Goal: Task Accomplishment & Management: Manage account settings

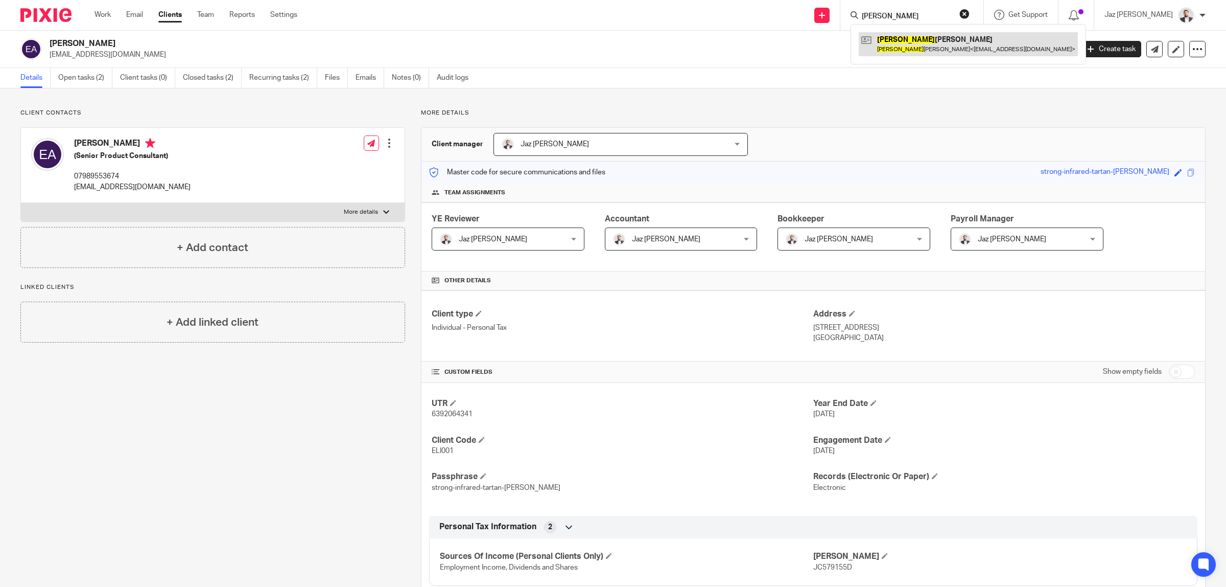
type input "elias"
click at [944, 48] on link at bounding box center [968, 44] width 219 height 24
click at [364, 72] on link "Emails" at bounding box center [370, 78] width 29 height 20
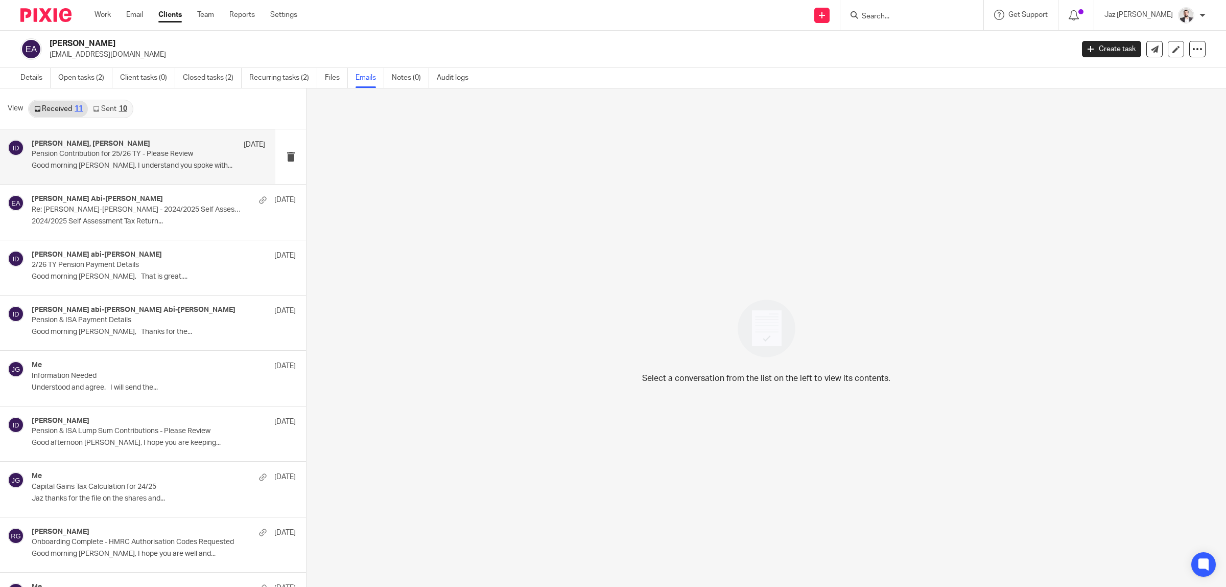
click at [123, 161] on div "Gaganpreet Atwal, Indy Dhanjal 22 Jul Pension Contribution for 25/26 TY - Pleas…" at bounding box center [149, 156] width 234 height 34
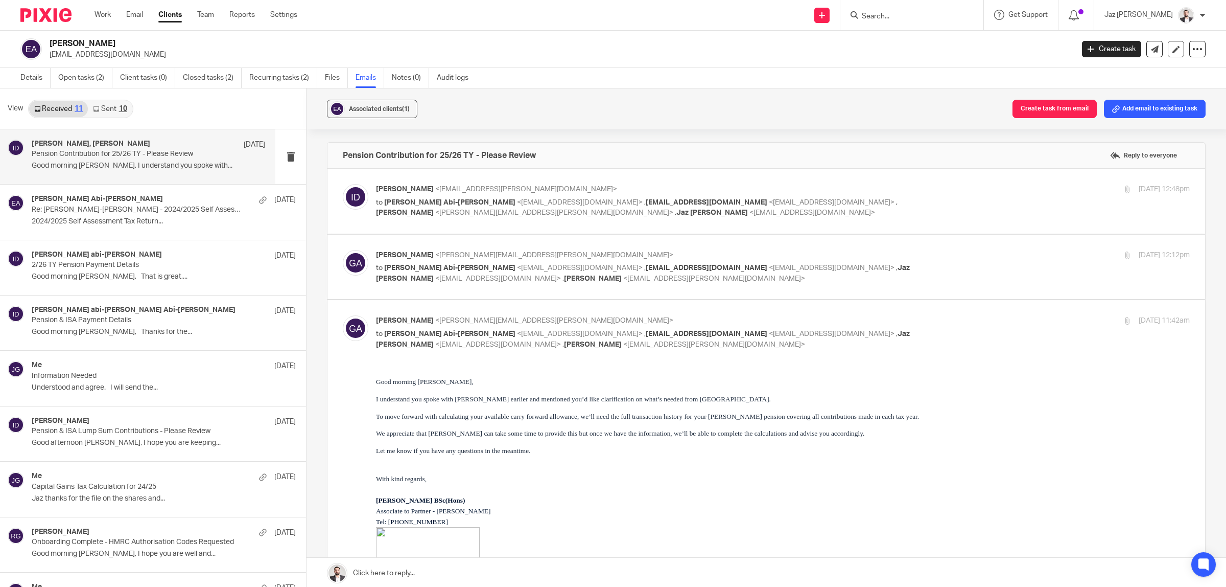
click at [119, 110] on div "10" at bounding box center [123, 108] width 8 height 7
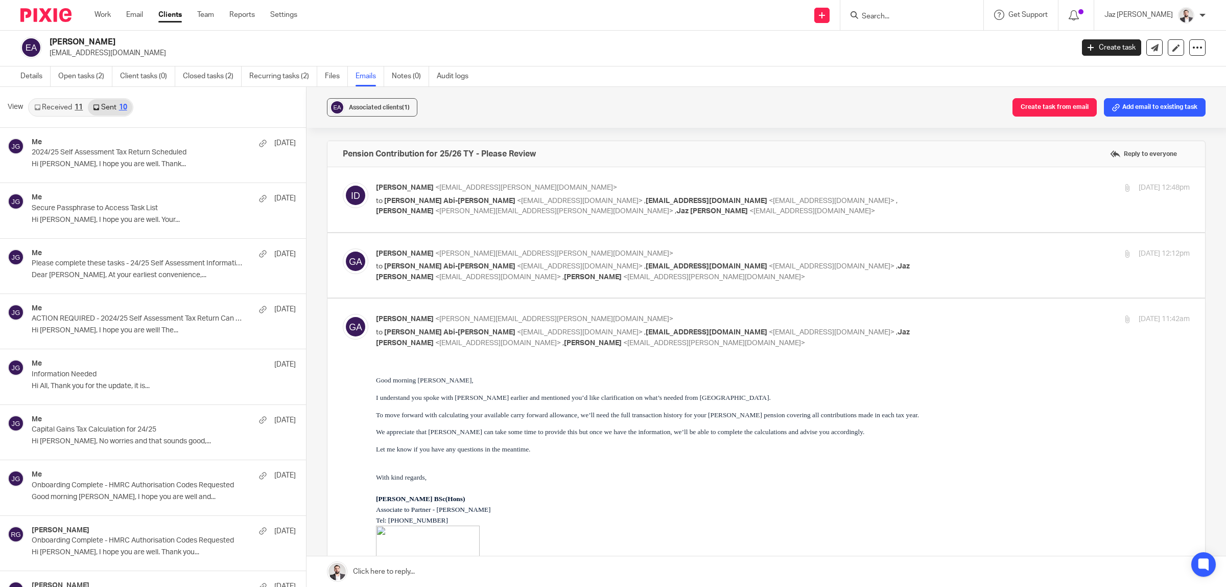
click at [72, 108] on link "Received 11" at bounding box center [58, 107] width 59 height 16
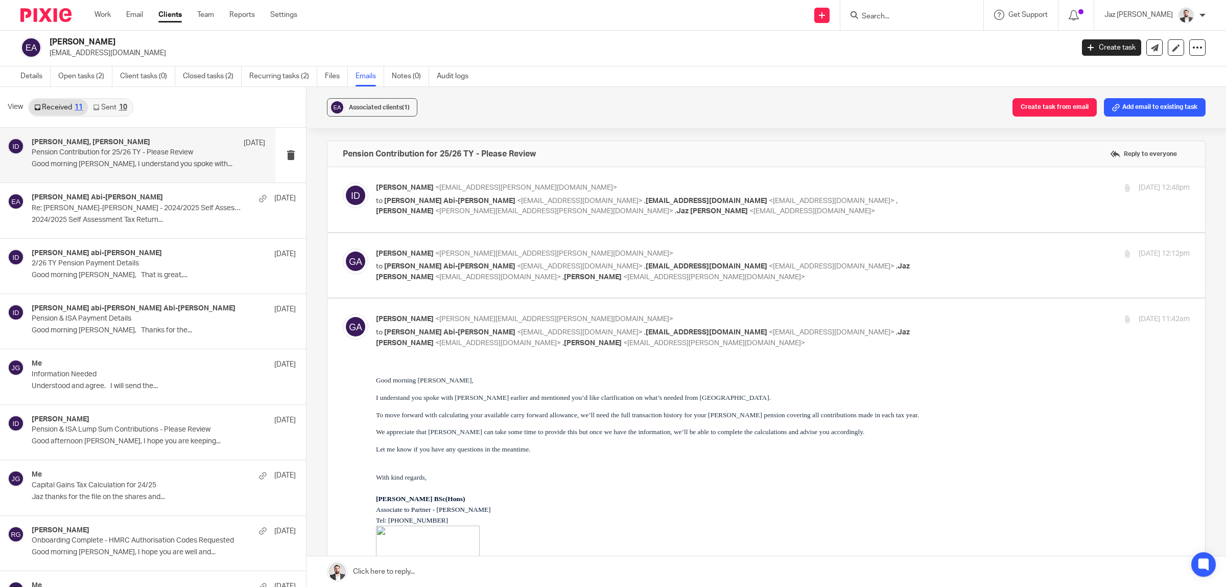
click at [104, 108] on link "Sent 10" at bounding box center [110, 107] width 44 height 16
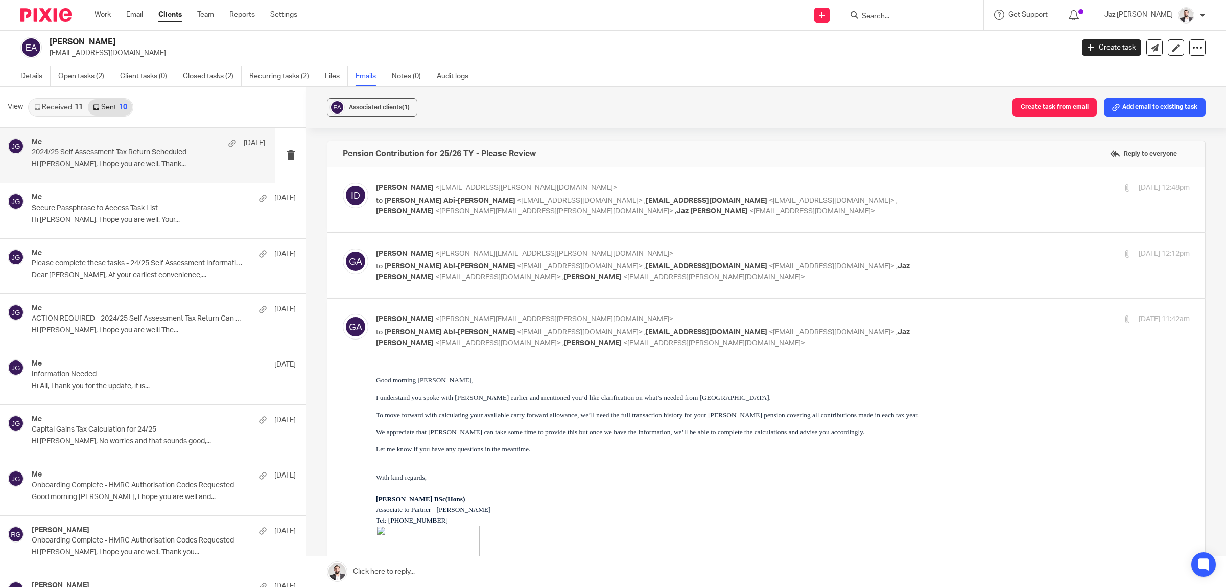
click at [100, 146] on div "Me 11 Jul" at bounding box center [149, 143] width 234 height 10
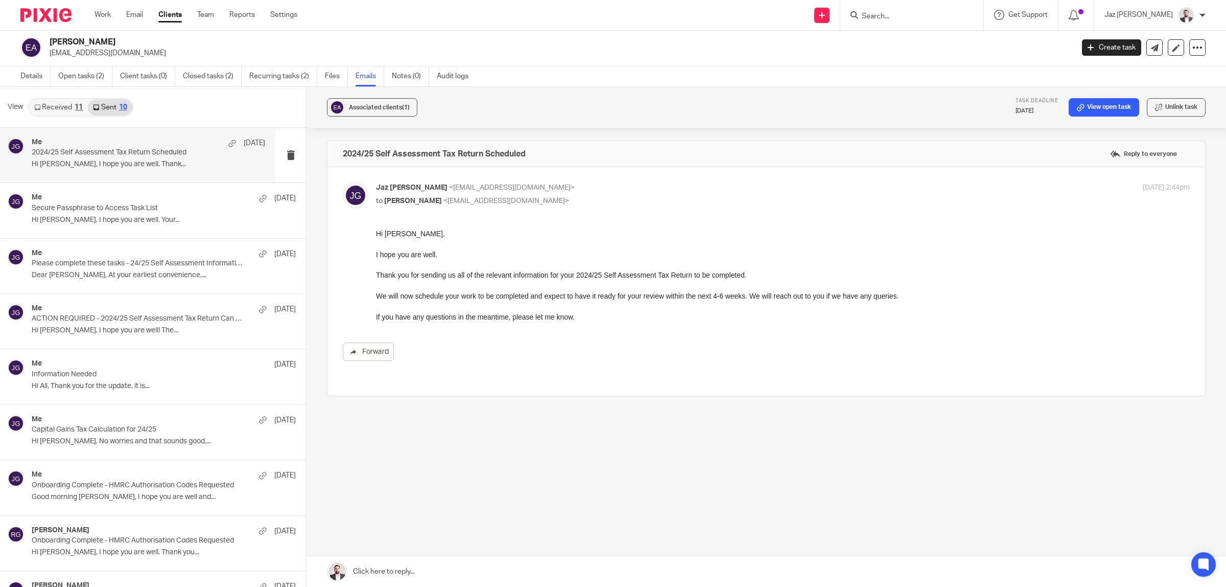
scroll to position [0, 0]
click at [50, 207] on p "Secure Passphrase to Access Task List" at bounding box center [125, 208] width 187 height 9
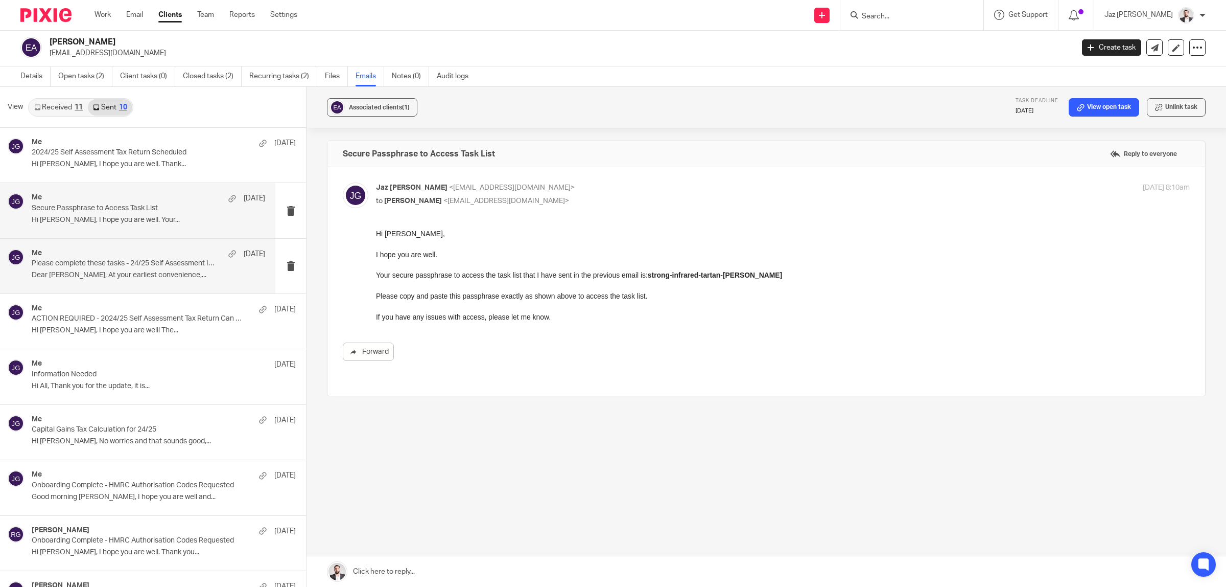
click at [108, 284] on div "Me 7 Jul Please complete these tasks - 24/25 Self Assessment Information Reques…" at bounding box center [137, 266] width 275 height 55
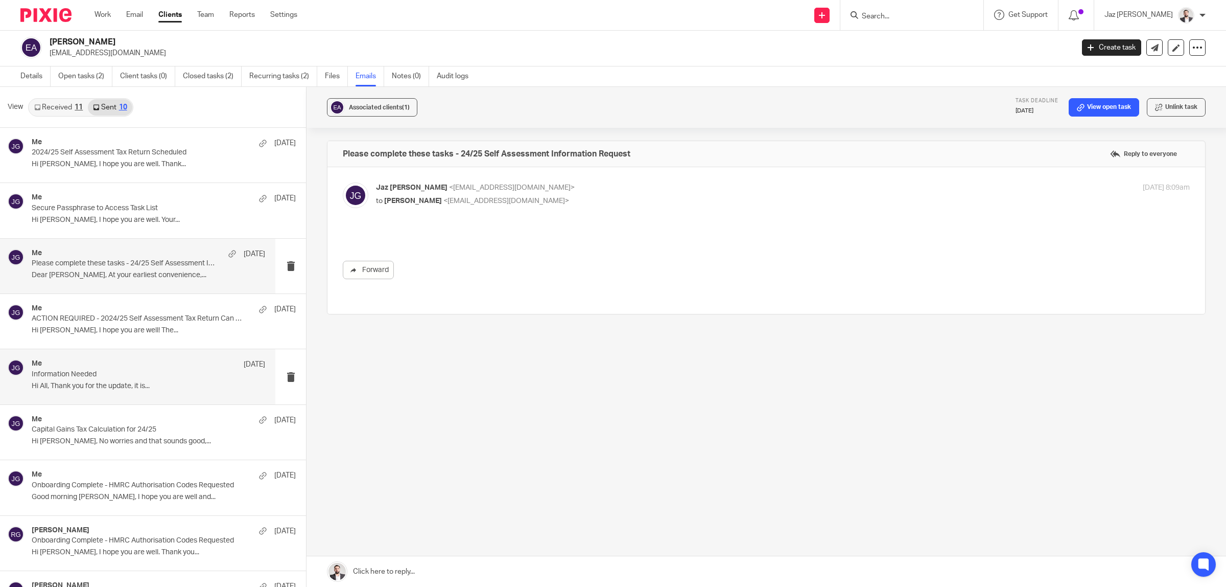
click at [102, 323] on p "ACTION REQUIRED - 2024/25 Self Assessment Tax Return Can Now Be Prepared" at bounding box center [138, 318] width 212 height 9
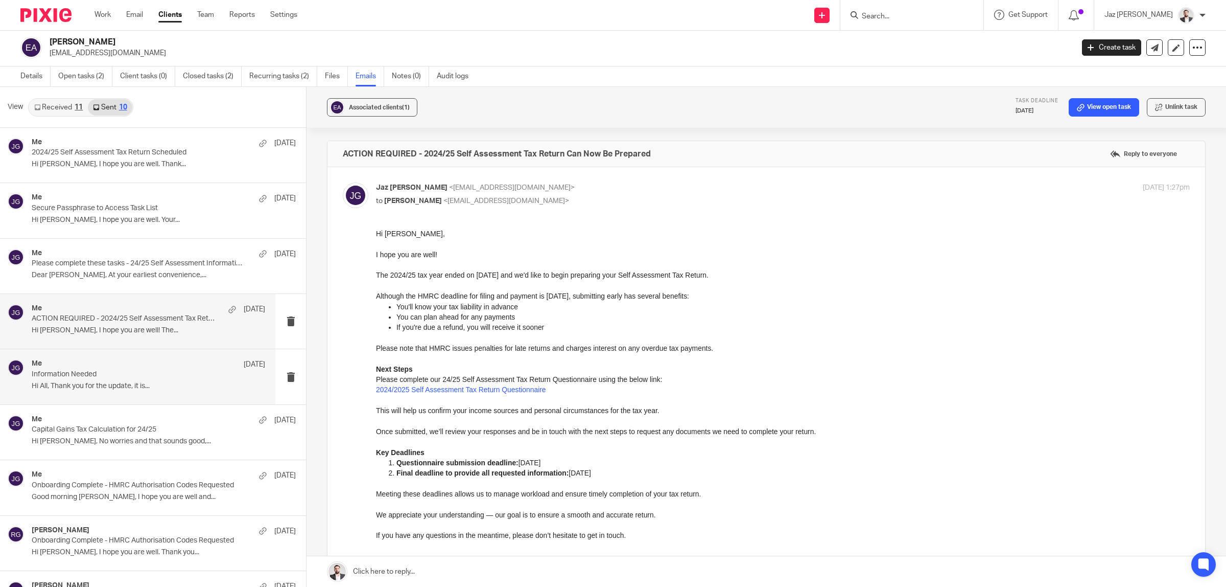
click at [108, 391] on div "Me 18 Mar Information Needed Hi All, Thank you for the update, it is..." at bounding box center [149, 376] width 234 height 34
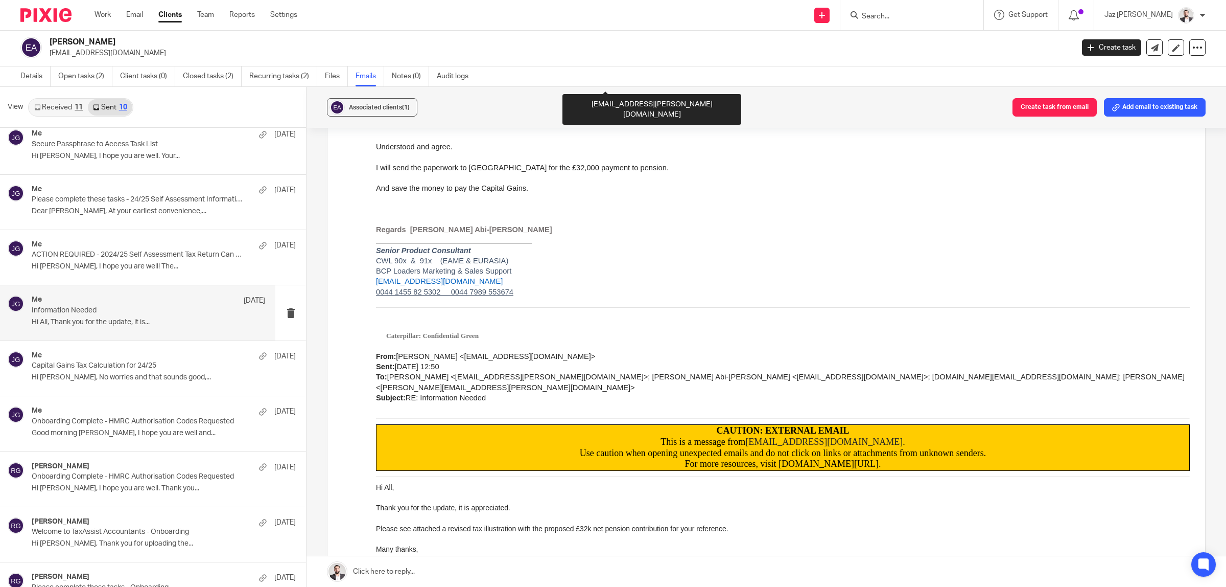
scroll to position [575, 0]
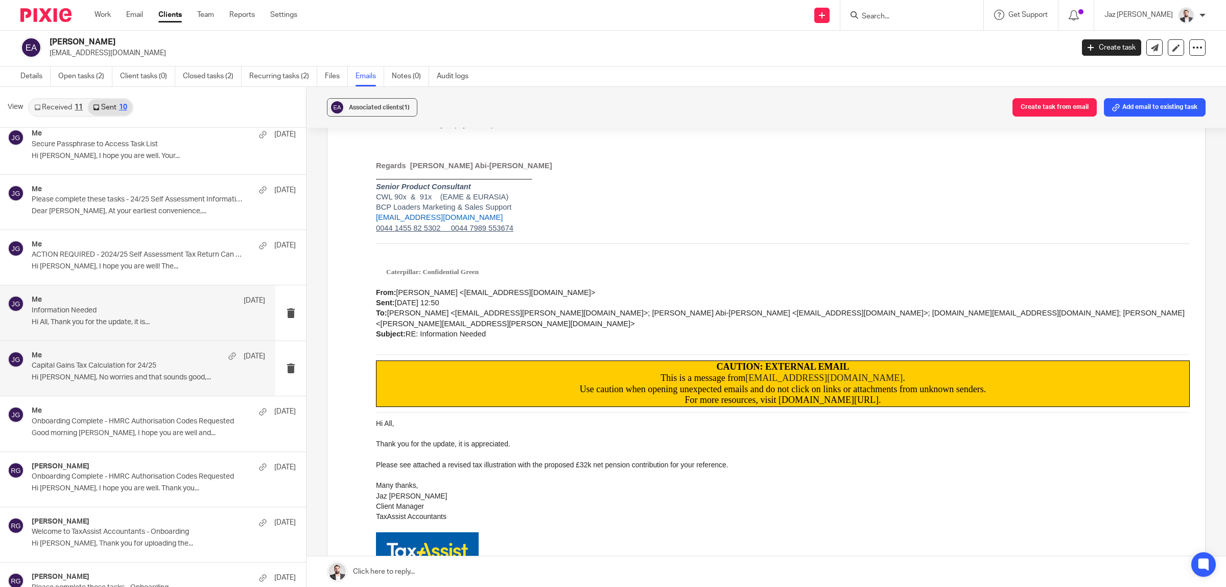
click at [99, 358] on div "Me 11 Mar" at bounding box center [149, 356] width 234 height 10
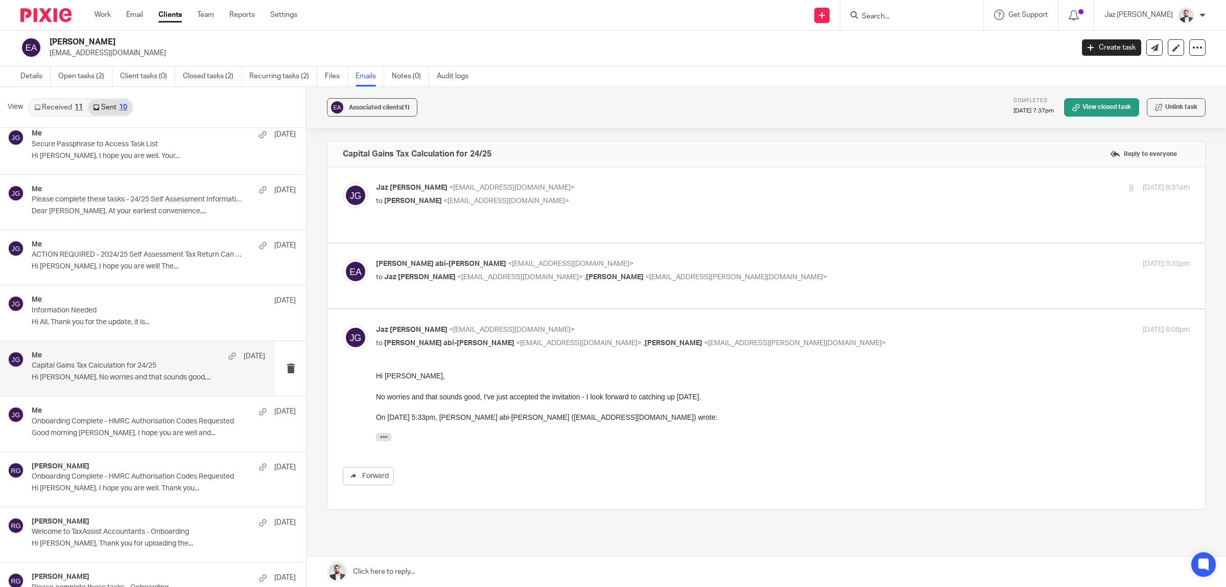
scroll to position [0, 0]
click at [673, 182] on p "Jaz Grewal <jazgrewal@taxassist.co.uk>" at bounding box center [647, 187] width 543 height 11
checkbox input "true"
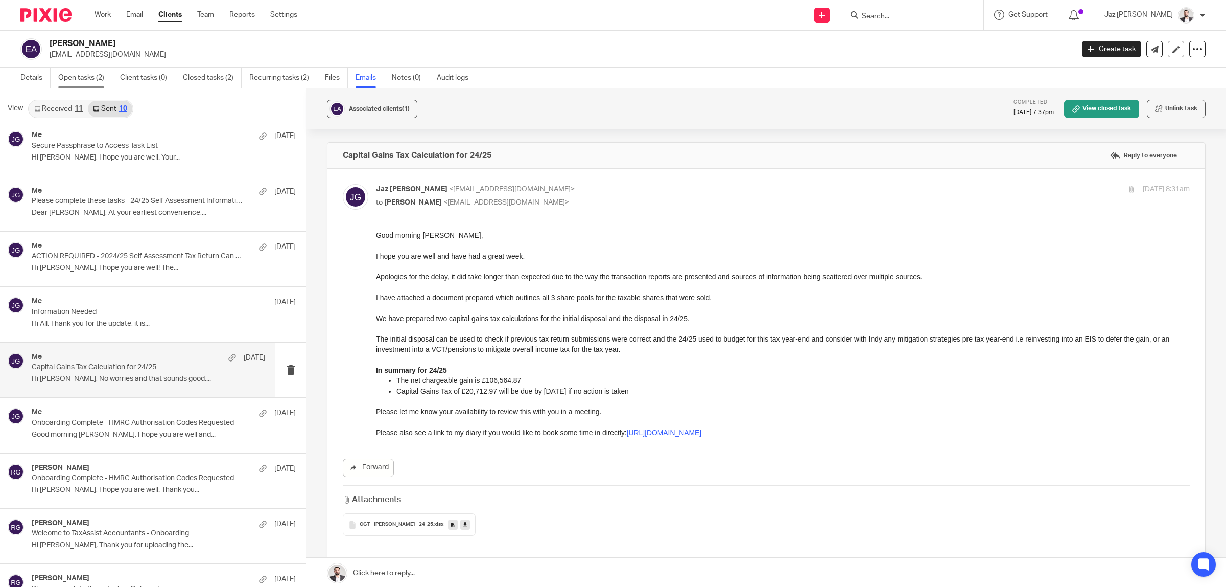
click at [81, 77] on link "Open tasks (2)" at bounding box center [85, 78] width 54 height 20
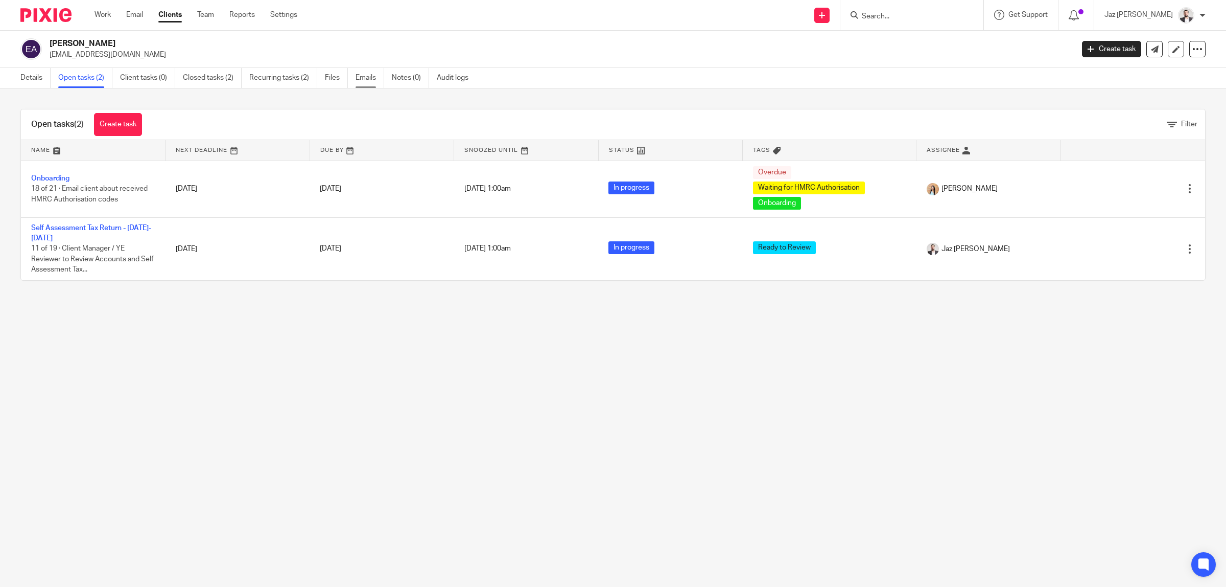
click at [366, 86] on link "Emails" at bounding box center [370, 78] width 29 height 20
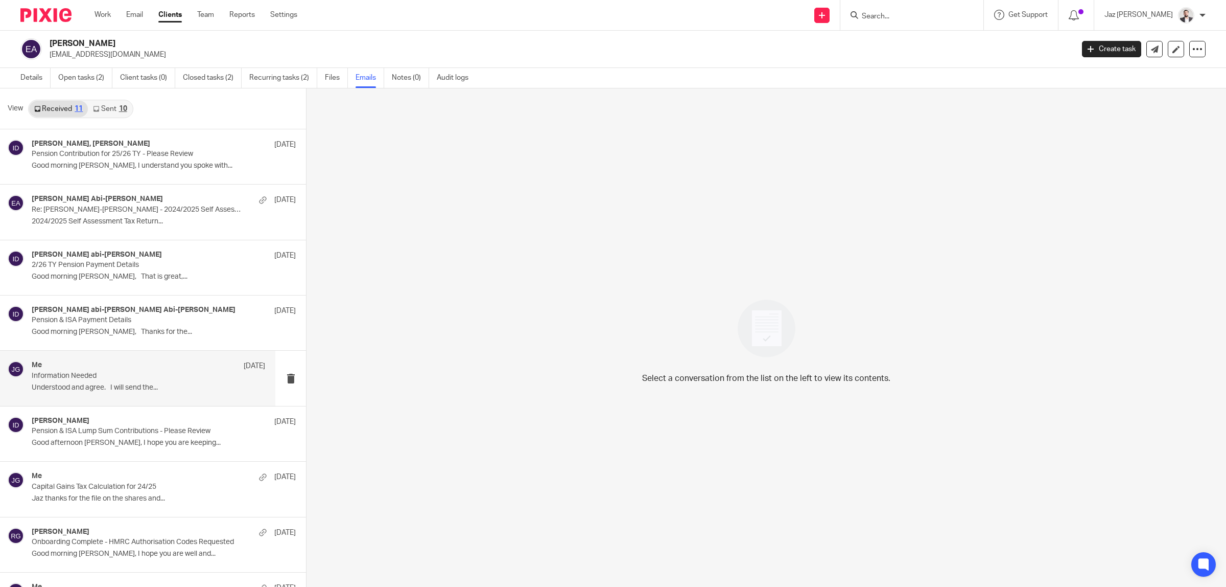
click at [55, 371] on div "Me 18 Mar" at bounding box center [149, 366] width 234 height 10
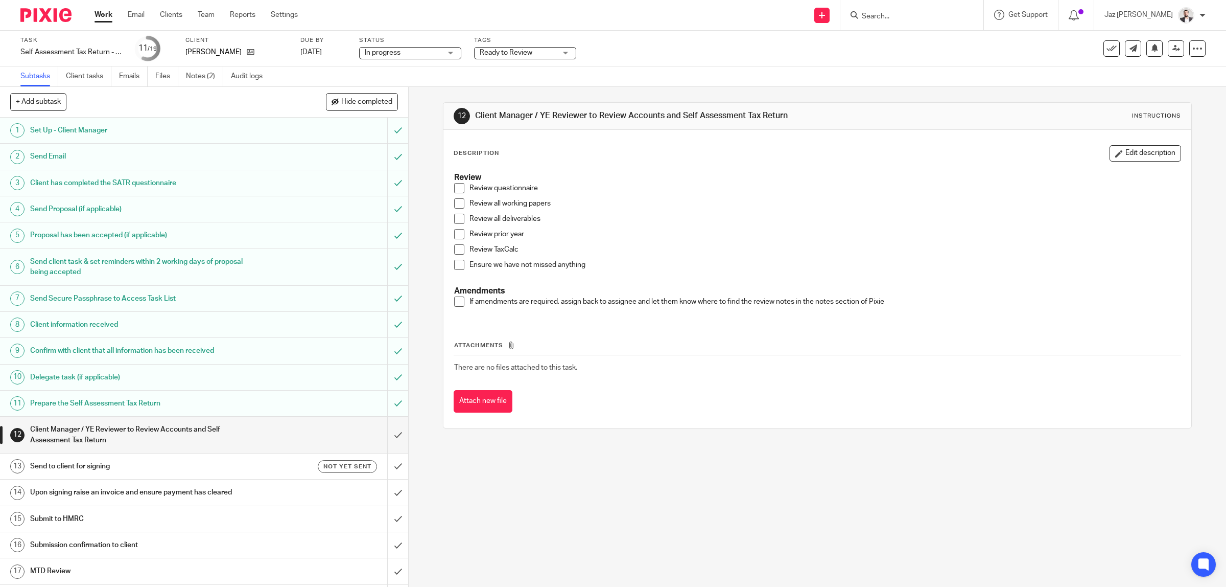
scroll to position [63, 0]
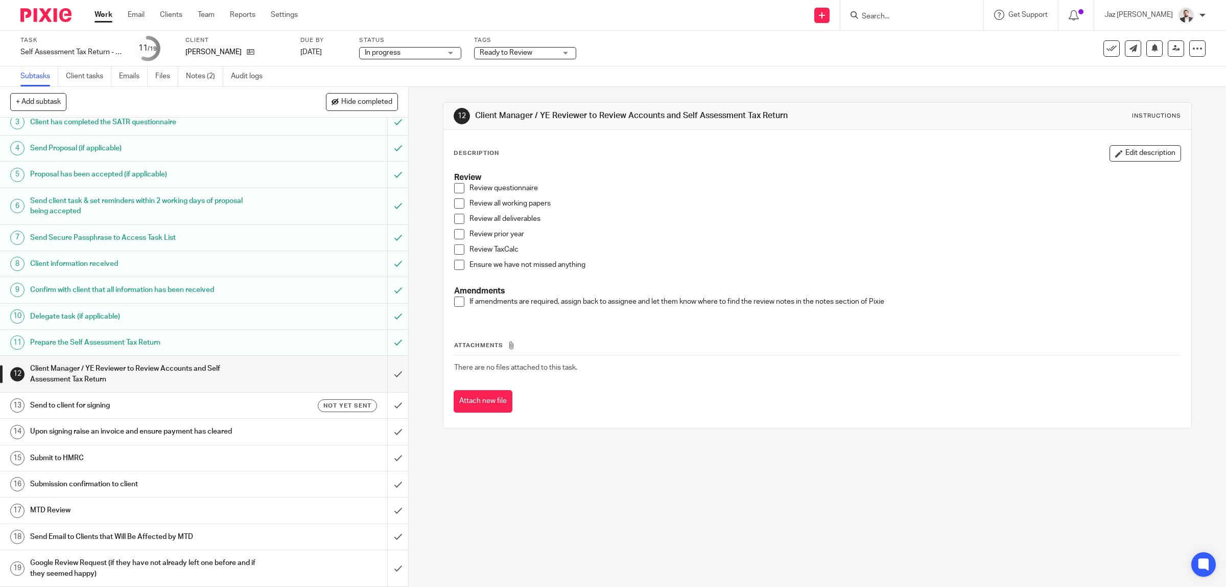
click at [455, 190] on span at bounding box center [459, 188] width 10 height 10
click at [454, 203] on span at bounding box center [459, 203] width 10 height 10
click at [455, 220] on span at bounding box center [459, 219] width 10 height 10
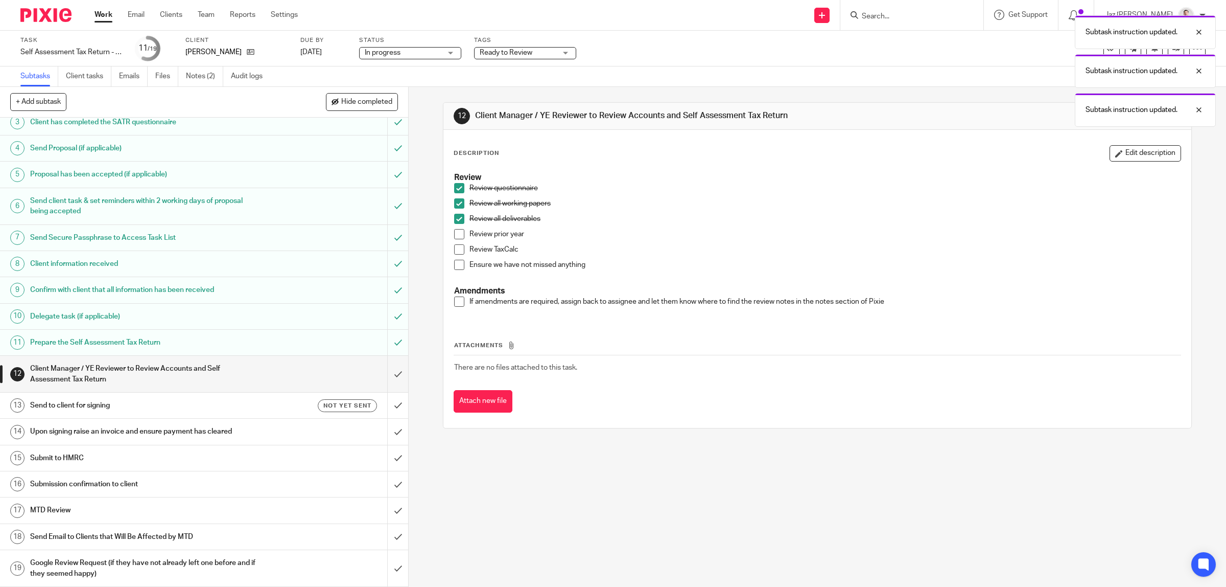
click at [455, 244] on li "Review prior year" at bounding box center [817, 236] width 727 height 15
click at [454, 236] on span at bounding box center [459, 234] width 10 height 10
click at [454, 251] on span at bounding box center [459, 249] width 10 height 10
click at [454, 265] on span at bounding box center [459, 265] width 10 height 10
click at [455, 306] on span at bounding box center [459, 301] width 10 height 10
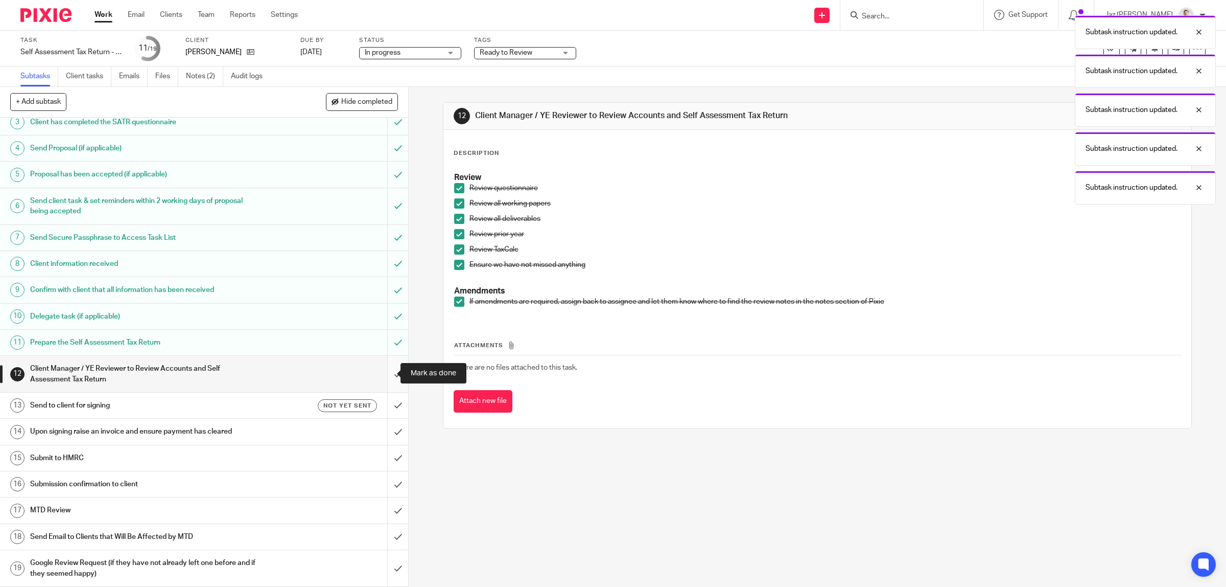
click at [381, 376] on input "submit" at bounding box center [204, 374] width 408 height 36
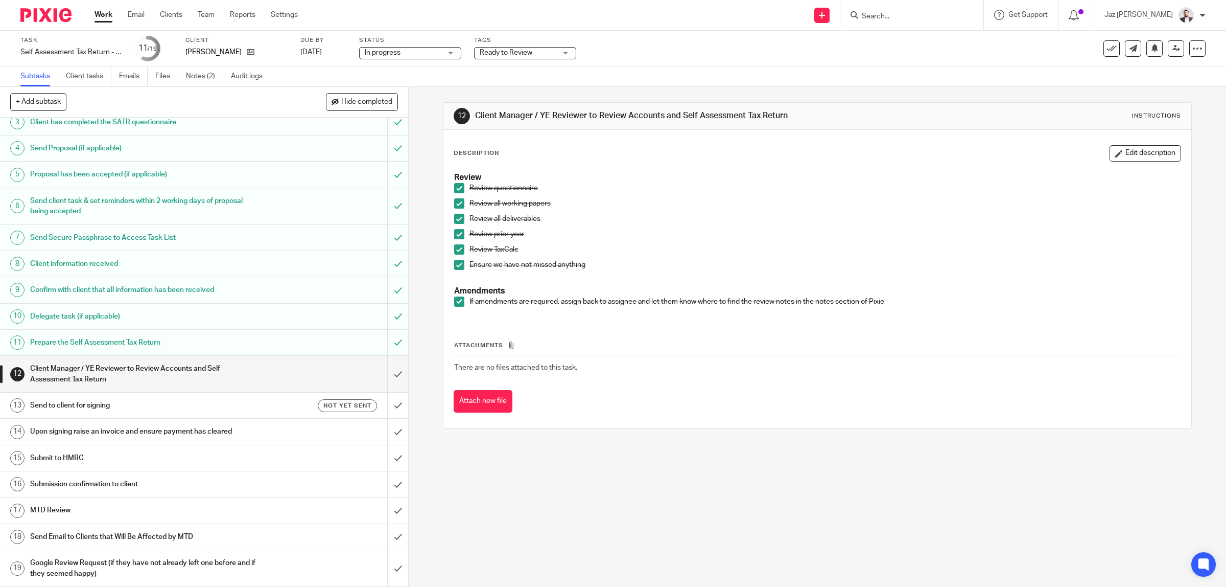
click at [116, 432] on h1 "Upon signing raise an invoice and ensure payment has cleared" at bounding box center [145, 431] width 231 height 15
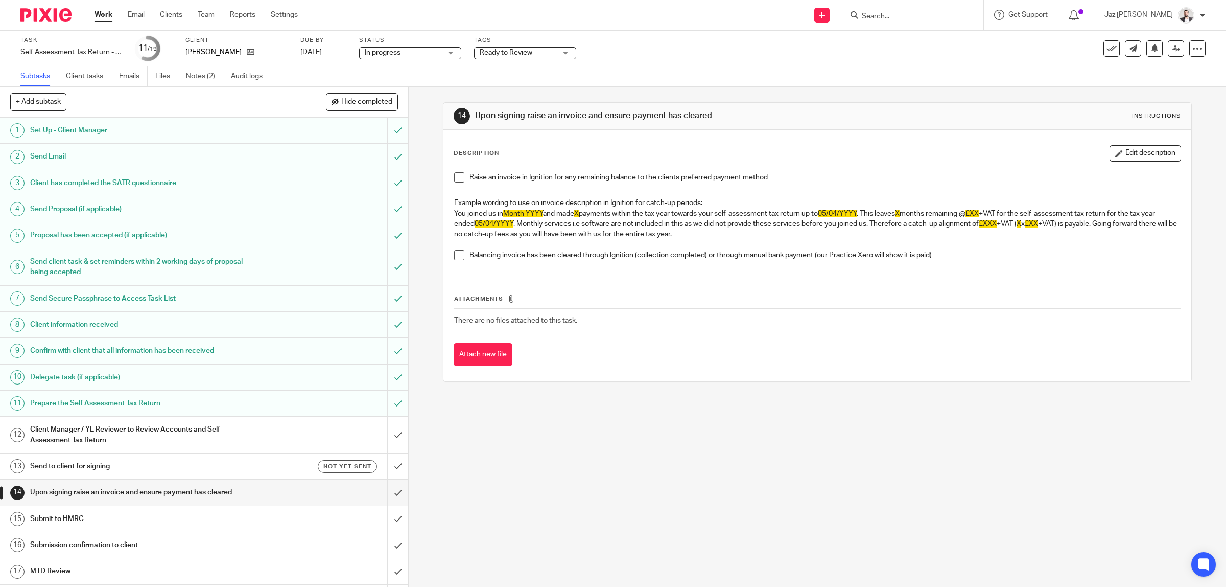
scroll to position [63, 0]
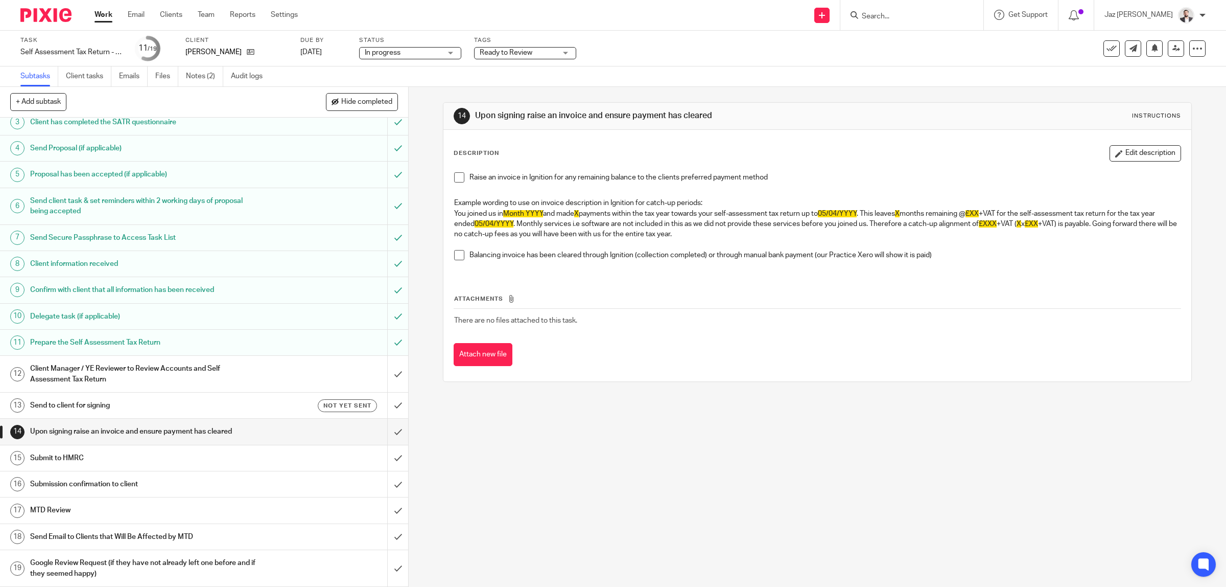
click at [211, 371] on h1 "Client Manager / YE Reviewer to Review Accounts and Self Assessment Tax Return" at bounding box center [145, 374] width 231 height 26
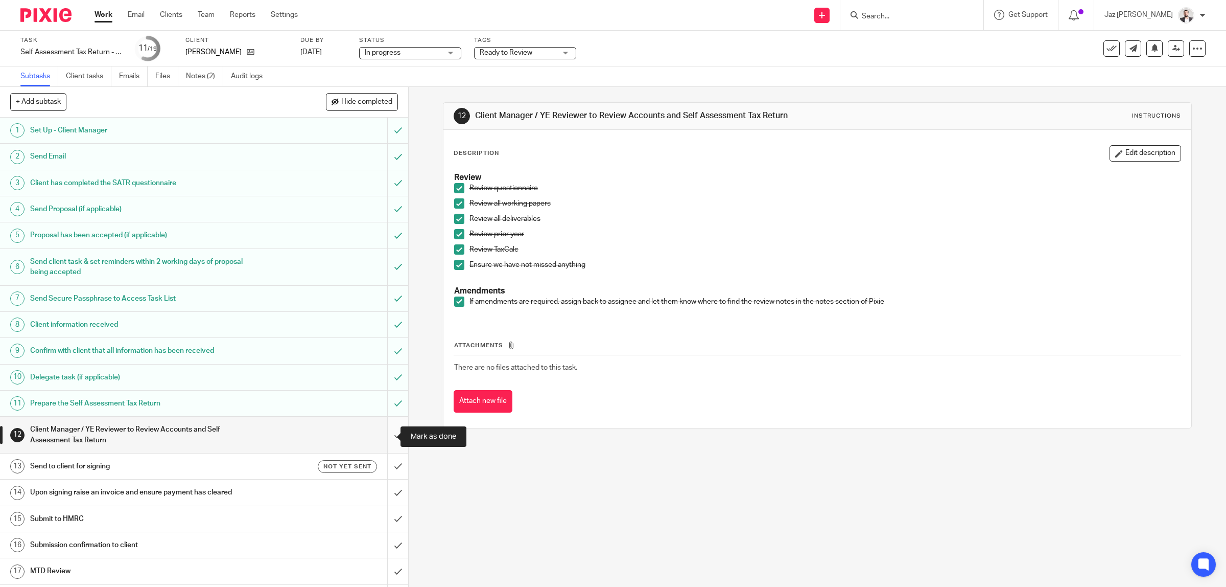
click at [383, 437] on input "submit" at bounding box center [204, 434] width 408 height 36
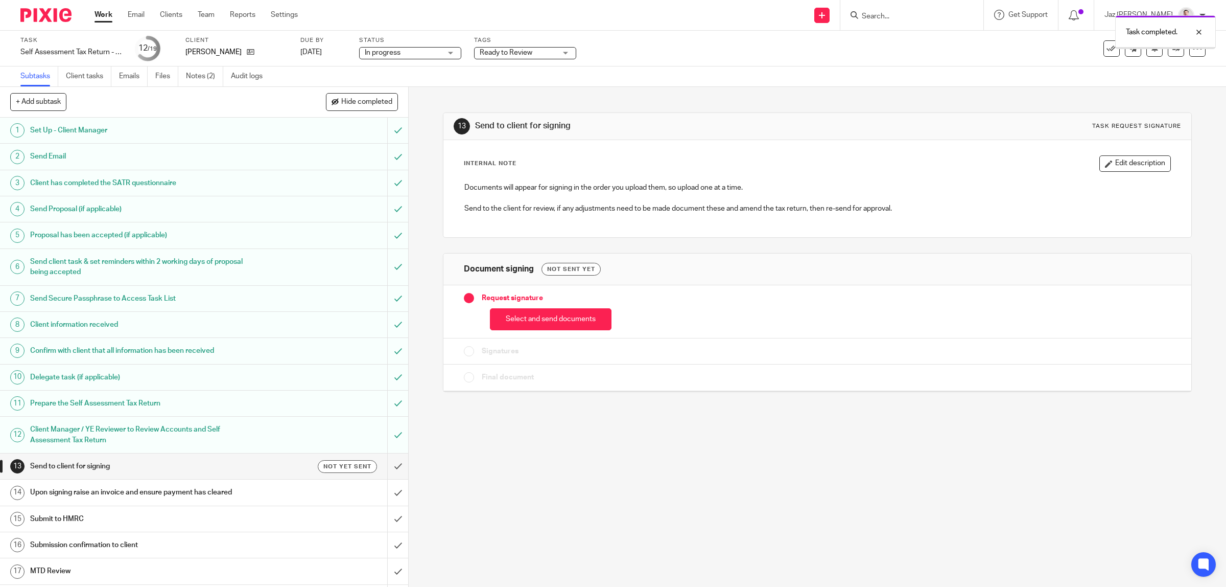
scroll to position [63, 0]
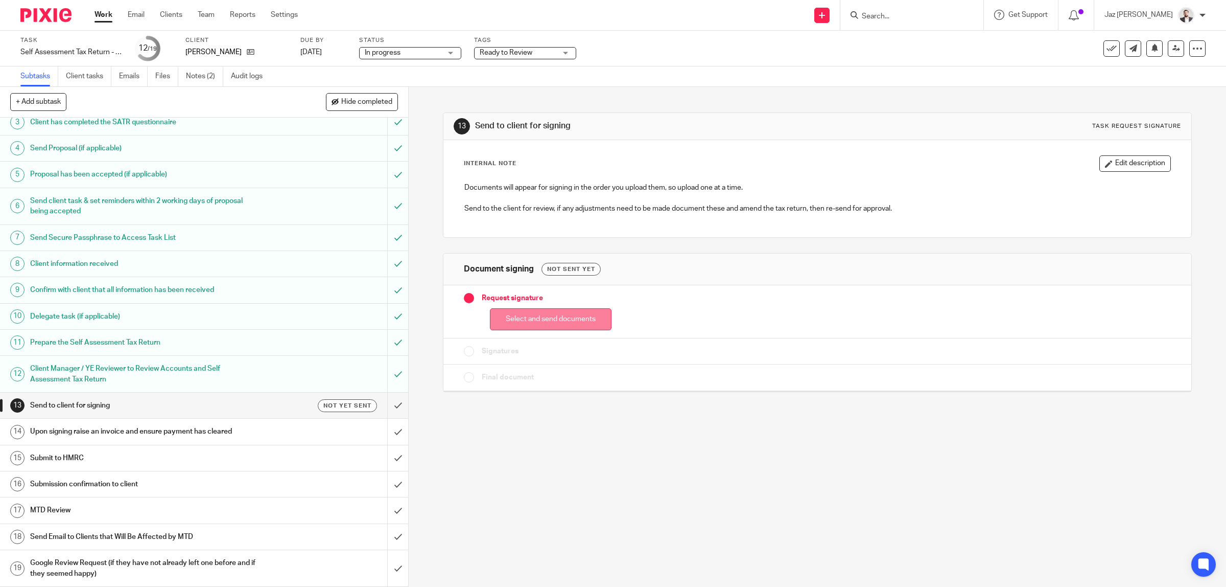
click at [548, 322] on button "Select and send documents" at bounding box center [551, 319] width 122 height 22
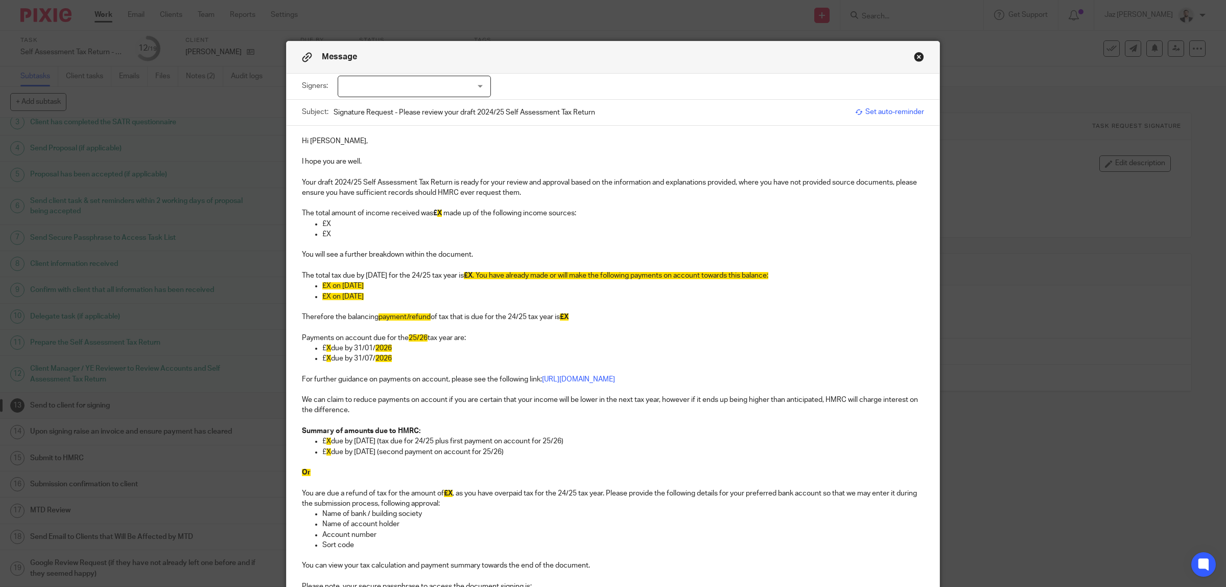
click at [400, 159] on p "I hope you are well." at bounding box center [613, 161] width 622 height 10
drag, startPoint x: 304, startPoint y: 141, endPoint x: 288, endPoint y: 139, distance: 16.4
click at [288, 139] on div "Hi Elias, I hope you are well. Your draft 2024/25 Self Assessment Tax Return is…" at bounding box center [613, 482] width 653 height 712
click at [405, 88] on div at bounding box center [414, 86] width 153 height 21
click at [398, 108] on span "[PERSON_NAME]" at bounding box center [379, 107] width 56 height 7
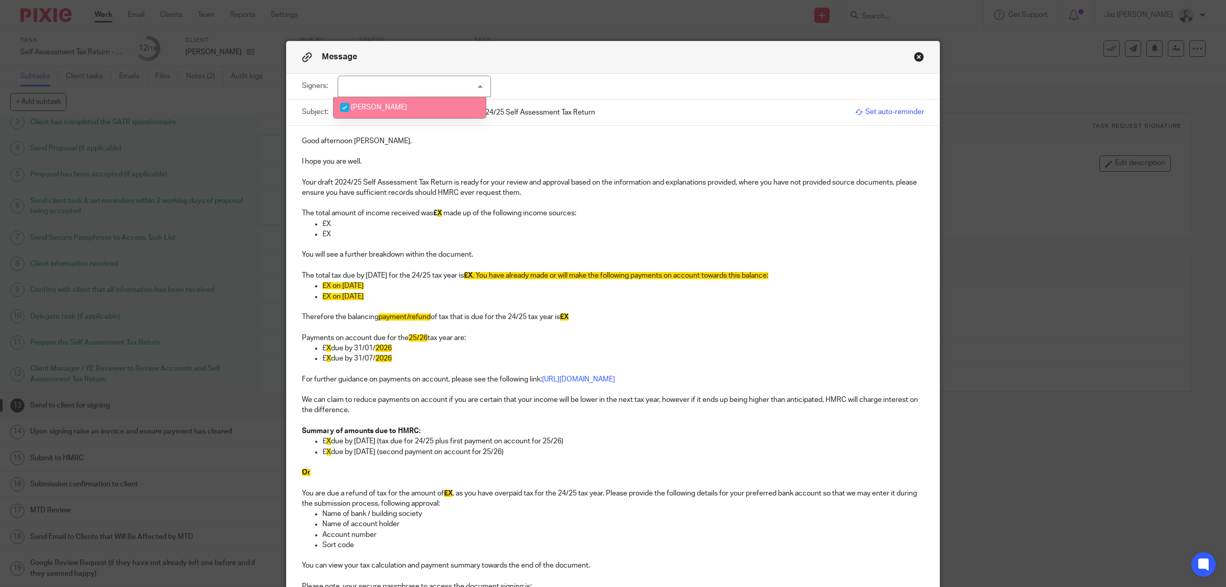
checkbox input "true"
click at [377, 162] on p "I hope you are well." at bounding box center [613, 161] width 622 height 10
click at [357, 174] on p at bounding box center [613, 172] width 622 height 10
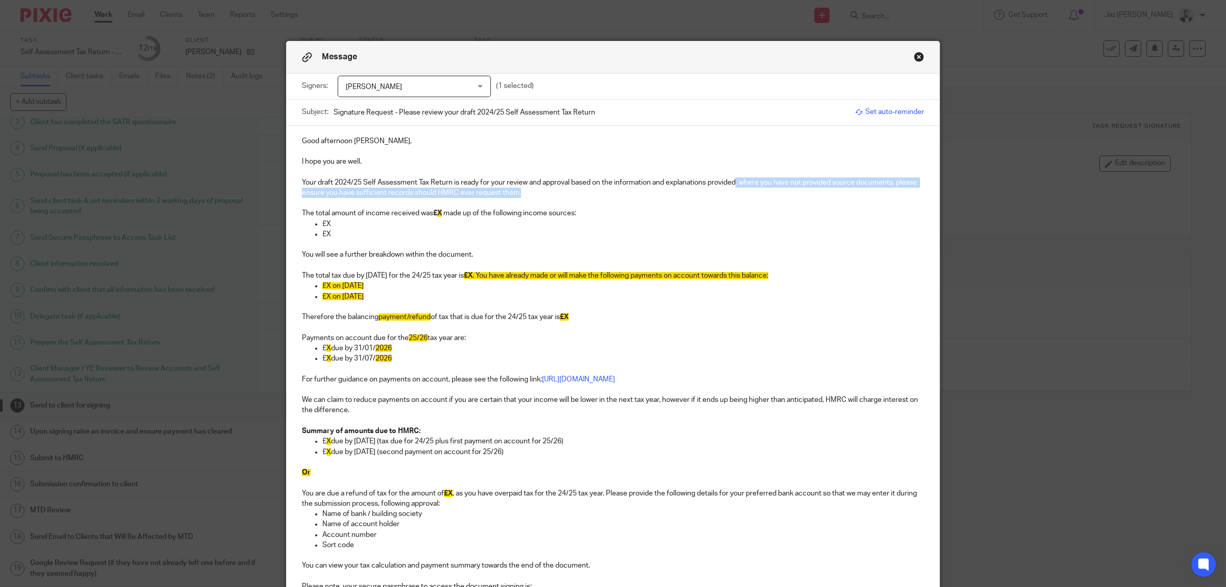
drag, startPoint x: 539, startPoint y: 195, endPoint x: 736, endPoint y: 180, distance: 197.2
click at [736, 180] on p "Your draft 2024/25 Self Assessment Tax Return is ready for your review and appr…" at bounding box center [613, 187] width 622 height 21
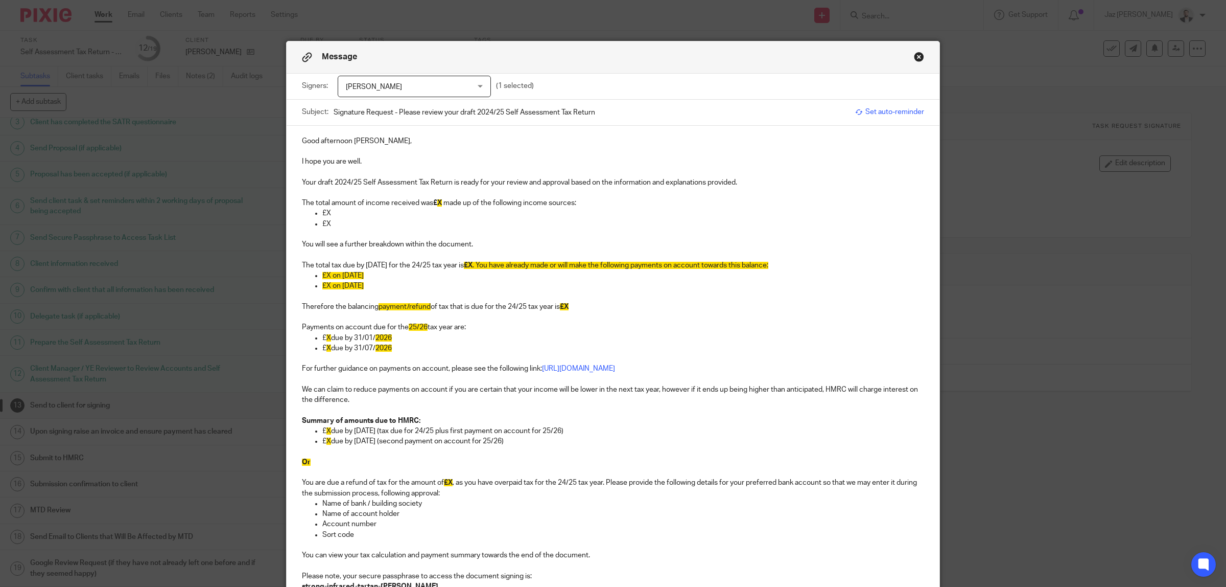
click at [359, 200] on p "The total amount of income received was £ X made up of the following income sou…" at bounding box center [613, 203] width 622 height 10
click at [437, 203] on span "X" at bounding box center [439, 202] width 5 height 7
click at [393, 141] on p "Good afternoon Elias," at bounding box center [613, 141] width 622 height 10
click at [375, 164] on p "I hope you are well." at bounding box center [613, 161] width 622 height 10
click at [308, 179] on p "Your draft 2024/25 Self Assessment Tax Return is ready for your review and appr…" at bounding box center [613, 182] width 622 height 10
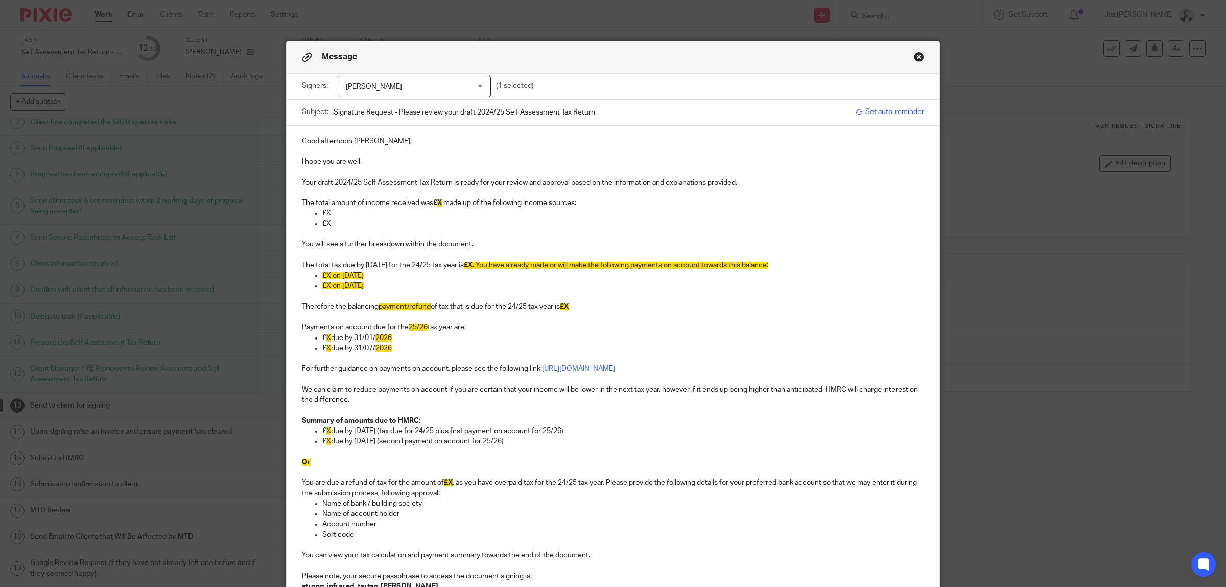
click at [325, 197] on p at bounding box center [613, 193] width 622 height 10
click at [382, 160] on p "I hope you are well." at bounding box center [613, 161] width 622 height 10
click at [355, 176] on p at bounding box center [613, 172] width 622 height 10
click at [337, 193] on p at bounding box center [613, 193] width 622 height 10
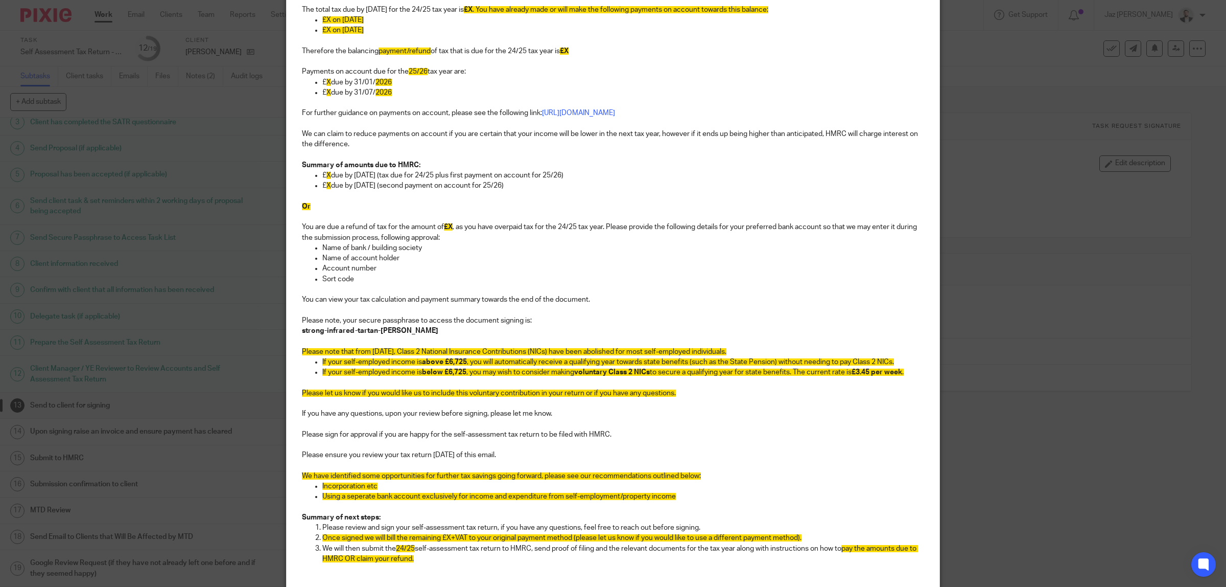
scroll to position [0, 0]
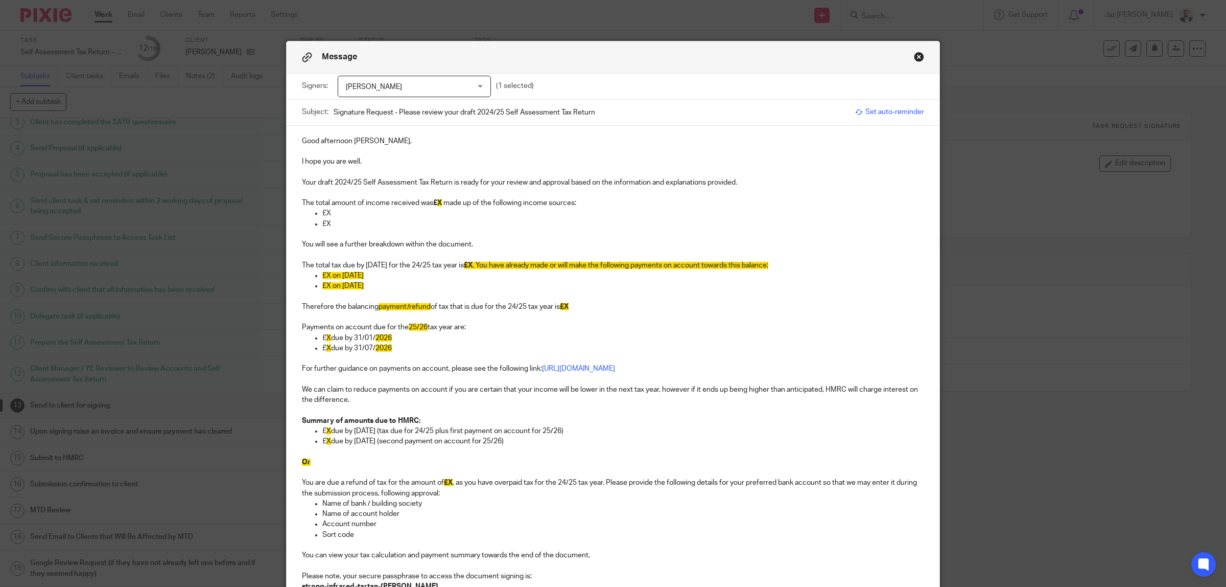
click at [438, 205] on span "X" at bounding box center [439, 202] width 5 height 7
click at [359, 215] on p "£X" at bounding box center [623, 213] width 602 height 10
click at [336, 223] on p "£X" at bounding box center [623, 224] width 602 height 10
click at [361, 225] on p "£664" at bounding box center [623, 224] width 602 height 10
drag, startPoint x: 346, startPoint y: 213, endPoint x: 331, endPoint y: 211, distance: 16.0
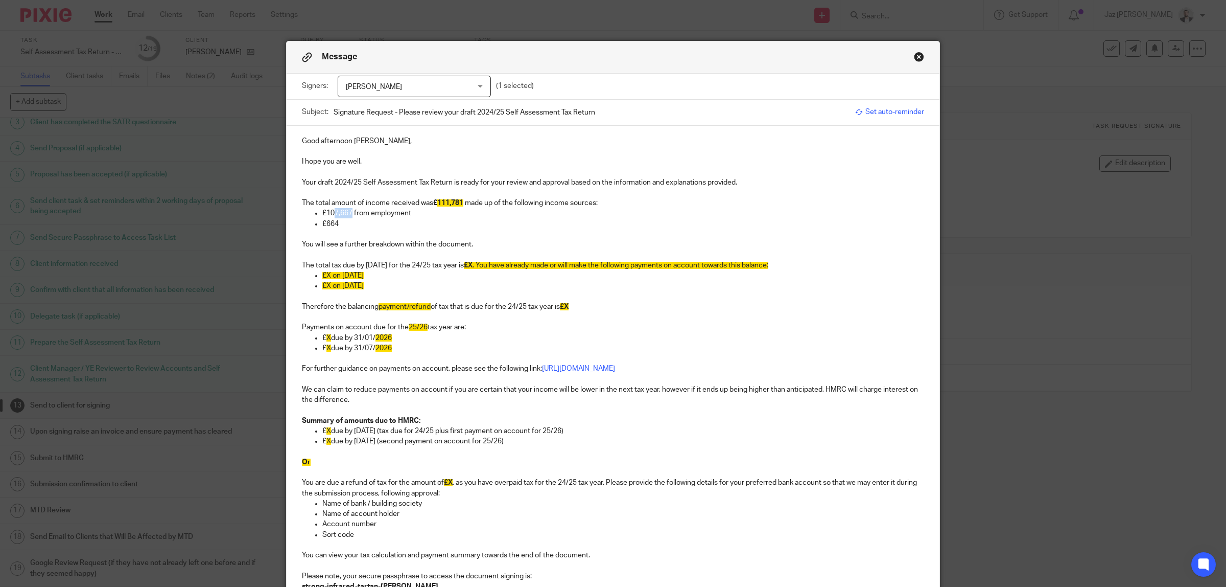
click at [331, 211] on p "£107,667 from employment" at bounding box center [623, 213] width 602 height 10
drag, startPoint x: 339, startPoint y: 222, endPoint x: 315, endPoint y: 223, distance: 24.0
click at [315, 223] on ul "£108,331 from employment £664" at bounding box center [613, 218] width 622 height 21
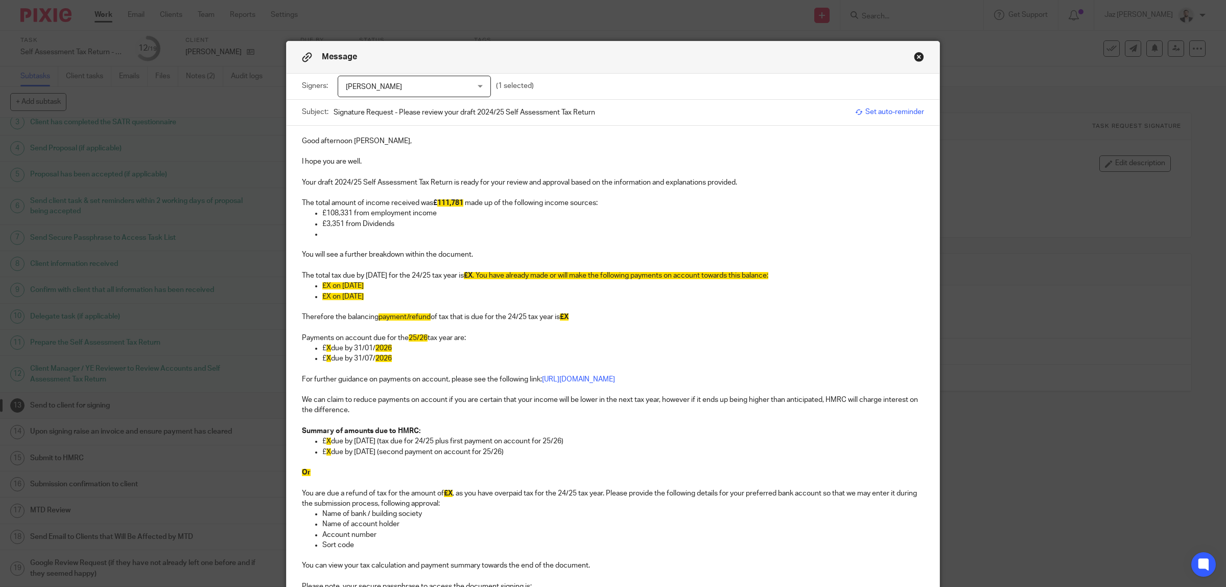
click at [360, 224] on p "£3,351 from Dividends" at bounding box center [623, 224] width 602 height 10
click at [361, 233] on p at bounding box center [623, 234] width 602 height 10
drag, startPoint x: 374, startPoint y: 236, endPoint x: 292, endPoint y: 199, distance: 89.9
click at [292, 199] on div "Good afternoon Elias, I hope you are well. Your draft 2024/25 Self Assessment T…" at bounding box center [613, 482] width 653 height 712
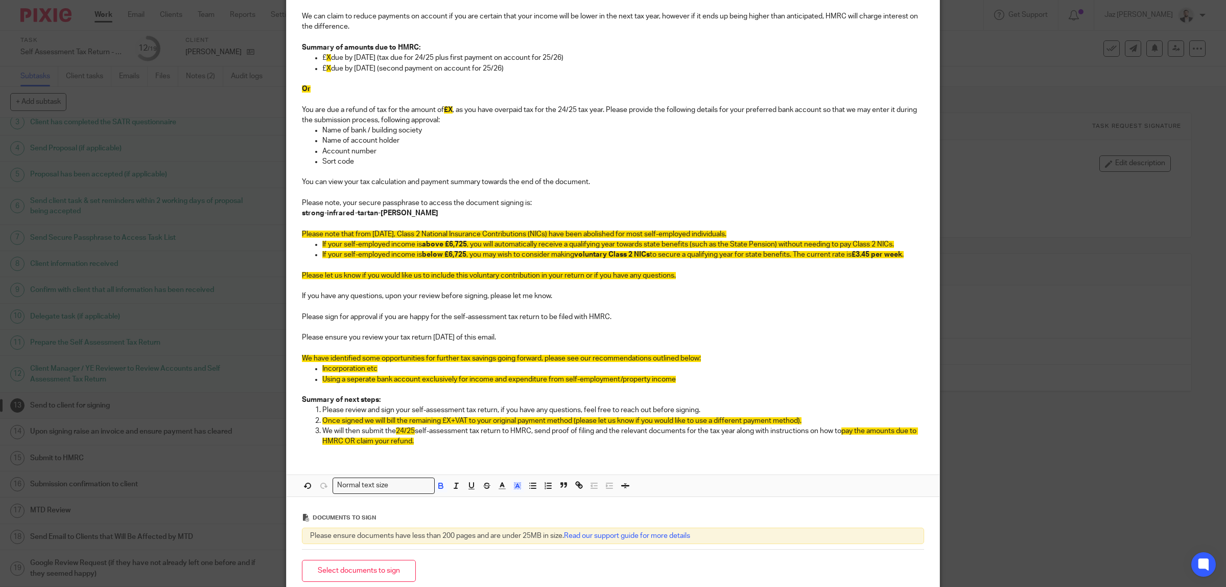
click at [505, 491] on span at bounding box center [509, 486] width 31 height 15
click at [513, 490] on icon "button" at bounding box center [517, 485] width 9 height 9
click at [492, 501] on li "color:#FFFFFF" at bounding box center [496, 499] width 8 height 8
click at [478, 356] on span "We have identified some opportunities for further tax savings going forward, pl…" at bounding box center [501, 358] width 399 height 7
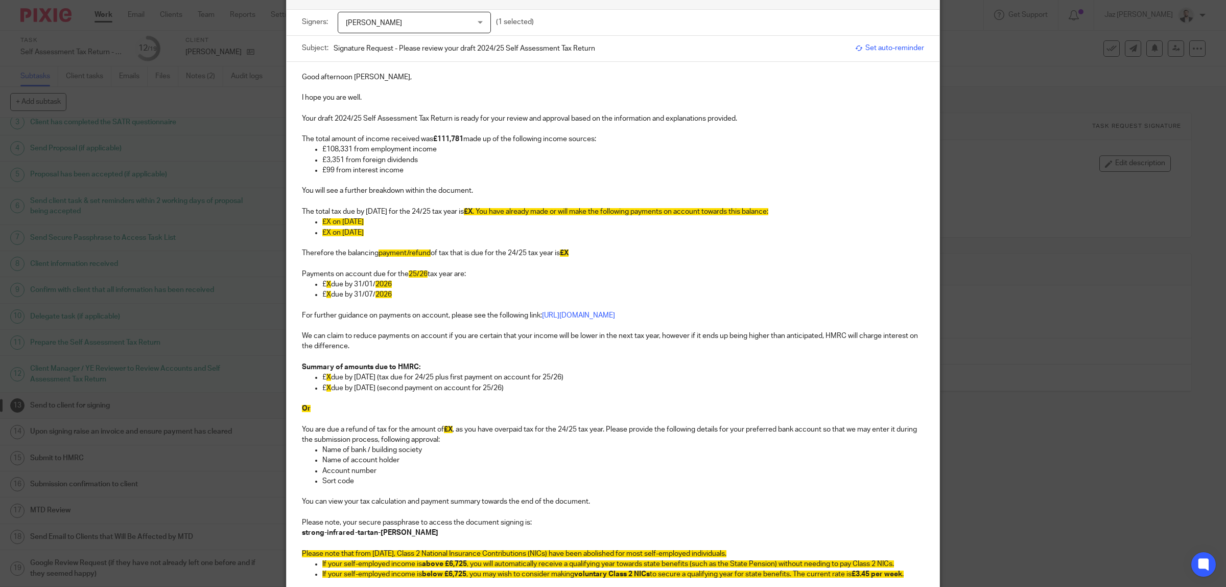
scroll to position [0, 0]
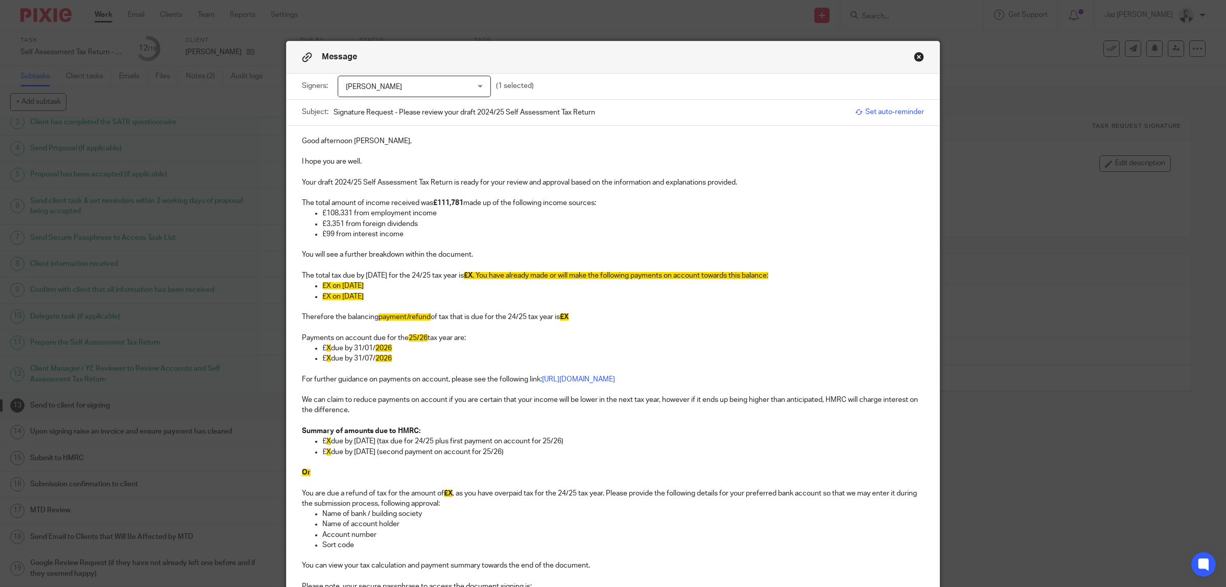
drag, startPoint x: 452, startPoint y: 278, endPoint x: 453, endPoint y: 296, distance: 17.9
click at [452, 279] on p "The total tax due by 31/01/2026 for the 24/25 tax year is £X . You have already…" at bounding box center [613, 275] width 622 height 10
click at [425, 239] on p "£99 from interest income" at bounding box center [623, 234] width 602 height 10
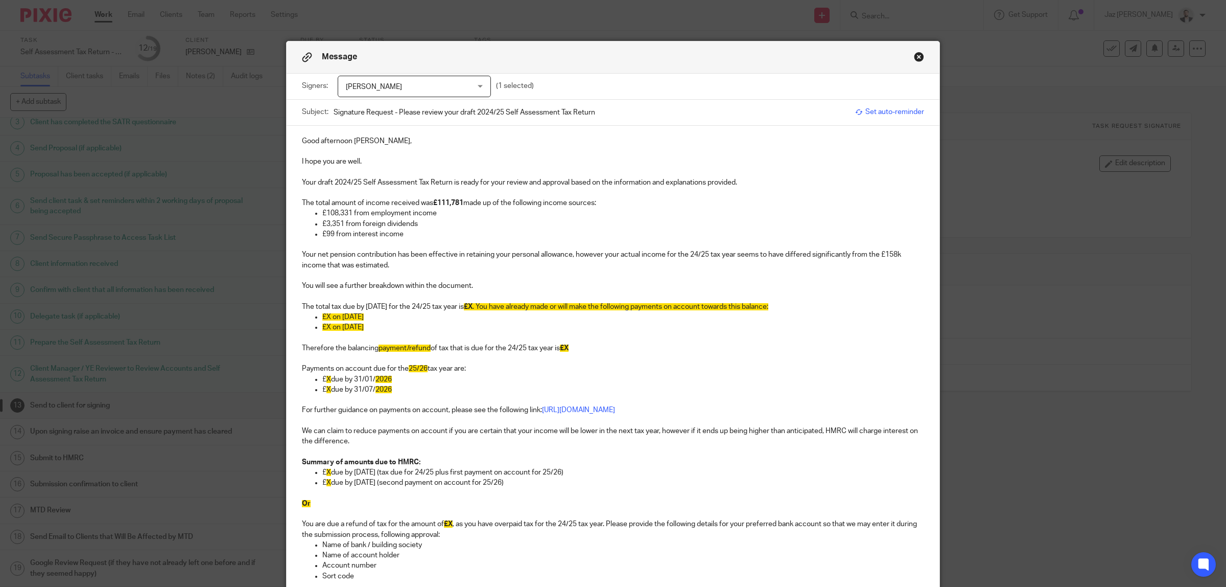
click at [324, 253] on p "Your net pension contribution has been effective in retaining your personal all…" at bounding box center [613, 259] width 622 height 21
click at [436, 267] on p "Your net private pension contribution has been effective in retaining your pers…" at bounding box center [613, 259] width 622 height 21
click at [427, 264] on p "Your net private pension contribution has been effective in retaining your pers…" at bounding box center [613, 259] width 622 height 21
click at [473, 276] on p at bounding box center [613, 275] width 622 height 10
click at [481, 286] on p "You will see a further breakdown within the document." at bounding box center [613, 286] width 622 height 10
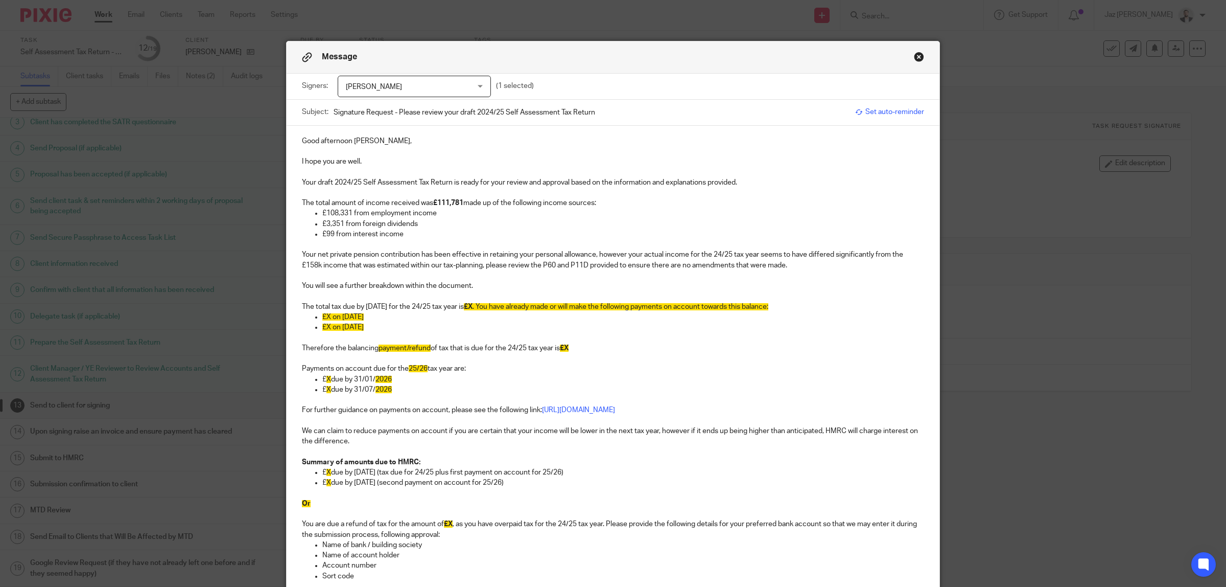
click at [391, 292] on p at bounding box center [613, 296] width 622 height 10
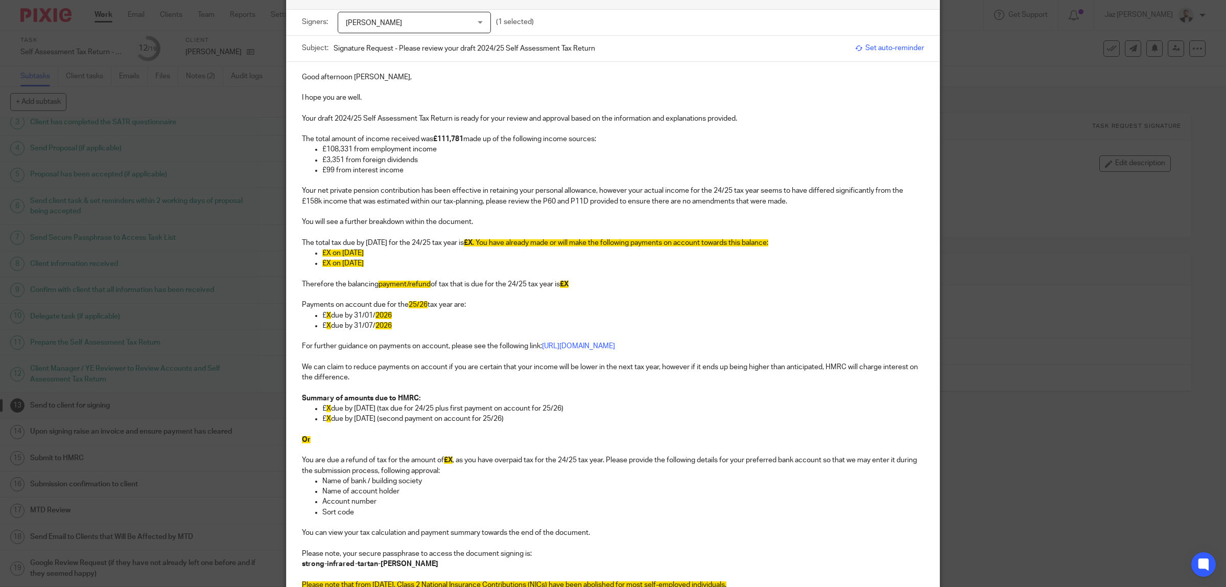
click at [400, 264] on p "£X on 31/07/2025" at bounding box center [623, 263] width 602 height 10
drag, startPoint x: 410, startPoint y: 263, endPoint x: 483, endPoint y: 243, distance: 75.4
click at [483, 243] on div "Good afternoon Elias, I hope you are well. Your draft 2024/25 Self Assessment T…" at bounding box center [613, 433] width 653 height 743
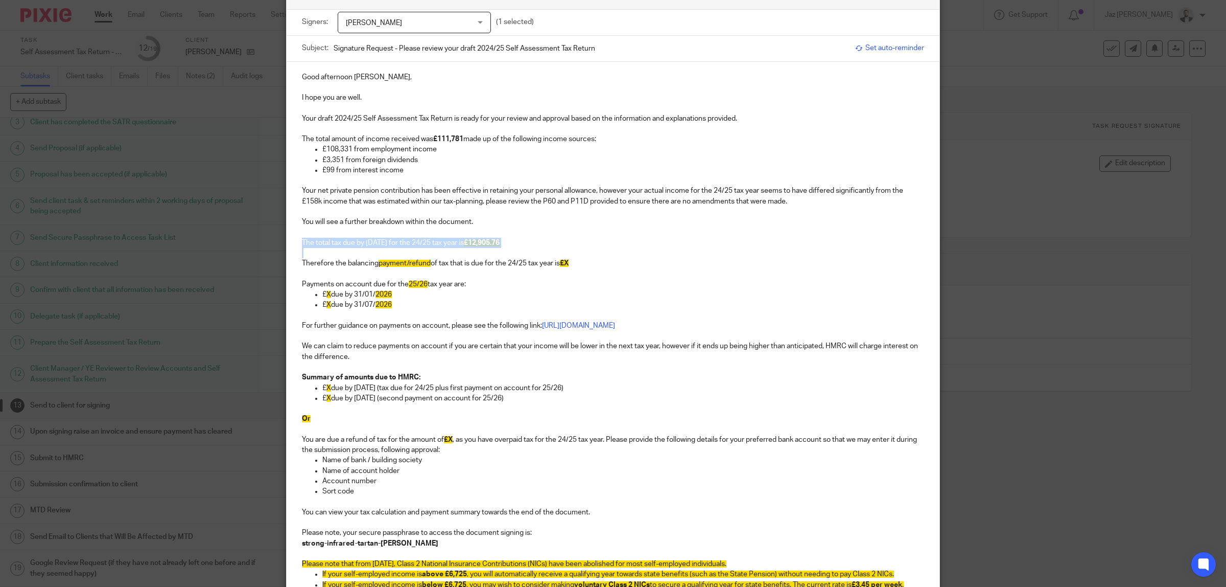
drag, startPoint x: 534, startPoint y: 248, endPoint x: 330, endPoint y: 272, distance: 205.8
click at [290, 239] on div "Good afternoon Elias, I hope you are well. Your draft 2024/25 Self Assessment T…" at bounding box center [613, 423] width 653 height 722
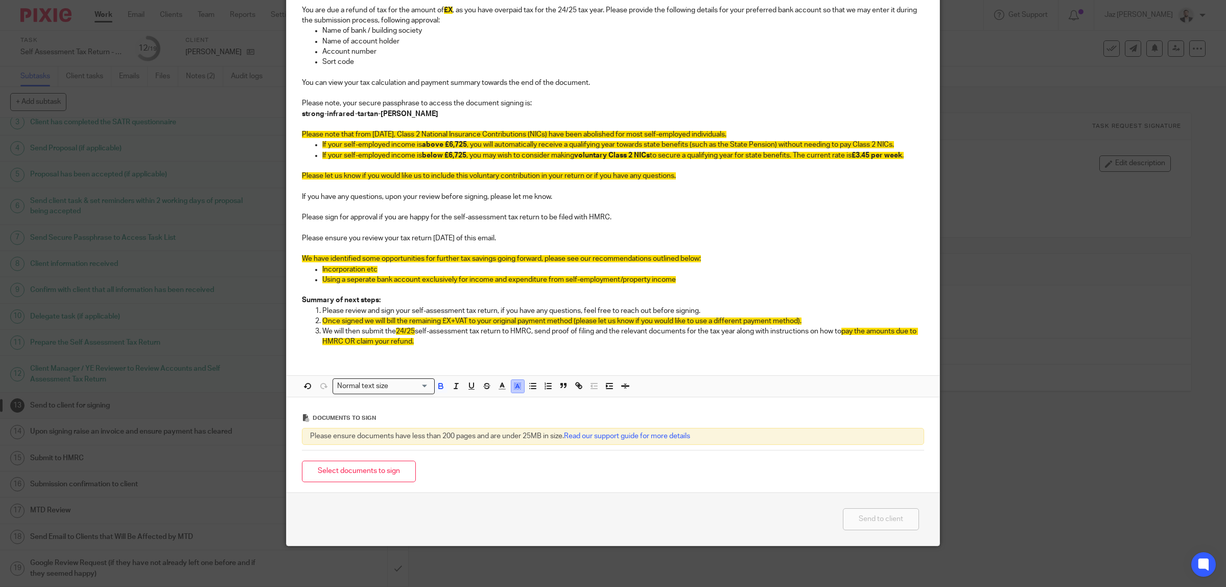
click at [515, 386] on icon "button" at bounding box center [517, 385] width 9 height 9
click at [492, 399] on li "color:#FFFFFF" at bounding box center [496, 399] width 8 height 8
click at [500, 255] on span "We have identified some opportunities for further tax savings going forward, pl…" at bounding box center [501, 258] width 399 height 7
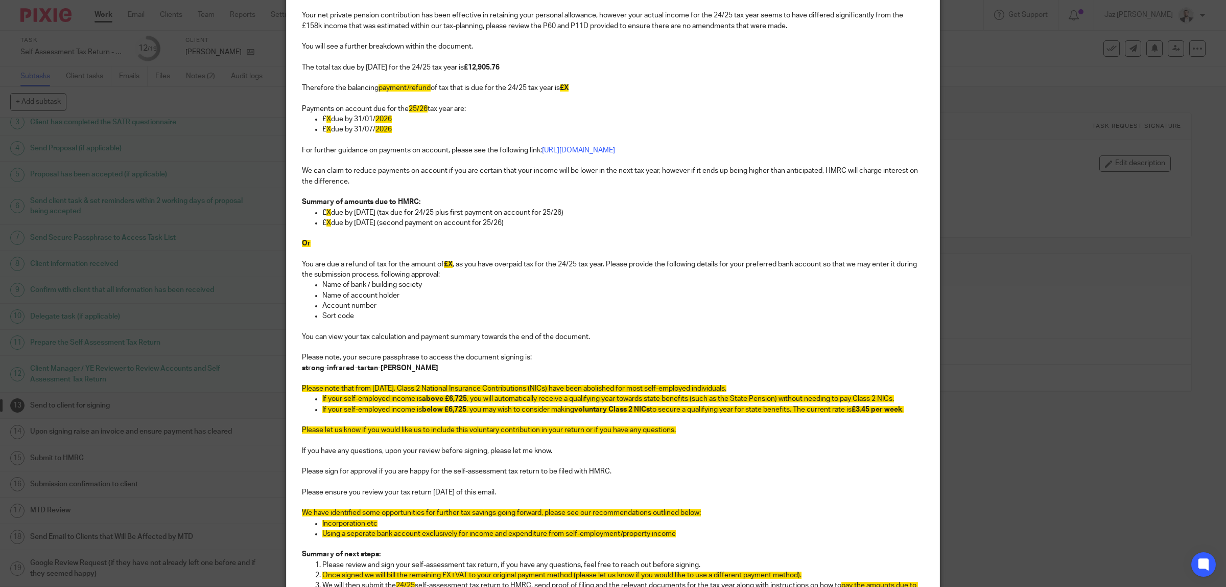
scroll to position [111, 0]
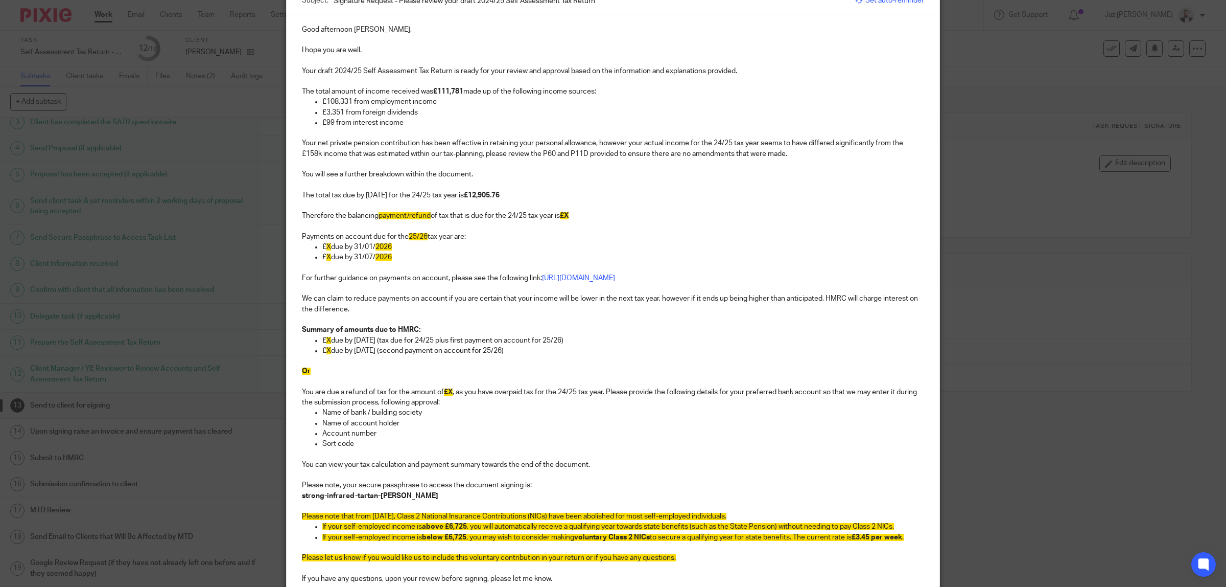
click at [474, 279] on p "For further guidance on payments on account, please see the following link: htt…" at bounding box center [613, 278] width 622 height 10
click at [525, 193] on p "The total tax due by 31/01/2026 for the 24/25 tax year is £12,905.76" at bounding box center [613, 195] width 622 height 10
click at [534, 192] on p "The total tax due by 31/01/2026 for the 24/25 tax year is £12,905.76" at bounding box center [613, 195] width 622 height 10
click at [524, 193] on p "The total tax due by 31/01/2026 for the 24/25 tax year is £12,905.76" at bounding box center [613, 195] width 622 height 10
click at [390, 210] on p at bounding box center [613, 205] width 622 height 10
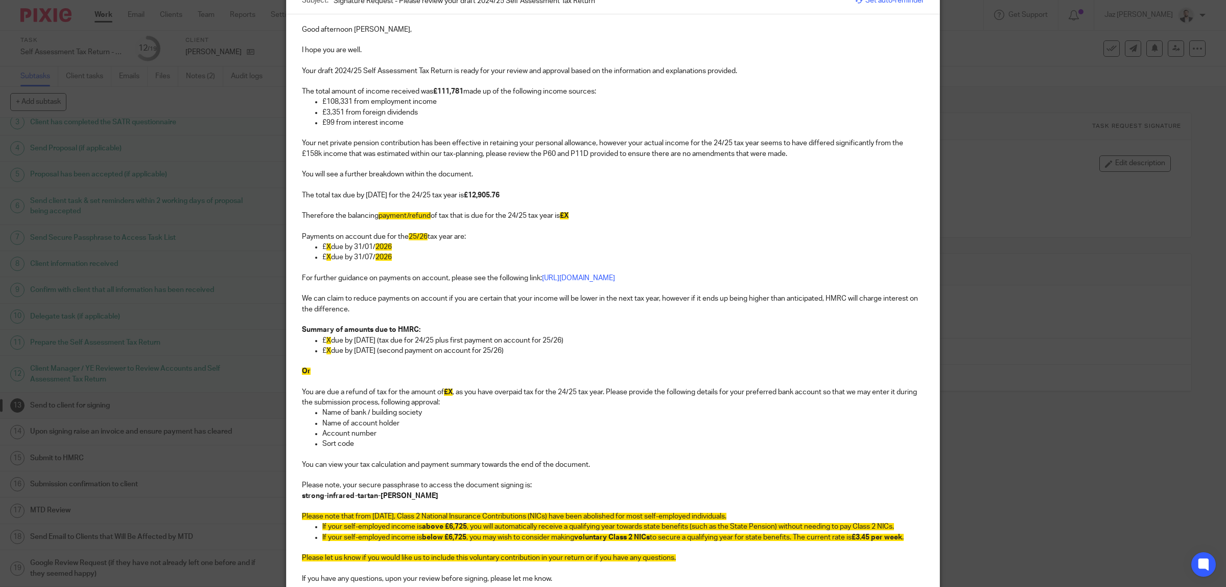
click at [356, 218] on p "Therefore the balancing payment/refund of tax that is due for the 24/25 tax yea…" at bounding box center [613, 216] width 622 height 10
click at [390, 216] on span "payment/refund" at bounding box center [405, 215] width 52 height 7
click at [415, 221] on p "Therefore the balancing payment/refund of tax that is due for the 24/25 tax yea…" at bounding box center [613, 216] width 622 height 10
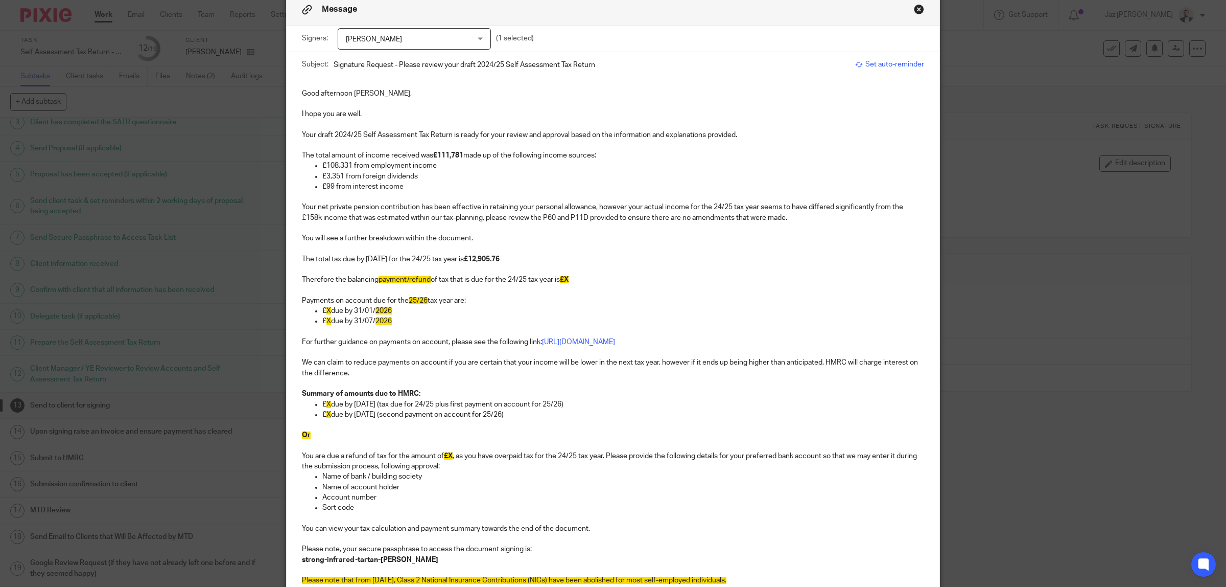
click at [818, 219] on p "Your net private pension contribution has been effective in retaining your pers…" at bounding box center [613, 212] width 622 height 21
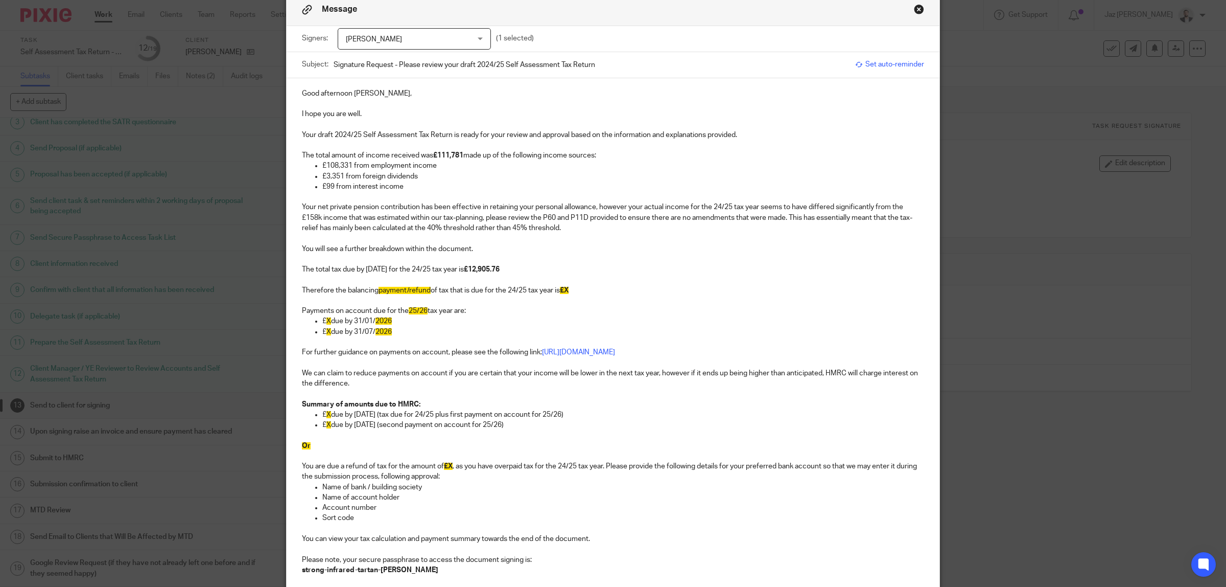
click at [480, 244] on p "You will see a further breakdown within the document." at bounding box center [613, 249] width 622 height 10
click at [548, 266] on p "The total tax due by 31/01/2026 for the 24/25 tax year is £12,905.76" at bounding box center [613, 269] width 622 height 10
click at [443, 295] on p at bounding box center [613, 300] width 622 height 10
drag, startPoint x: 405, startPoint y: 335, endPoint x: 287, endPoint y: 294, distance: 124.9
click at [287, 294] on div "Good afternoon Elias, I hope you are well. Your draft 2024/25 Self Assessment T…" at bounding box center [613, 444] width 653 height 732
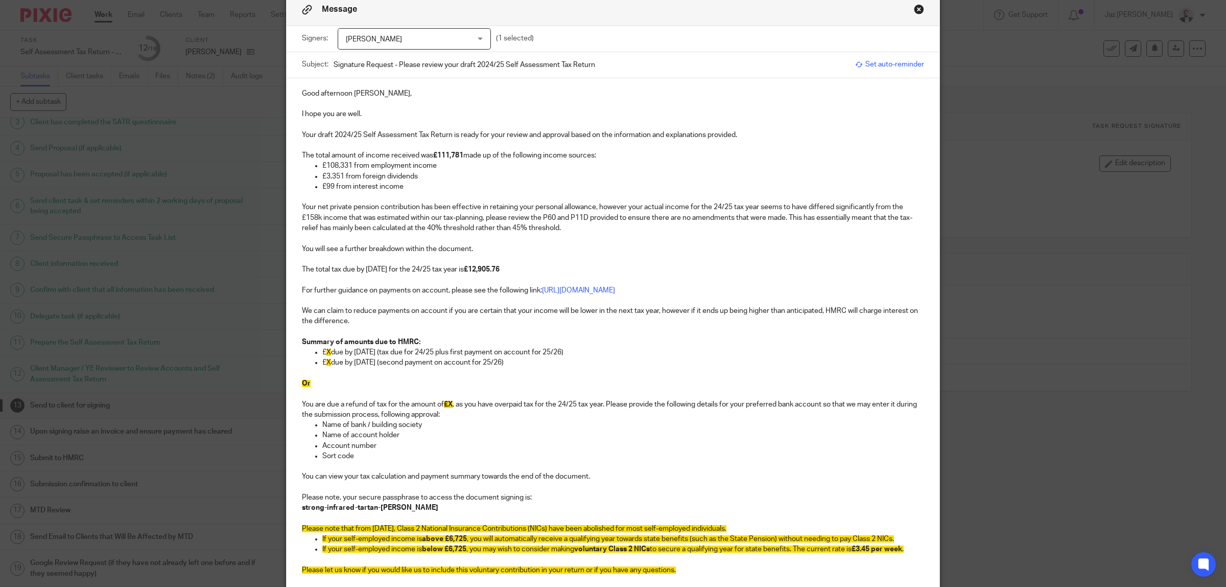
click at [367, 96] on p "Good afternoon Elias," at bounding box center [613, 93] width 622 height 10
click at [345, 108] on p at bounding box center [613, 104] width 622 height 10
click at [358, 111] on p "I hope you are well." at bounding box center [613, 114] width 622 height 10
click at [339, 126] on p at bounding box center [613, 124] width 622 height 10
click at [442, 145] on p at bounding box center [613, 145] width 622 height 10
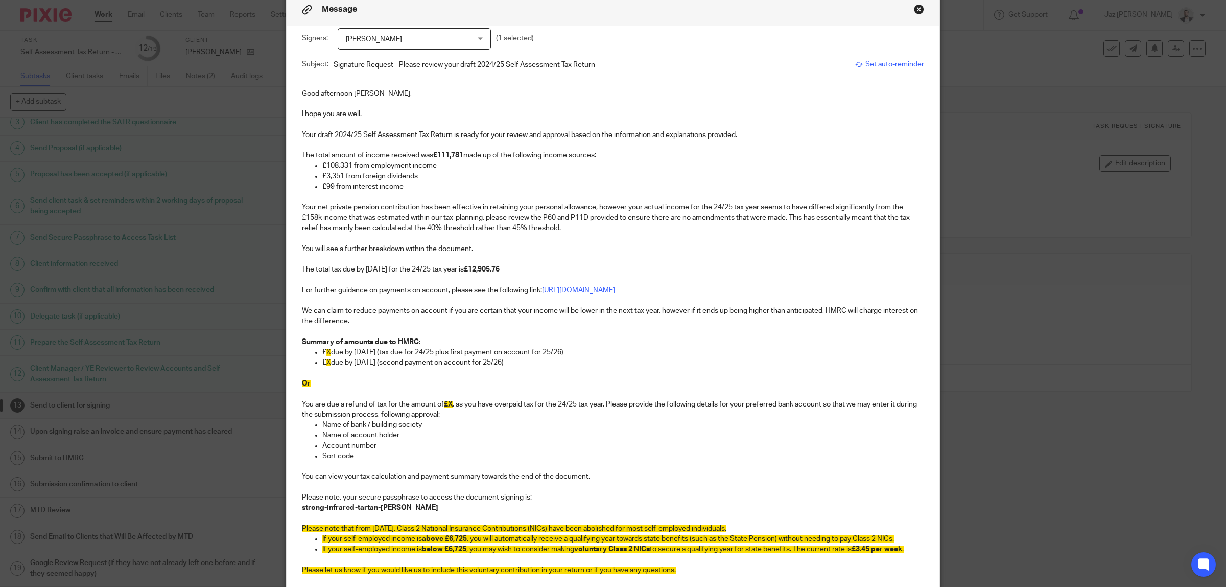
click at [538, 142] on p at bounding box center [613, 145] width 622 height 10
click at [619, 157] on p "The total amount of income received was £111,781 made up of the following incom…" at bounding box center [613, 155] width 622 height 10
click at [752, 134] on p "Your draft 2024/25 Self Assessment Tax Return is ready for your review and appr…" at bounding box center [613, 135] width 622 height 10
click at [439, 167] on p "£108,331 from employment income" at bounding box center [623, 165] width 602 height 10
click at [420, 172] on p "£3,351 from foreign dividends" at bounding box center [623, 176] width 602 height 10
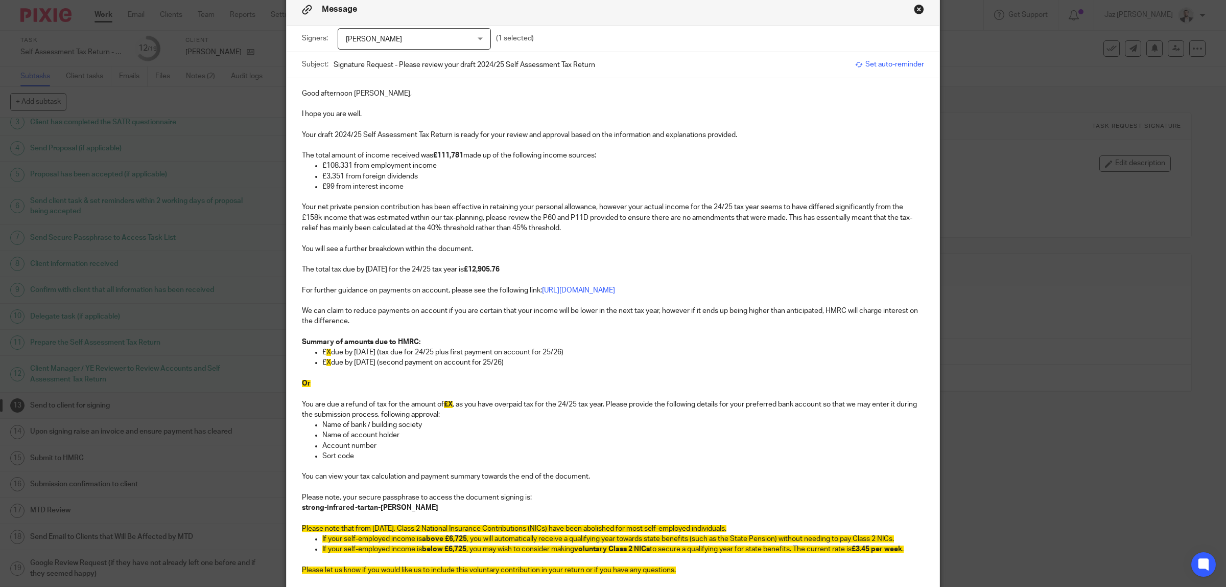
click at [415, 184] on p "£99 from interest income" at bounding box center [623, 186] width 602 height 10
click at [373, 191] on p "£99 from interest income" at bounding box center [623, 186] width 602 height 10
click at [333, 238] on p at bounding box center [613, 238] width 622 height 10
click at [573, 225] on p "Your net private pension contribution has been effective in retaining your pers…" at bounding box center [613, 217] width 622 height 31
click at [474, 237] on p at bounding box center [613, 238] width 622 height 10
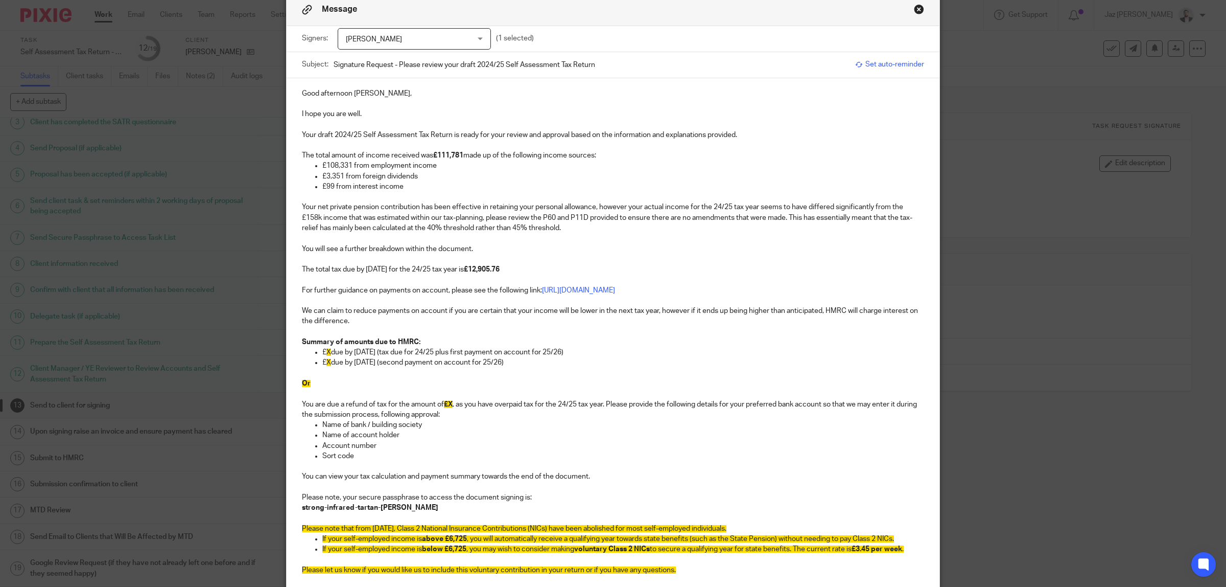
click at [571, 224] on p "Your net private pension contribution has been effective in retaining your pers…" at bounding box center [613, 217] width 622 height 31
click at [318, 218] on p "Your net private pension contribution has been effective in retaining your pers…" at bounding box center [613, 217] width 622 height 31
click at [413, 218] on p "Your net private pension contribution has been effective in retaining your pers…" at bounding box center [613, 217] width 622 height 31
click at [484, 218] on p "Your net private pension contribution has been effective in retaining your pers…" at bounding box center [613, 217] width 622 height 31
click at [676, 226] on p "Your net private pension contribution has been effective in retaining your pers…" at bounding box center [613, 217] width 622 height 31
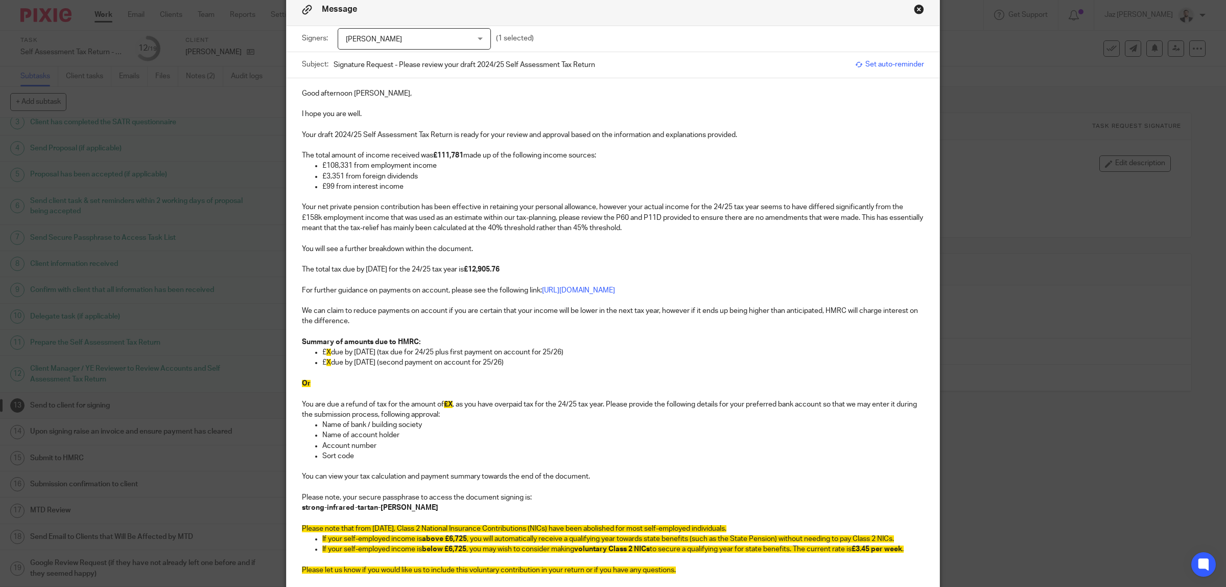
click at [506, 235] on p at bounding box center [613, 238] width 622 height 10
click at [479, 250] on p "You will see a further breakdown within the document." at bounding box center [613, 249] width 622 height 10
click at [486, 260] on p at bounding box center [613, 259] width 622 height 10
click at [553, 266] on p "The total tax due by 31/01/2026 for the 24/25 tax year is £12,905.76" at bounding box center [613, 269] width 622 height 10
click at [386, 303] on p at bounding box center [613, 300] width 622 height 10
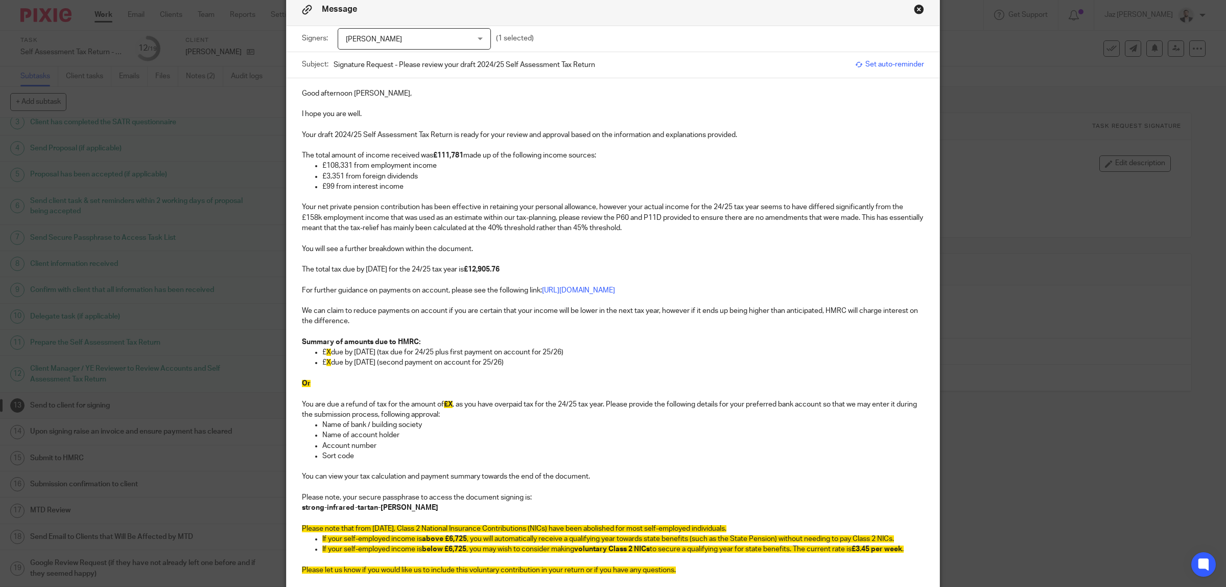
click at [365, 321] on p "We can claim to reduce payments on account if you are certain that your income …" at bounding box center [613, 316] width 622 height 21
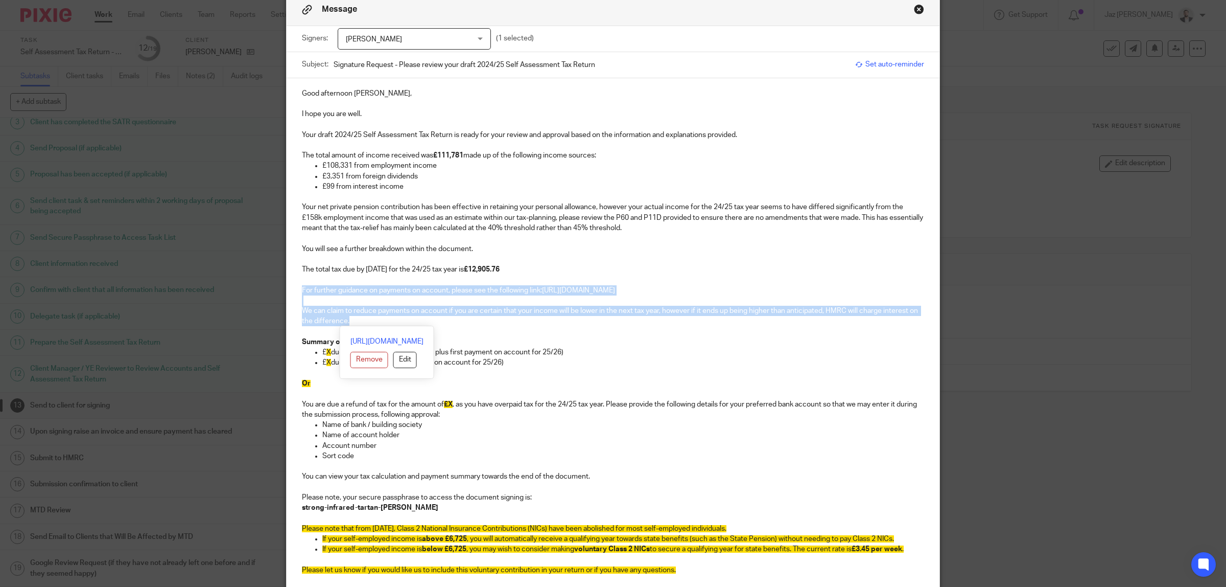
drag, startPoint x: 356, startPoint y: 321, endPoint x: 290, endPoint y: 287, distance: 74.3
click at [290, 287] on div "Good afternoon Elias, I hope you are well. Your draft 2024/25 Self Assessment T…" at bounding box center [613, 413] width 653 height 670
click at [351, 322] on p "We can claim to reduce payments on account if you are certain that your income …" at bounding box center [613, 316] width 622 height 21
drag, startPoint x: 359, startPoint y: 325, endPoint x: 292, endPoint y: 288, distance: 76.2
click at [292, 288] on div "Good afternoon Elias, I hope you are well. Your draft 2024/25 Self Assessment T…" at bounding box center [613, 413] width 653 height 670
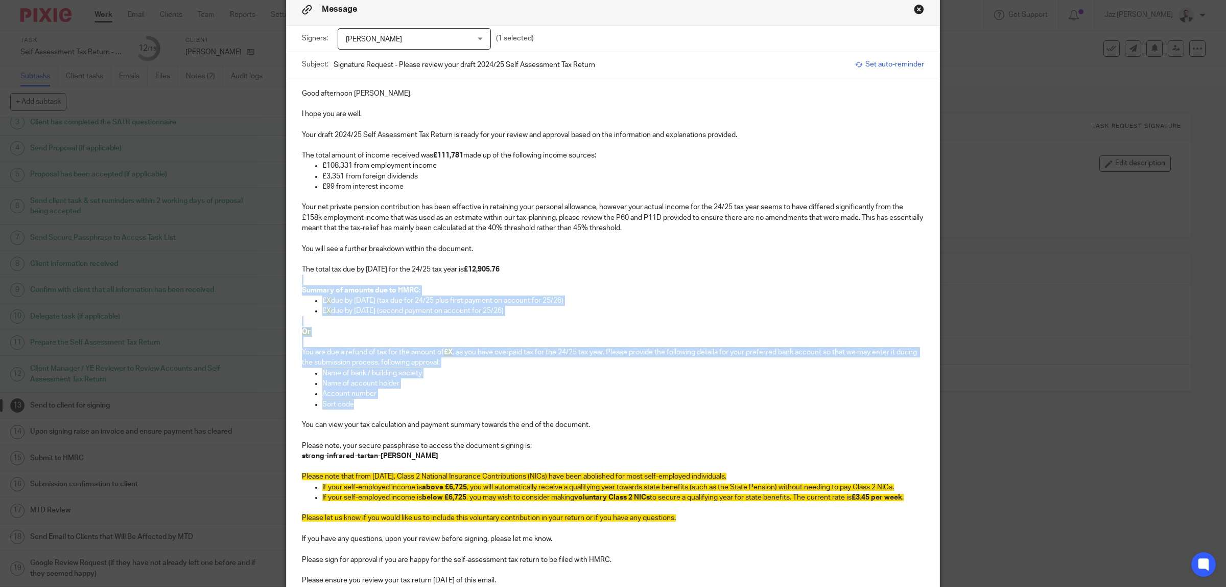
drag, startPoint x: 348, startPoint y: 405, endPoint x: 297, endPoint y: 282, distance: 133.3
click at [297, 282] on div "Good afternoon Elias, I hope you are well. Your draft 2024/25 Self Assessment T…" at bounding box center [613, 387] width 653 height 618
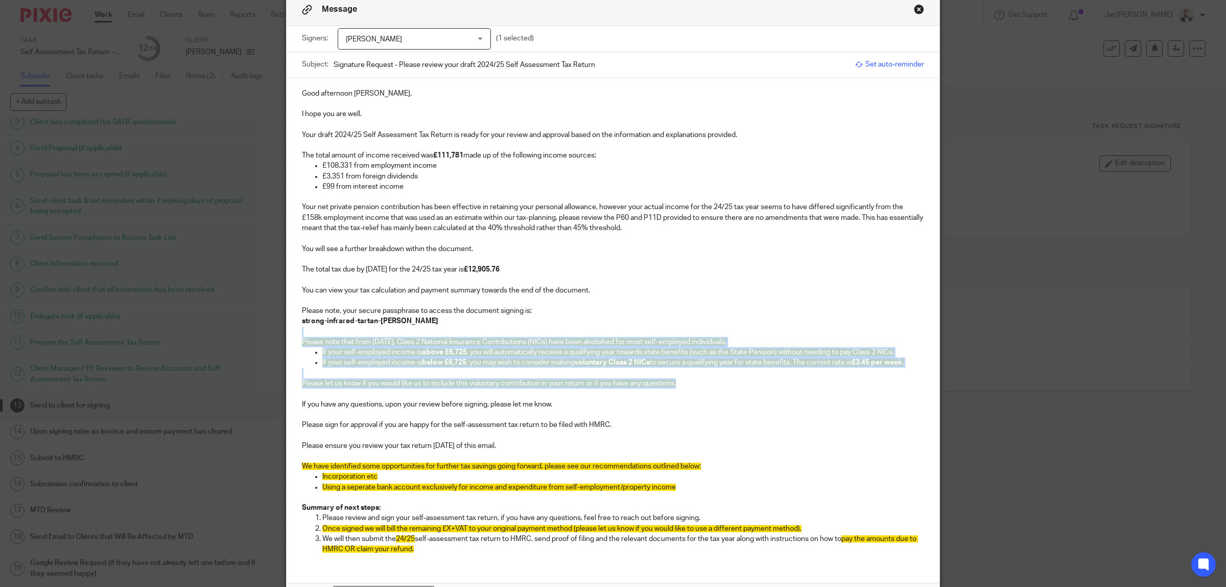
drag, startPoint x: 681, startPoint y: 384, endPoint x: 306, endPoint y: 331, distance: 378.9
click at [306, 331] on div "Good afternoon Elias, I hope you are well. Your draft 2024/25 Self Assessment T…" at bounding box center [613, 320] width 653 height 484
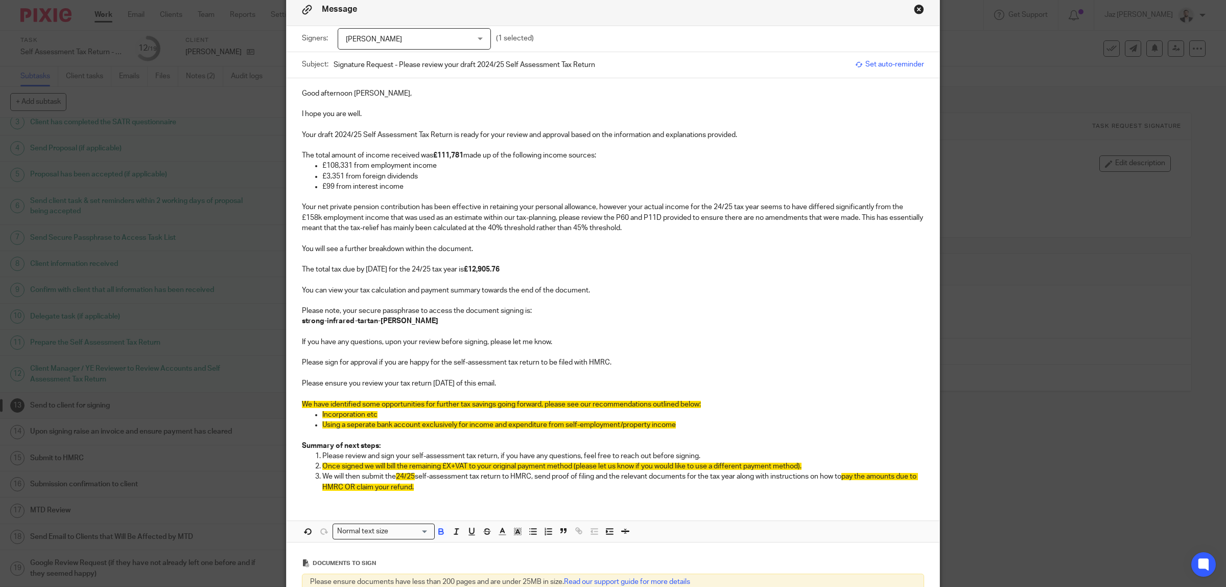
click at [363, 104] on p at bounding box center [613, 104] width 622 height 10
click at [366, 112] on p "I hope you are well." at bounding box center [613, 114] width 622 height 10
click at [351, 124] on p at bounding box center [613, 124] width 622 height 10
click at [394, 144] on p at bounding box center [613, 145] width 622 height 10
click at [757, 135] on p "Your draft 2024/25 Self Assessment Tax Return is ready for your review and appr…" at bounding box center [613, 135] width 622 height 10
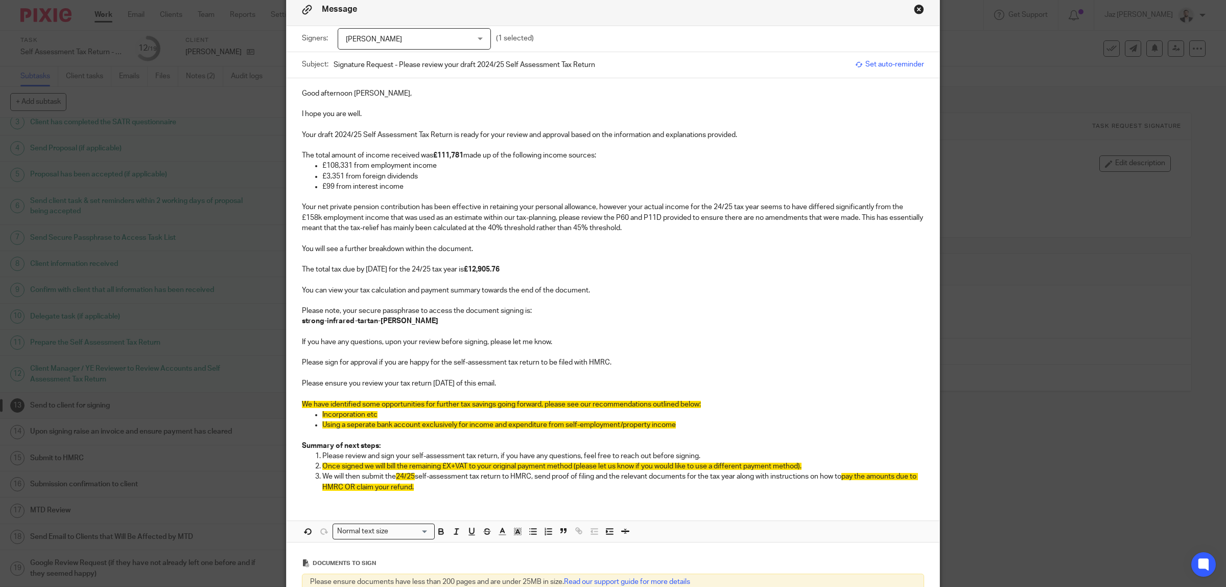
click at [637, 146] on p at bounding box center [613, 145] width 622 height 10
click at [626, 157] on p "The total amount of income received was £111,781 made up of the following incom…" at bounding box center [613, 155] width 622 height 10
click at [443, 165] on p "£108,331 from employment income" at bounding box center [623, 165] width 602 height 10
click at [414, 177] on p "£3,351 from foreign dividends" at bounding box center [623, 176] width 602 height 10
click at [404, 184] on p "£99 from interest income" at bounding box center [623, 186] width 602 height 10
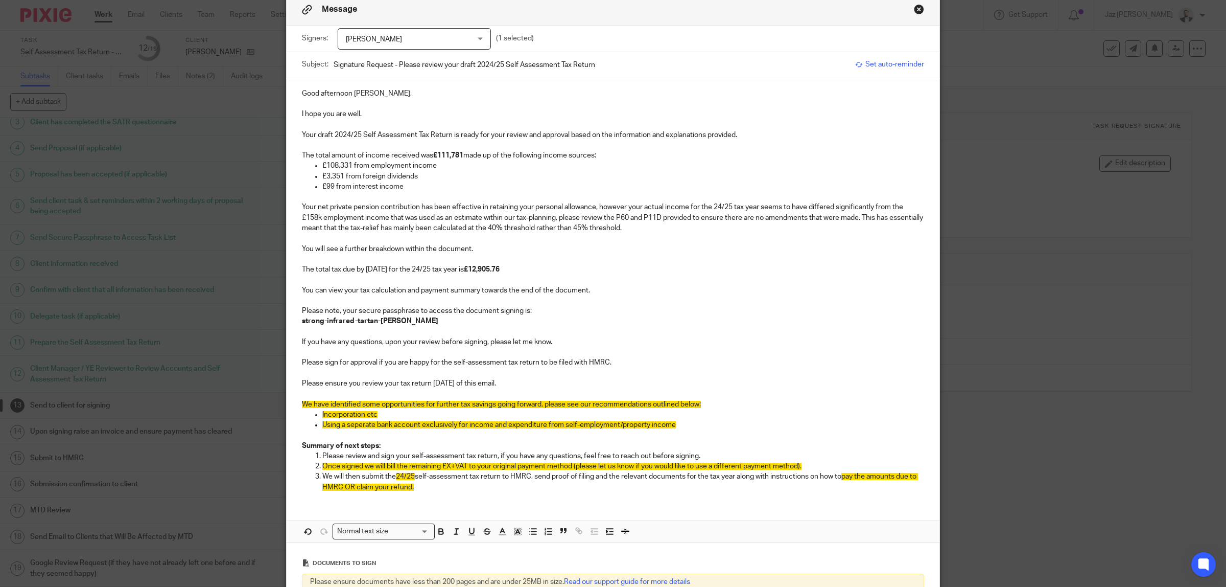
click at [381, 197] on p at bounding box center [613, 197] width 622 height 10
click at [378, 239] on p at bounding box center [613, 238] width 622 height 10
click at [673, 225] on p "Your net private pension contribution has been effective in retaining your pers…" at bounding box center [613, 217] width 622 height 31
click at [387, 237] on p at bounding box center [613, 238] width 622 height 10
click at [499, 246] on p "You will see a further breakdown within the document." at bounding box center [613, 249] width 622 height 10
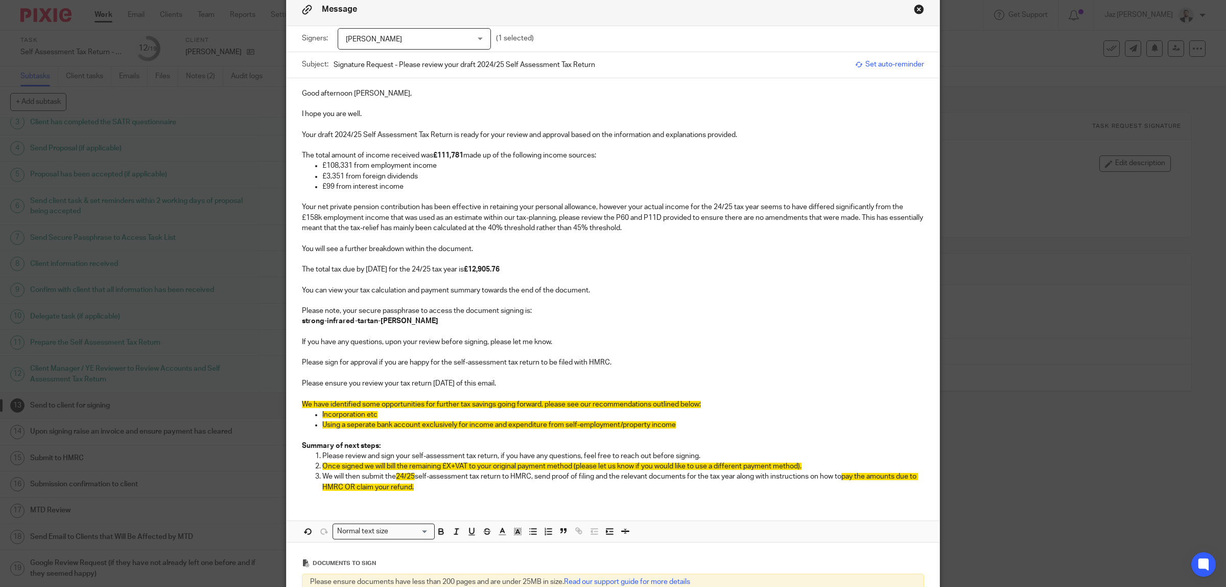
click at [493, 240] on p at bounding box center [613, 238] width 622 height 10
click at [519, 249] on p "You will see a further breakdown within the document." at bounding box center [613, 249] width 622 height 10
click at [506, 236] on p at bounding box center [613, 238] width 622 height 10
click at [515, 251] on p "You will see a further breakdown within the document." at bounding box center [613, 249] width 622 height 10
click at [466, 258] on p at bounding box center [613, 259] width 622 height 10
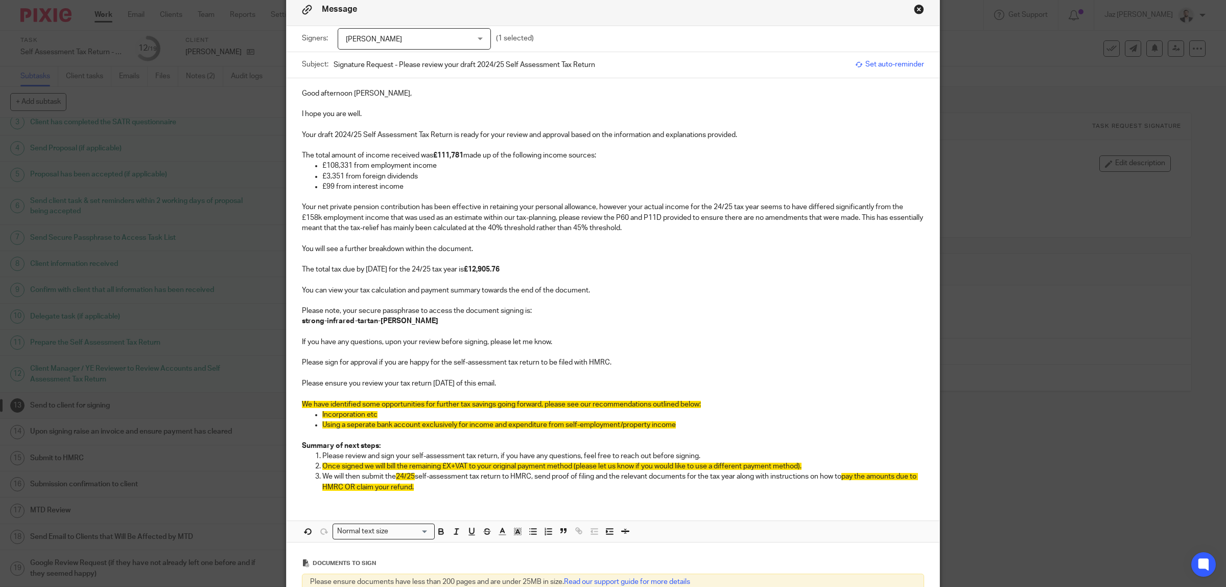
scroll to position [111, 0]
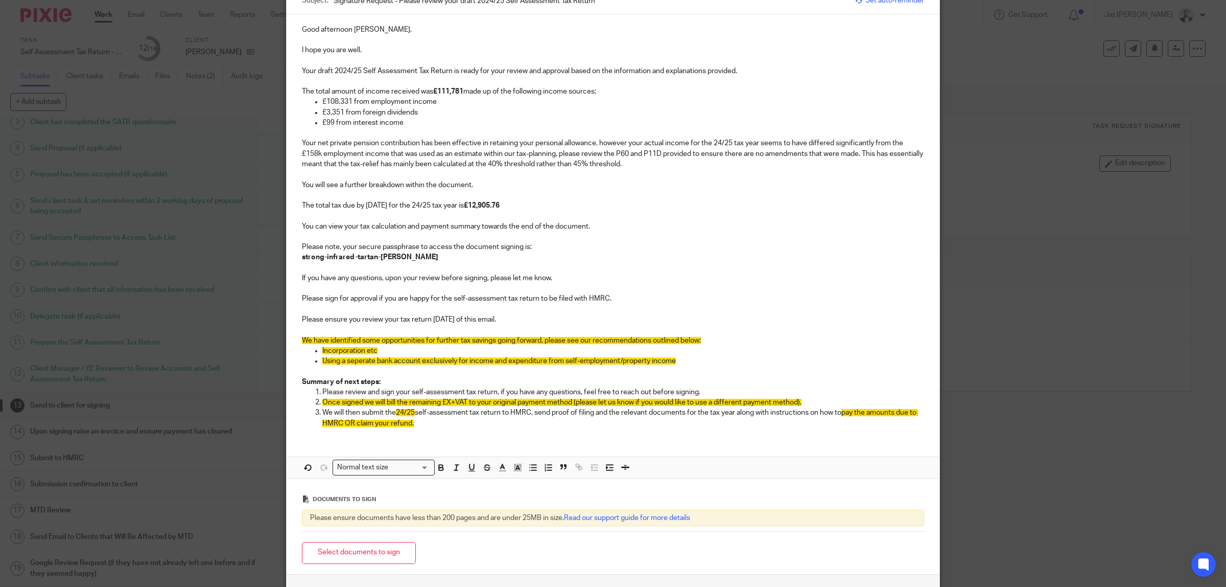
click at [483, 185] on p "You will see a further breakdown within the document." at bounding box center [613, 185] width 622 height 10
click at [463, 195] on p at bounding box center [613, 195] width 622 height 10
click at [422, 214] on p at bounding box center [613, 216] width 622 height 10
click at [530, 203] on p "The total tax due by 31/01/2026 for the 24/25 tax year is £12,905.76" at bounding box center [613, 205] width 622 height 10
click at [601, 225] on p "You can view your tax calculation and payment summary towards the end of the do…" at bounding box center [613, 226] width 622 height 10
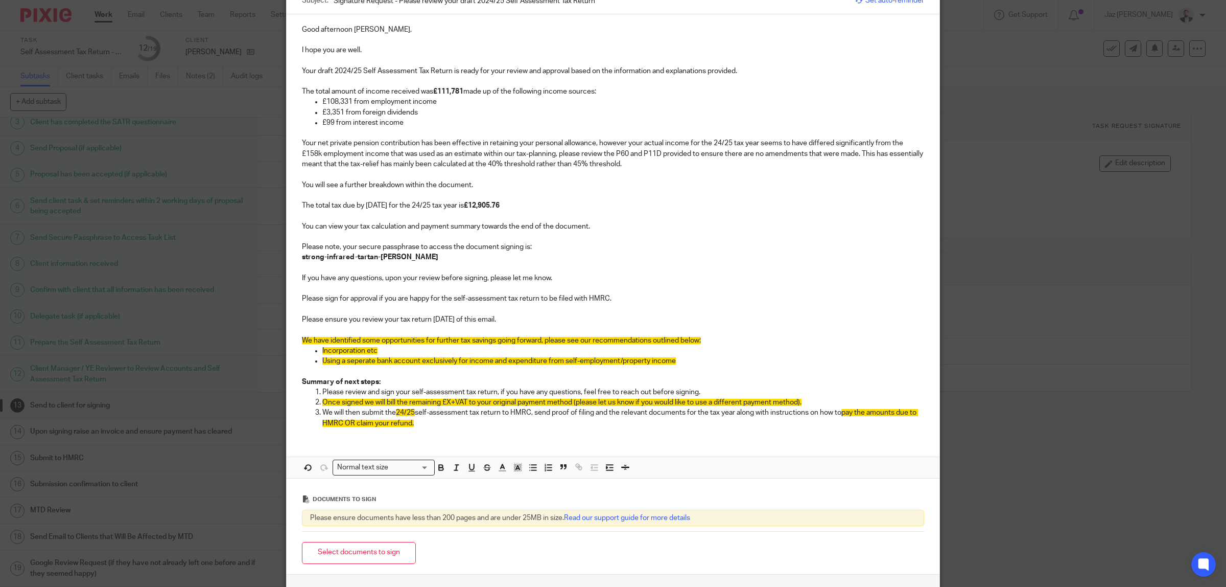
click at [470, 234] on p at bounding box center [613, 236] width 622 height 10
click at [432, 255] on p "strong-infrared-tartan-carpenter" at bounding box center [613, 257] width 622 height 10
click at [381, 268] on p at bounding box center [613, 268] width 622 height 10
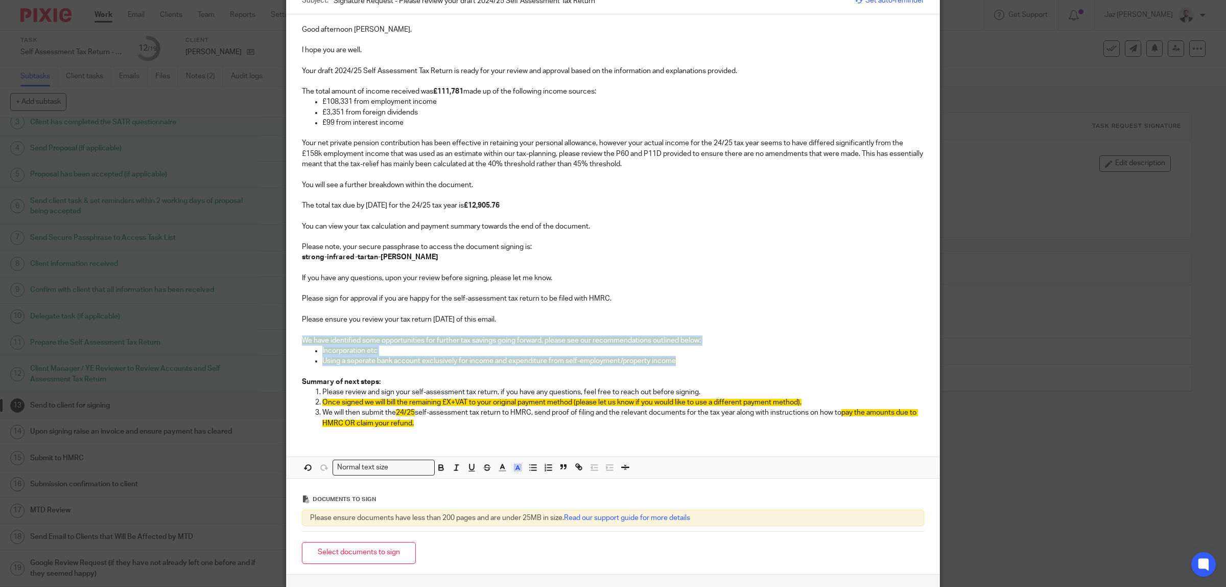
drag, startPoint x: 673, startPoint y: 363, endPoint x: 285, endPoint y: 337, distance: 389.7
click at [287, 337] on div "Good afternoon Elias, I hope you are well. Your draft 2024/25 Self Assessment T…" at bounding box center [613, 225] width 653 height 422
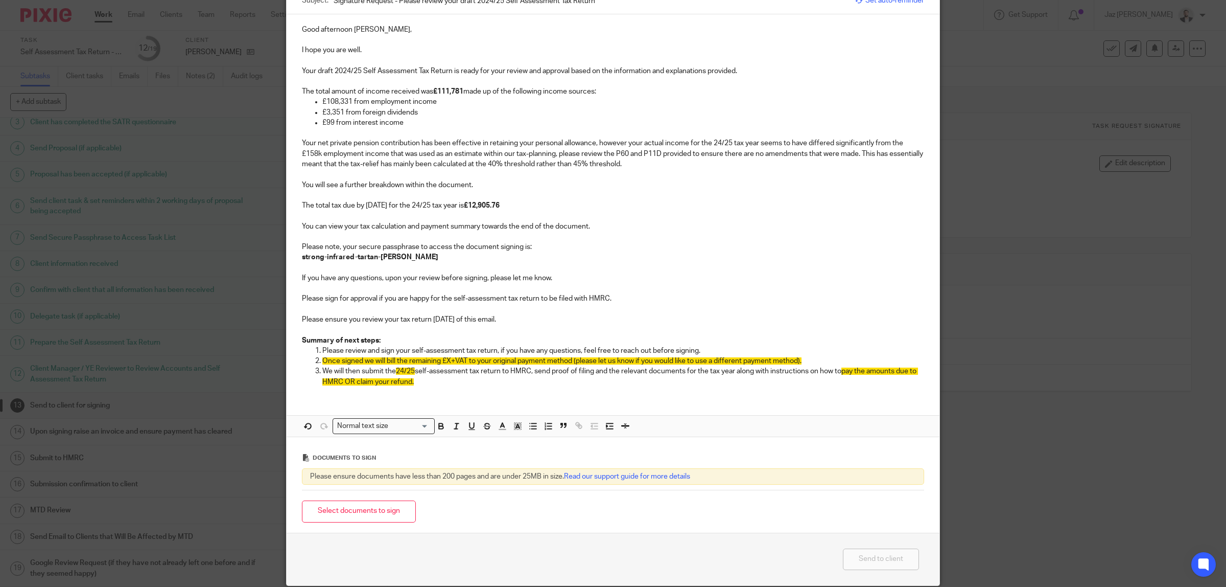
scroll to position [48, 0]
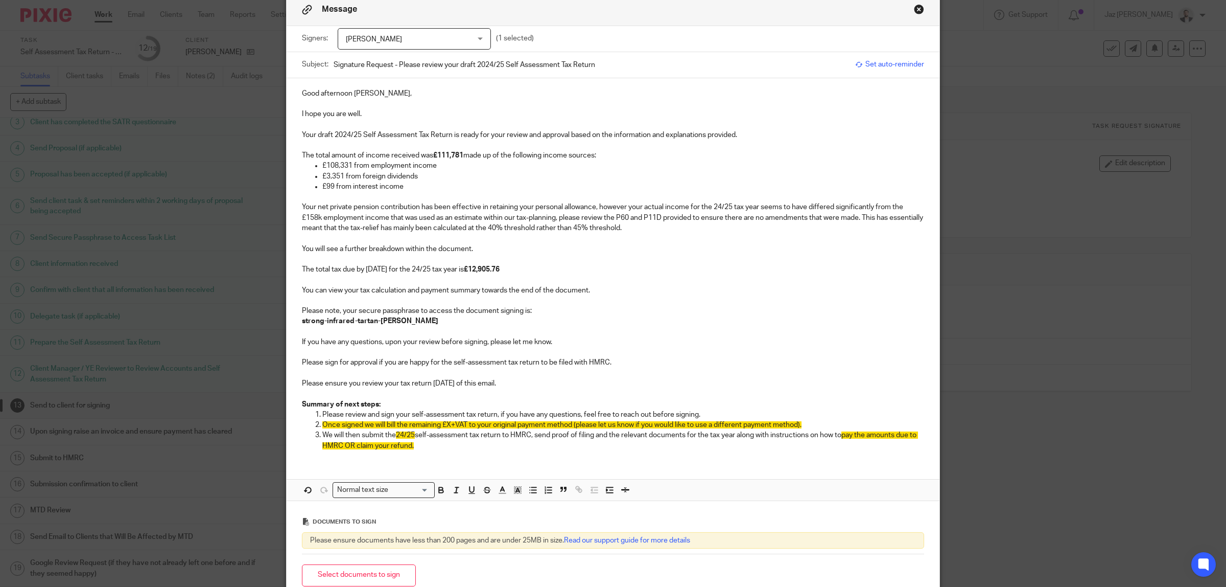
click at [382, 111] on p "I hope you are well." at bounding box center [613, 114] width 622 height 10
click at [322, 122] on p at bounding box center [613, 124] width 622 height 10
click at [375, 144] on p at bounding box center [613, 145] width 622 height 10
click at [751, 132] on p "Your draft 2024/25 Self Assessment Tax Return is ready for your review and appr…" at bounding box center [613, 135] width 622 height 10
click at [642, 159] on p "The total amount of income received was £111,781 made up of the following incom…" at bounding box center [613, 155] width 622 height 10
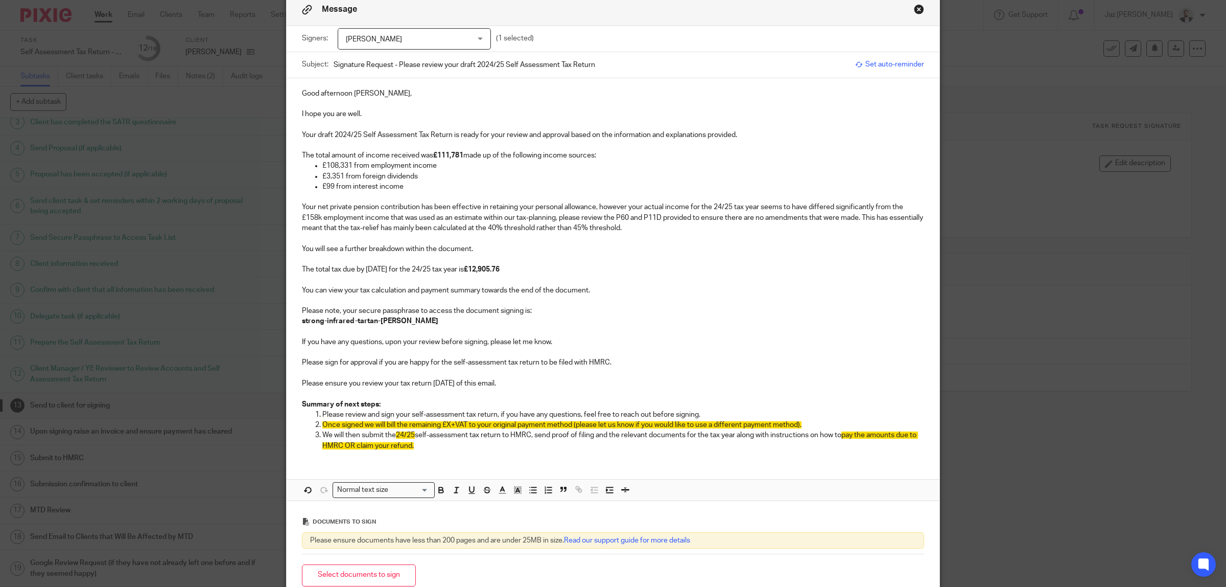
click at [469, 167] on p "£108,331 from employment income" at bounding box center [623, 165] width 602 height 10
click at [433, 174] on p "£3,351 from foreign dividends" at bounding box center [623, 176] width 602 height 10
click at [414, 185] on p "£99 from interest income" at bounding box center [623, 186] width 602 height 10
click at [390, 192] on p "£99 from interest income" at bounding box center [623, 186] width 602 height 10
click at [330, 198] on p at bounding box center [613, 197] width 622 height 10
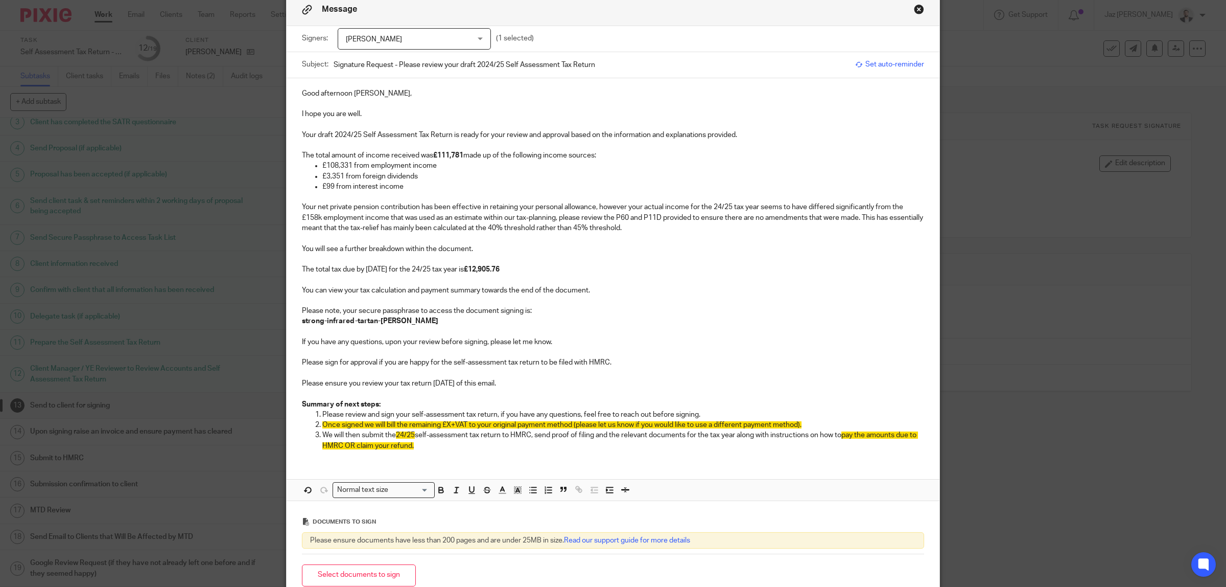
click at [364, 236] on p at bounding box center [613, 238] width 622 height 10
click at [667, 221] on p "Your net private pension contribution has been effective in retaining your pers…" at bounding box center [613, 217] width 622 height 31
click at [358, 234] on p at bounding box center [613, 238] width 622 height 10
click at [672, 226] on p "Your net private pension contribution has been effective in retaining your pers…" at bounding box center [613, 217] width 622 height 31
click at [413, 238] on p at bounding box center [613, 238] width 622 height 10
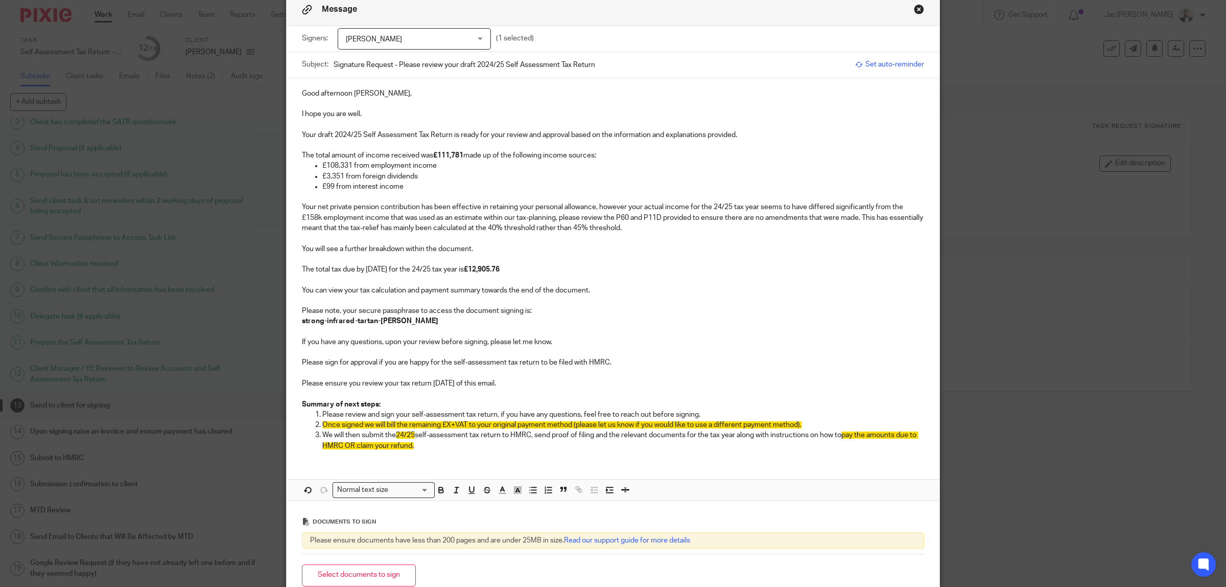
click at [506, 249] on p "You will see a further breakdown within the document." at bounding box center [613, 249] width 622 height 10
click at [457, 261] on p at bounding box center [613, 259] width 622 height 10
click at [529, 272] on p "The total tax due by 31/01/2026 for the 24/25 tax year is £12,905.76" at bounding box center [613, 269] width 622 height 10
click at [543, 277] on p at bounding box center [613, 279] width 622 height 10
click at [609, 286] on p "You can view your tax calculation and payment summary towards the end of the do…" at bounding box center [613, 290] width 622 height 10
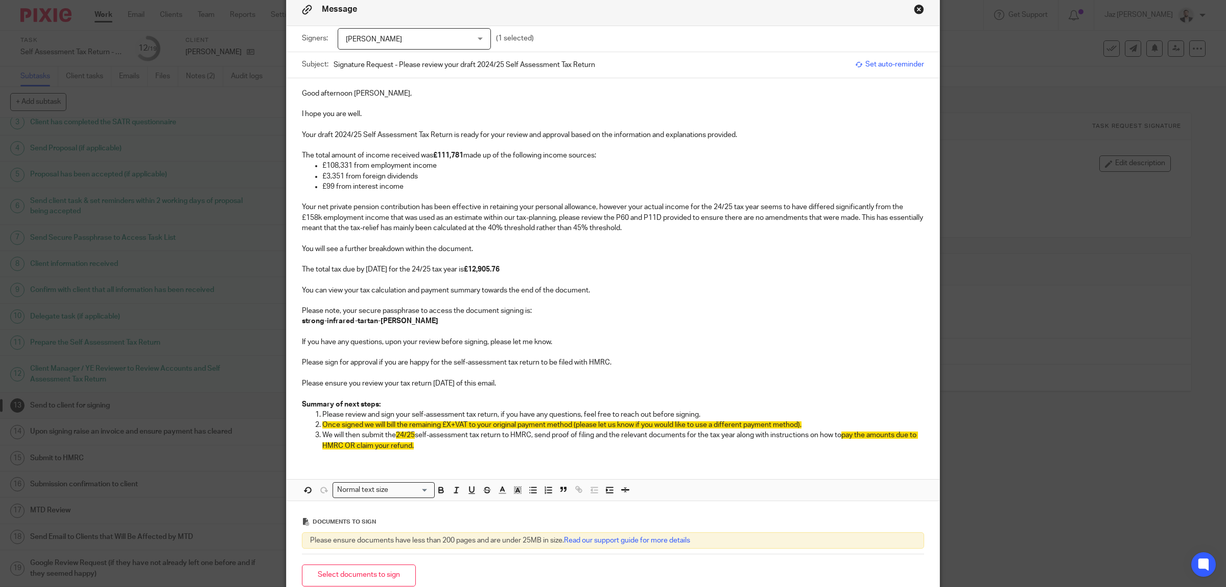
click at [454, 299] on p at bounding box center [613, 300] width 622 height 10
click at [412, 320] on p "strong-infrared-tartan-carpenter" at bounding box center [613, 321] width 622 height 10
click at [369, 333] on p at bounding box center [613, 331] width 622 height 10
click at [578, 342] on p "If you have any questions, upon your review before signing, please let me know." at bounding box center [613, 342] width 622 height 10
click at [460, 348] on p at bounding box center [613, 352] width 622 height 10
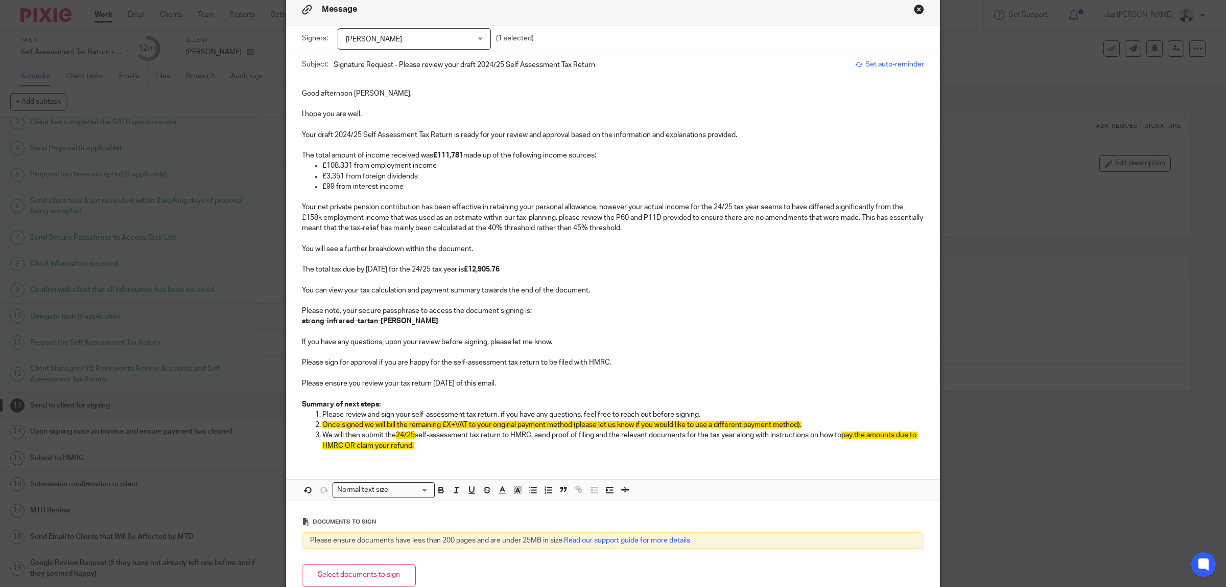
click at [379, 373] on p at bounding box center [613, 373] width 622 height 10
click at [445, 423] on span "Once signed we will bill the remaining £X+VAT to your original payment method (…" at bounding box center [561, 424] width 479 height 7
drag, startPoint x: 417, startPoint y: 445, endPoint x: 338, endPoint y: 447, distance: 79.2
click at [338, 447] on p "We will then submit the 24/25 self-assessment tax return to HMRC, send proof of…" at bounding box center [623, 440] width 602 height 21
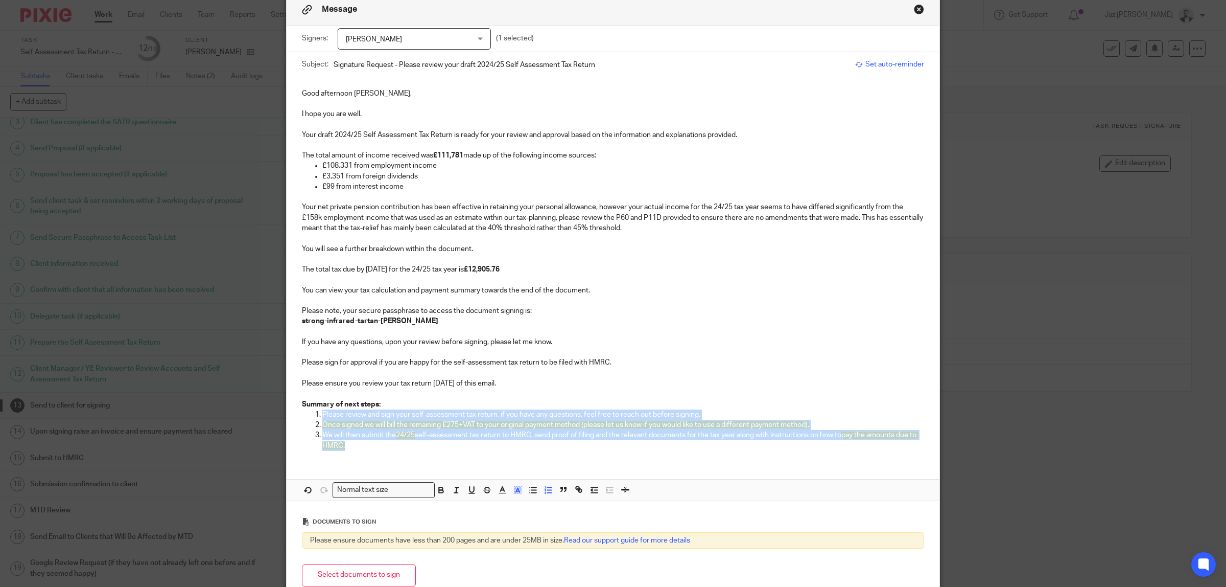
drag, startPoint x: 358, startPoint y: 448, endPoint x: 316, endPoint y: 414, distance: 54.5
click at [316, 414] on ol "Please review and sign your self-assessment tax return, if you have any questio…" at bounding box center [613, 429] width 622 height 41
click at [516, 492] on polyline "button" at bounding box center [518, 489] width 4 height 4
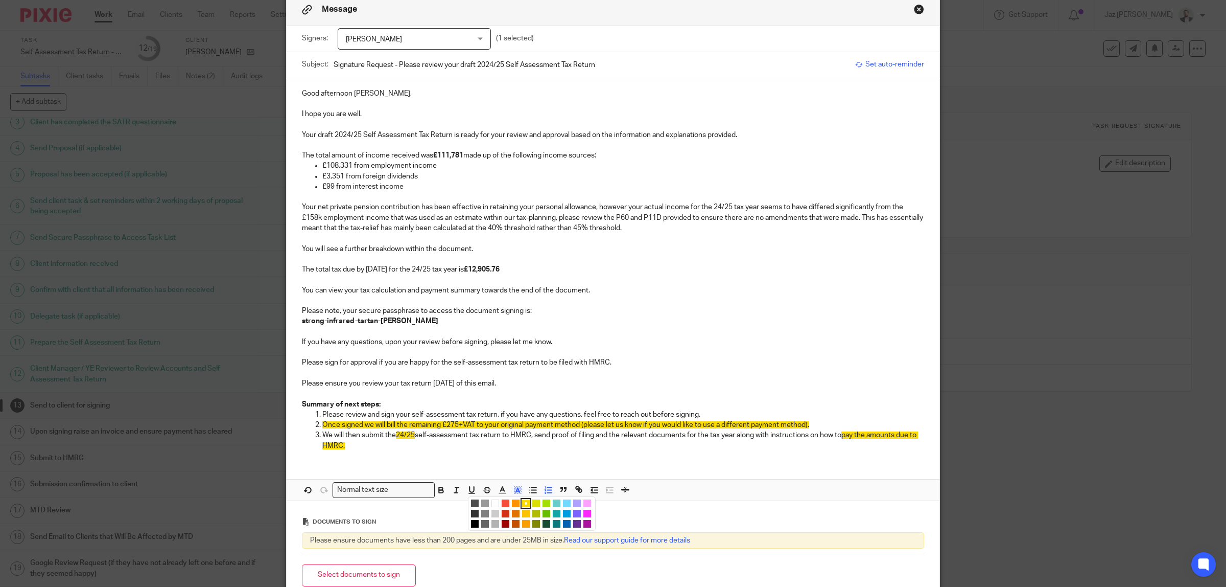
click at [492, 504] on li "color:#FFFFFF" at bounding box center [496, 503] width 8 height 8
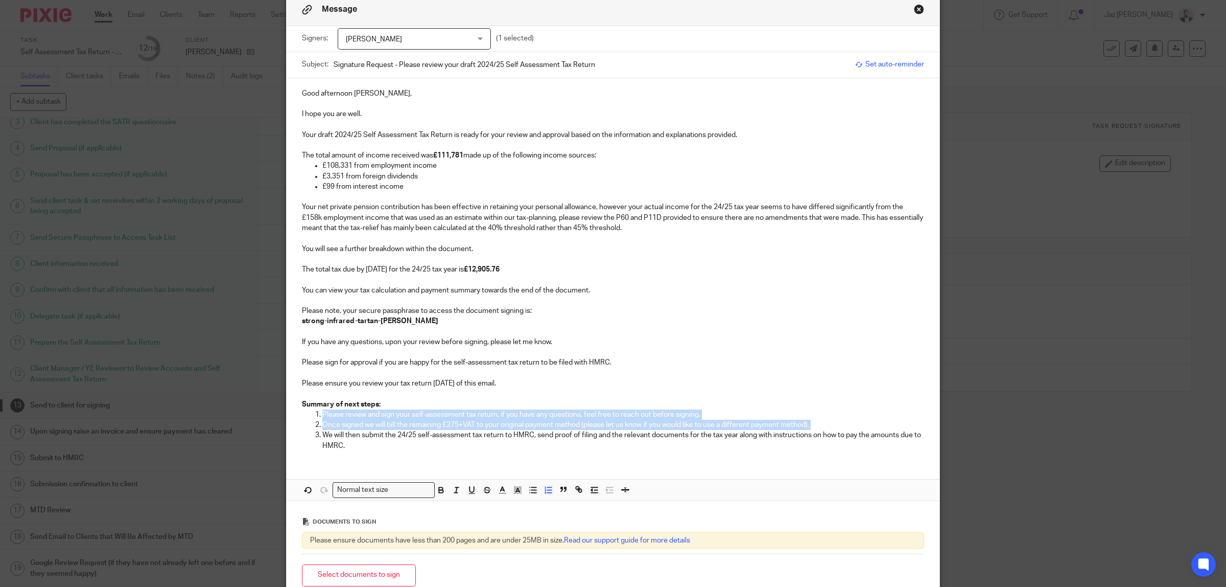
click at [397, 451] on div "Good afternoon Elias, I hope you are well. Your draft 2024/25 Self Assessment T…" at bounding box center [613, 268] width 653 height 380
click at [358, 447] on p "We will then submit the 24/25 self-assessment tax return to HMRC, send proof of…" at bounding box center [623, 440] width 602 height 21
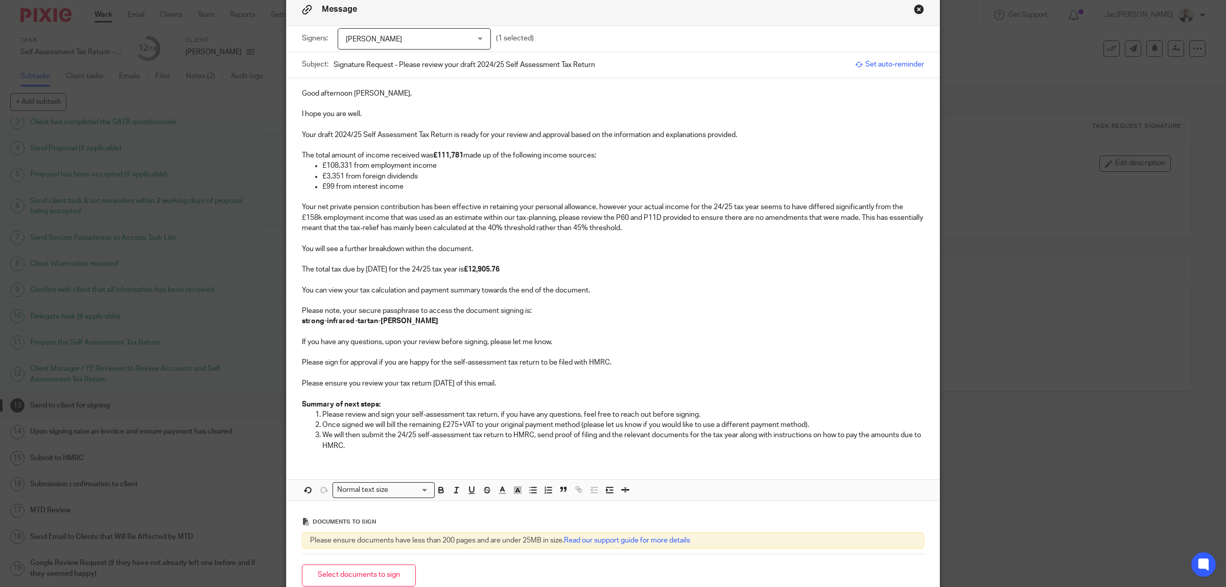
click at [536, 380] on p "Please ensure you review your tax return within 2 weeks of this email." at bounding box center [613, 383] width 622 height 10
click at [483, 343] on p "If you have any questions, upon your review before signing, please let me know." at bounding box center [613, 342] width 622 height 10
click at [554, 347] on p at bounding box center [613, 352] width 622 height 10
click at [534, 372] on p at bounding box center [613, 373] width 622 height 10
click at [550, 391] on p at bounding box center [613, 393] width 622 height 10
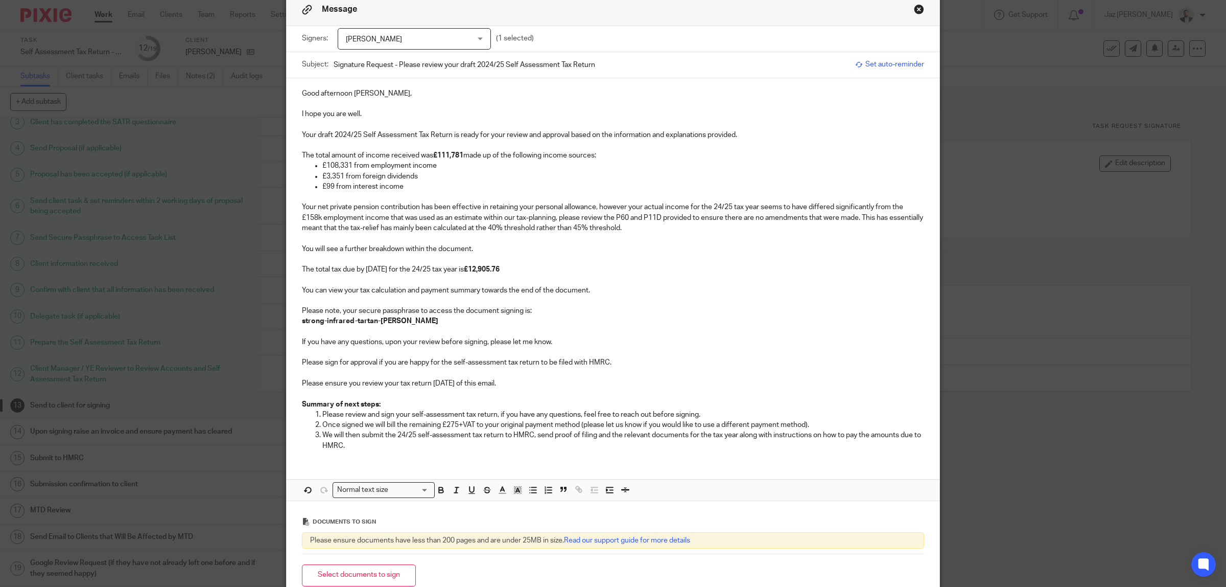
click at [377, 443] on p "We will then submit the 24/25 self-assessment tax return to HMRC, send proof of…" at bounding box center [623, 440] width 602 height 21
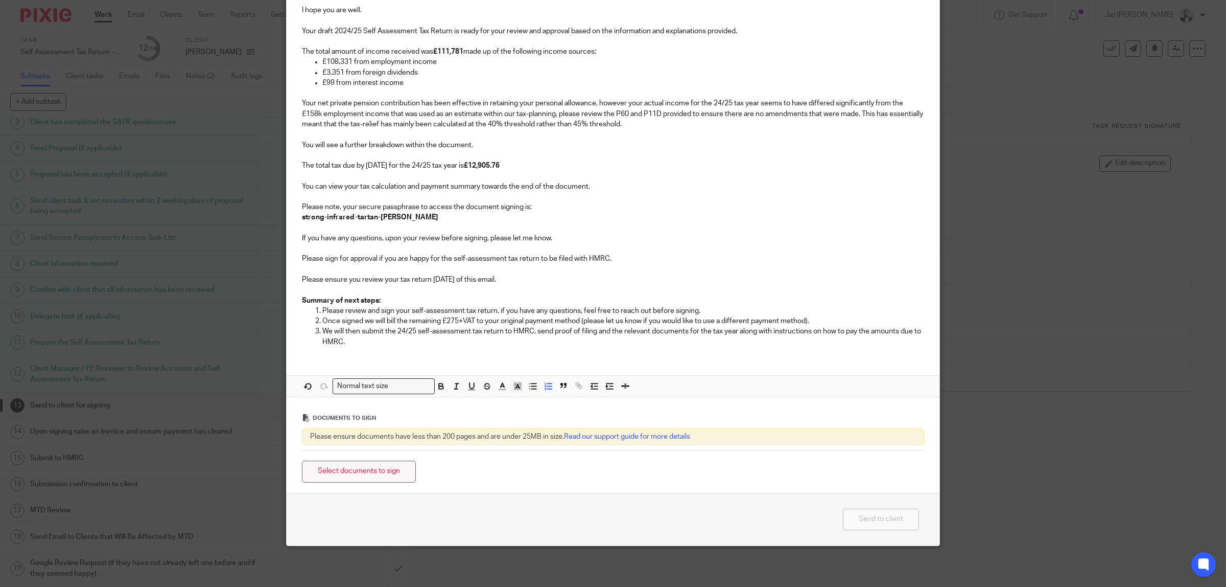
click at [392, 466] on button "Select documents to sign" at bounding box center [359, 471] width 114 height 22
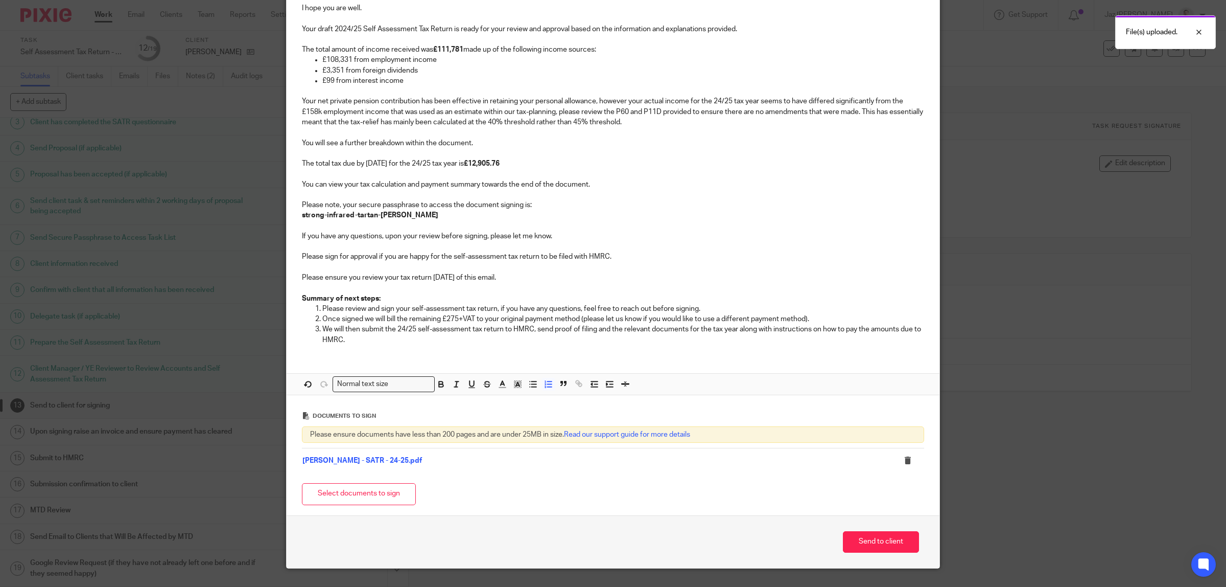
click at [354, 333] on p "We will then submit the 24/25 self-assessment tax return to HMRC, send proof of…" at bounding box center [623, 334] width 602 height 21
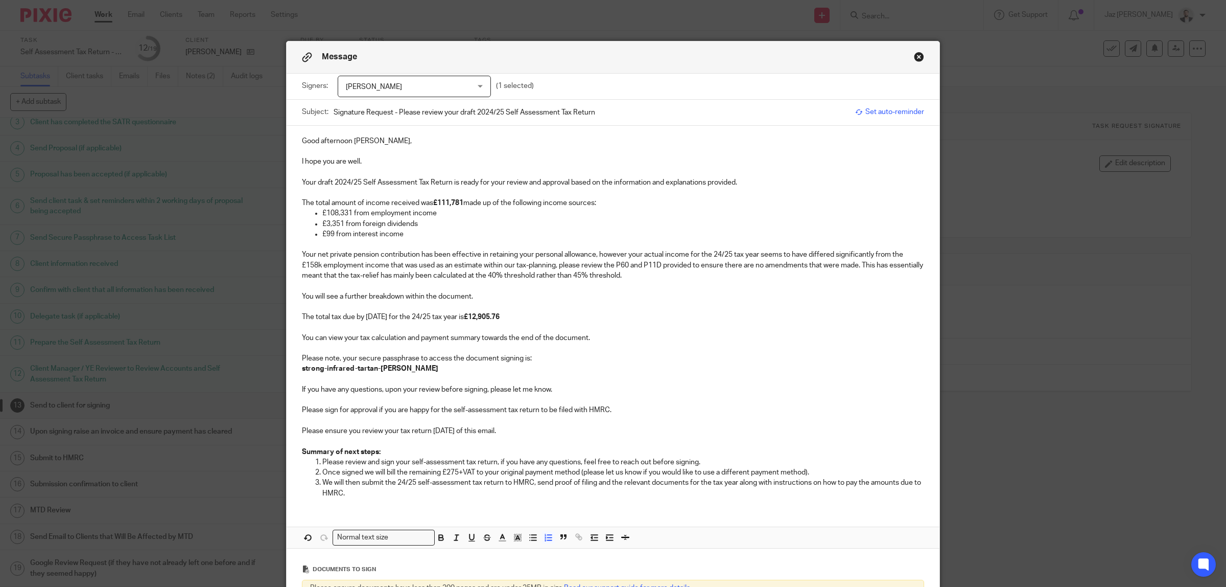
drag, startPoint x: 390, startPoint y: 142, endPoint x: 376, endPoint y: 164, distance: 25.9
click at [390, 141] on p "Good afternoon Elias," at bounding box center [613, 141] width 622 height 10
click at [374, 165] on p "I hope you are well." at bounding box center [613, 161] width 622 height 10
click at [377, 173] on p at bounding box center [613, 172] width 622 height 10
drag, startPoint x: 755, startPoint y: 180, endPoint x: 750, endPoint y: 181, distance: 5.2
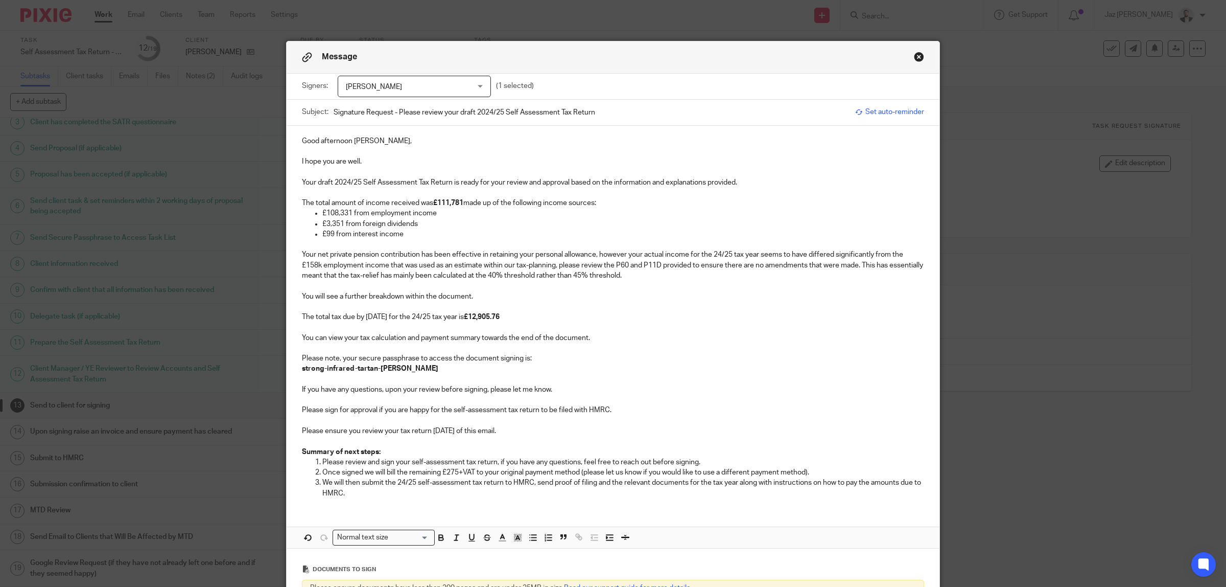
click at [754, 180] on p "Your draft 2024/25 Self Assessment Tax Return is ready for your review and appr…" at bounding box center [613, 182] width 622 height 10
click at [443, 211] on p "£108,331 from employment income" at bounding box center [623, 213] width 602 height 10
click at [420, 225] on p "£3,351 from foreign dividends" at bounding box center [623, 224] width 602 height 10
drag, startPoint x: 398, startPoint y: 233, endPoint x: 400, endPoint y: 238, distance: 5.7
click at [399, 233] on p "£99 from interest income" at bounding box center [623, 234] width 602 height 10
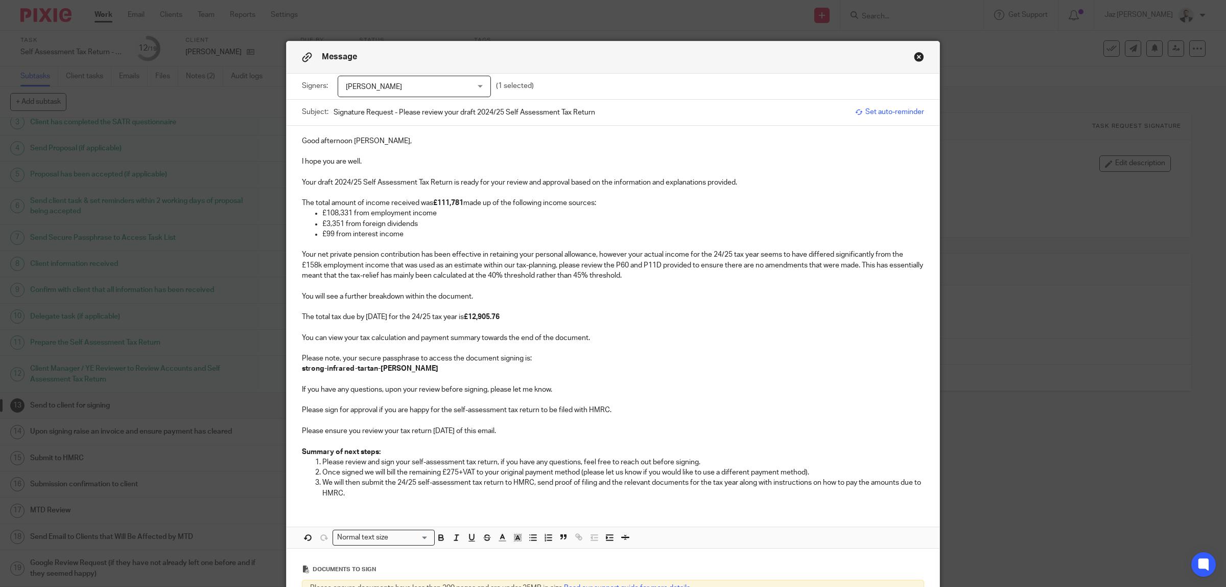
click at [366, 247] on p at bounding box center [613, 244] width 622 height 10
drag, startPoint x: 662, startPoint y: 278, endPoint x: 594, endPoint y: 285, distance: 68.3
click at [661, 278] on p "Your net private pension contribution has been effective in retaining your pers…" at bounding box center [613, 264] width 622 height 31
click at [433, 288] on p at bounding box center [613, 286] width 622 height 10
click at [474, 294] on p "You will see a further breakdown within the document." at bounding box center [613, 296] width 622 height 10
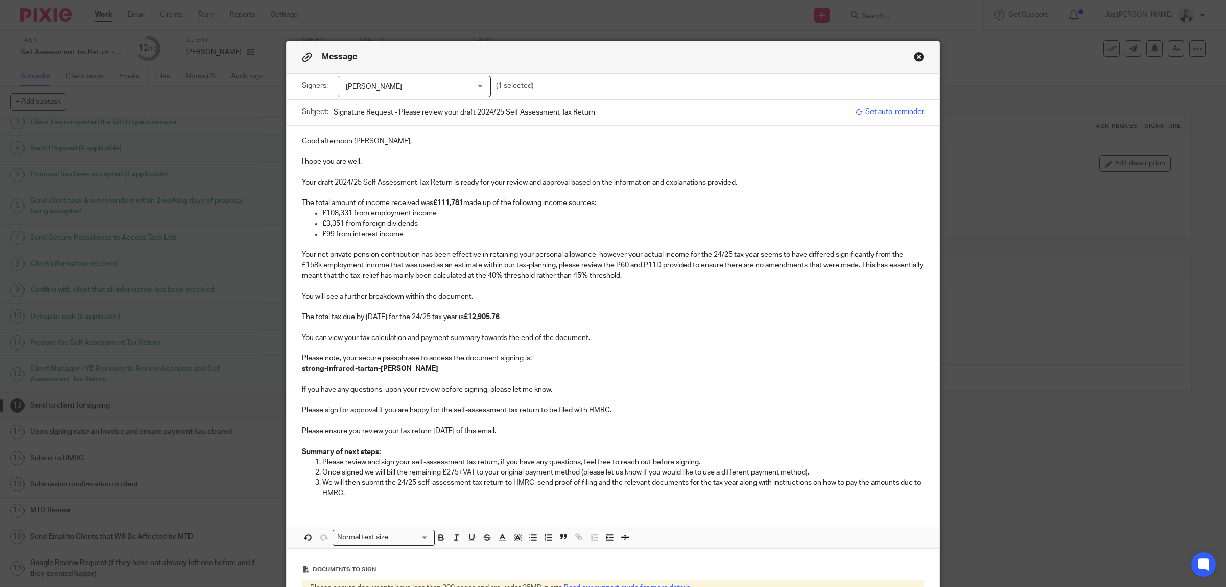
click at [540, 317] on p "The total tax due by 31/01/2026 for the 24/25 tax year is £12,905.76" at bounding box center [613, 317] width 622 height 10
click at [517, 317] on p "The total tax due by 31/01/2026 for the 24/25 tax year is £12,905.76" at bounding box center [613, 317] width 622 height 10
click at [515, 328] on p at bounding box center [613, 327] width 622 height 10
click at [627, 337] on p "You can view your tax calculation and payment summary towards the end of the do…" at bounding box center [613, 338] width 622 height 10
click at [539, 346] on p at bounding box center [613, 348] width 622 height 10
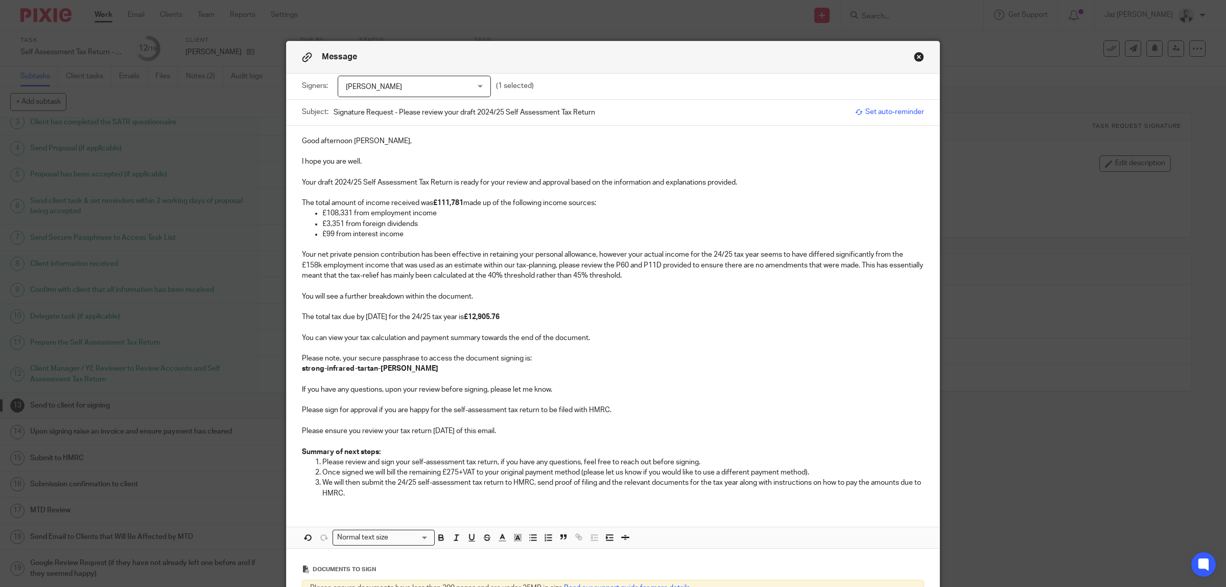
click at [540, 359] on p "Please note, your secure passphrase to access the document signing is:" at bounding box center [613, 358] width 622 height 10
click at [448, 381] on p at bounding box center [613, 379] width 622 height 10
click at [570, 387] on p "If you have any questions, upon your review before signing, please let me know." at bounding box center [613, 389] width 622 height 10
click at [527, 398] on p at bounding box center [613, 399] width 622 height 10
click at [619, 402] on p at bounding box center [613, 399] width 622 height 10
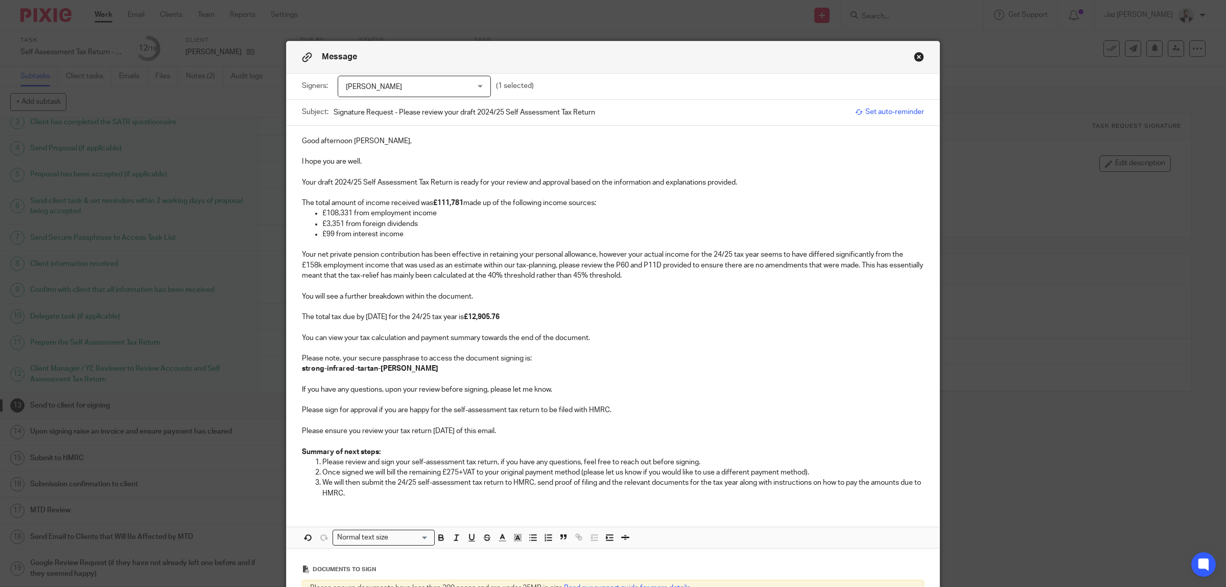
click at [618, 405] on p "Please sign for approval if you are happy for the self-assessment tax return to…" at bounding box center [613, 410] width 622 height 10
click at [516, 420] on p at bounding box center [613, 420] width 622 height 10
click at [533, 430] on p "Please ensure you review your tax return within 2 weeks of this email." at bounding box center [613, 431] width 622 height 10
click at [448, 440] on p at bounding box center [613, 441] width 622 height 10
click at [419, 450] on p "Summary of next steps:" at bounding box center [613, 452] width 622 height 10
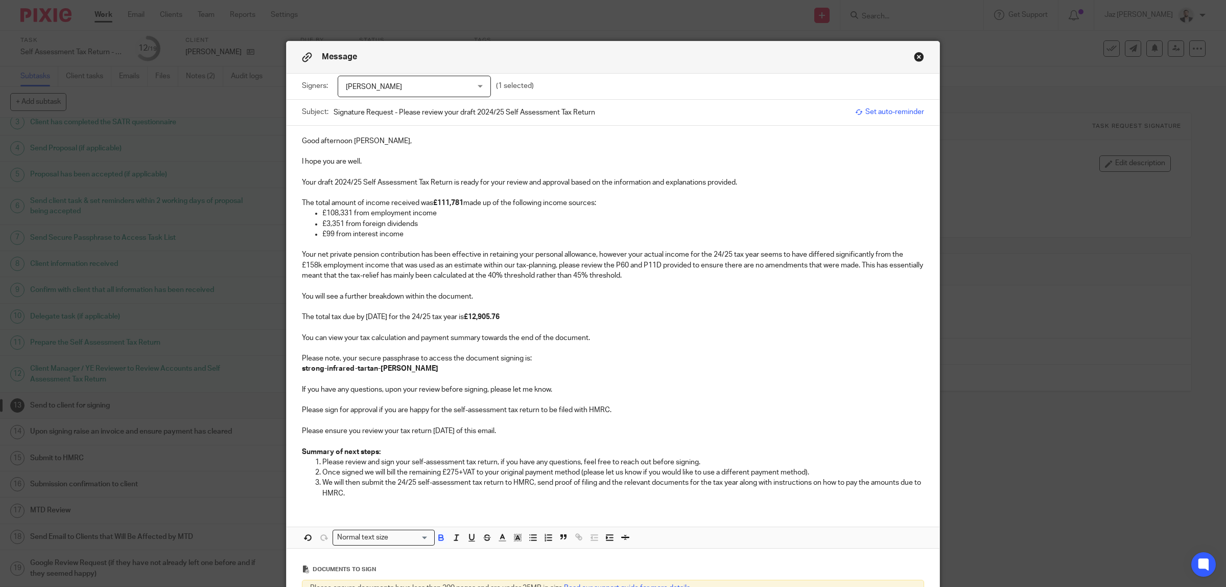
click at [724, 461] on p "Please review and sign your self-assessment tax return, if you have any questio…" at bounding box center [623, 462] width 602 height 10
click at [816, 471] on p "Once signed we will bill the remaining £275+VAT to your original payment method…" at bounding box center [623, 472] width 602 height 10
click at [391, 497] on p "We will then submit the 24/25 self-assessment tax return to HMRC, send proof of…" at bounding box center [623, 487] width 602 height 21
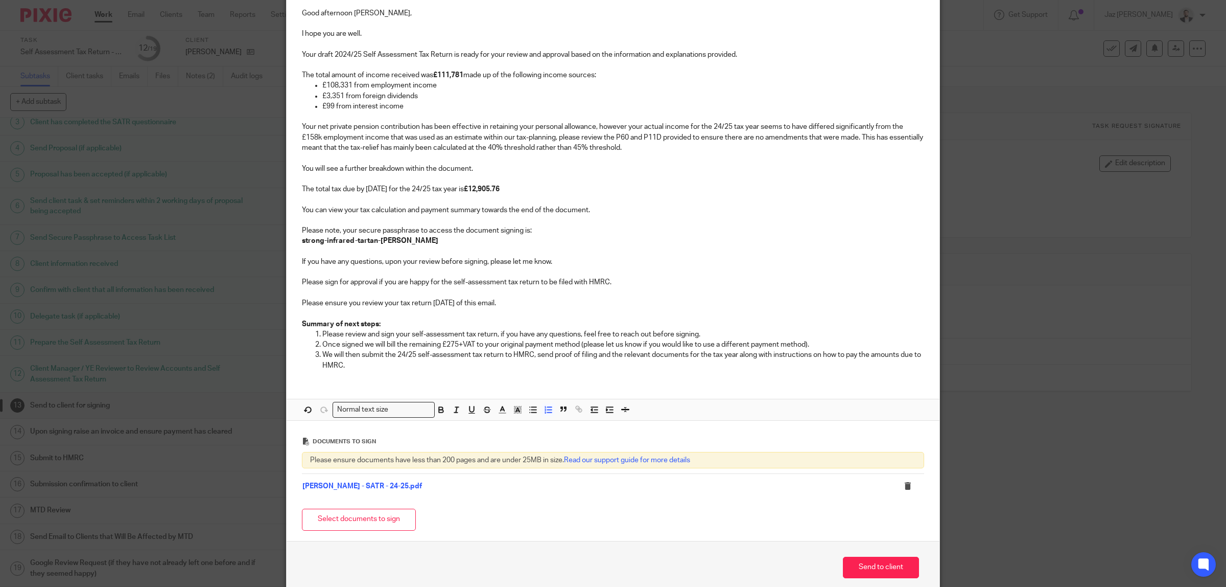
click at [407, 361] on p "We will then submit the 24/25 self-assessment tax return to HMRC, send proof of…" at bounding box center [623, 359] width 602 height 21
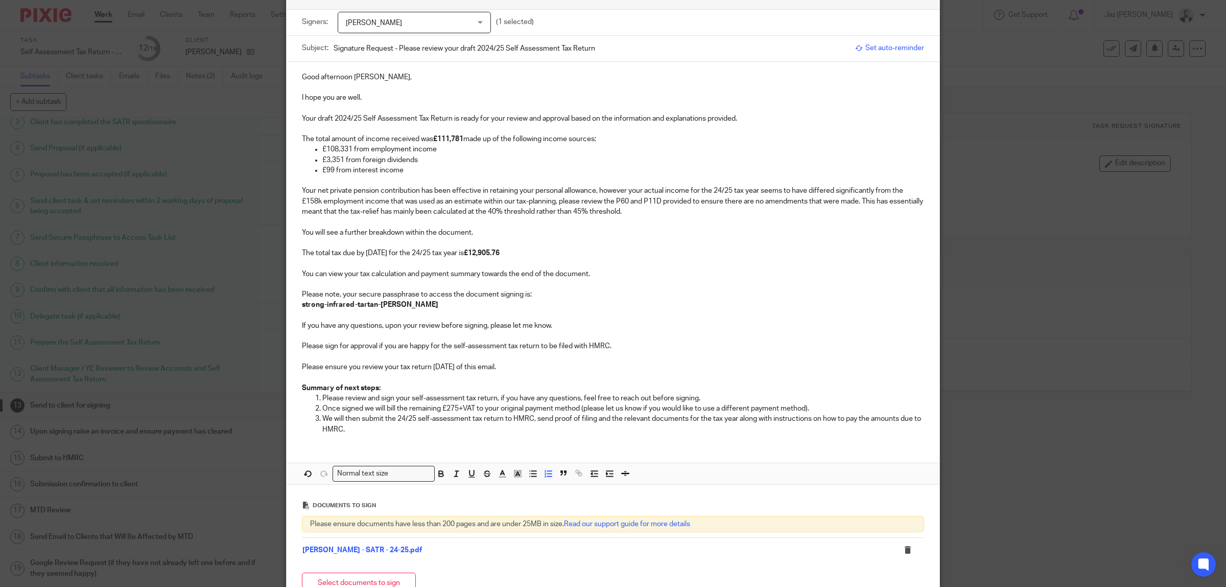
scroll to position [0, 0]
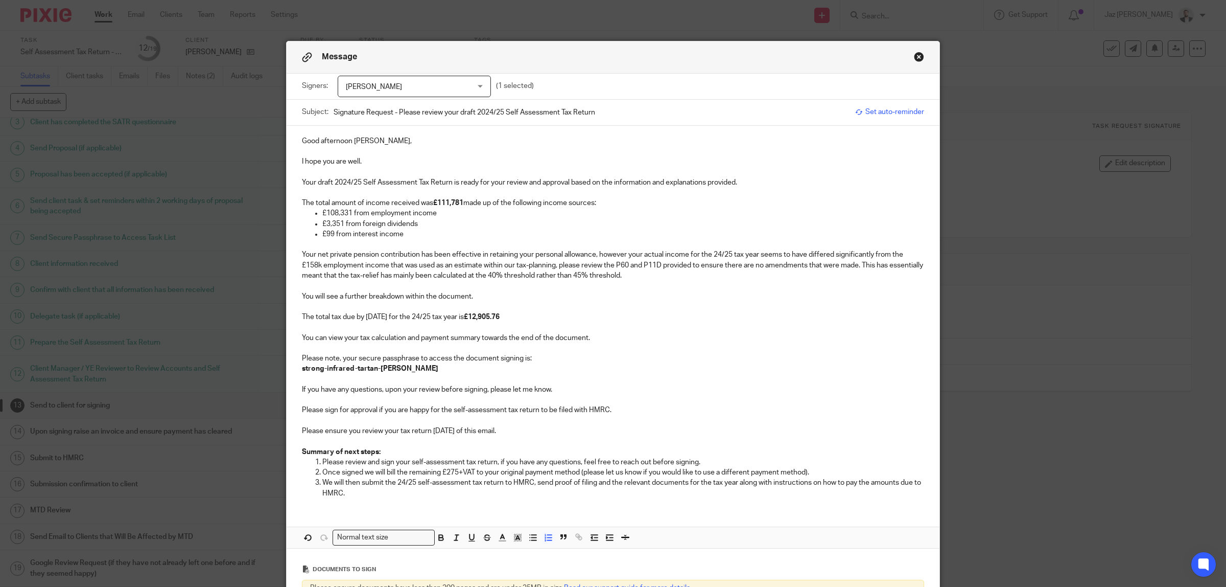
click at [411, 239] on p at bounding box center [613, 244] width 622 height 10
click at [672, 272] on p "Your net private pension contribution has been effective in retaining your pers…" at bounding box center [613, 264] width 622 height 31
click at [489, 291] on p "You will see a further breakdown within the document." at bounding box center [613, 296] width 622 height 10
click at [507, 307] on p at bounding box center [613, 306] width 622 height 10
click at [535, 320] on p "The total tax due by 31/01/2026 for the 24/25 tax year is £12,905.76" at bounding box center [613, 317] width 622 height 10
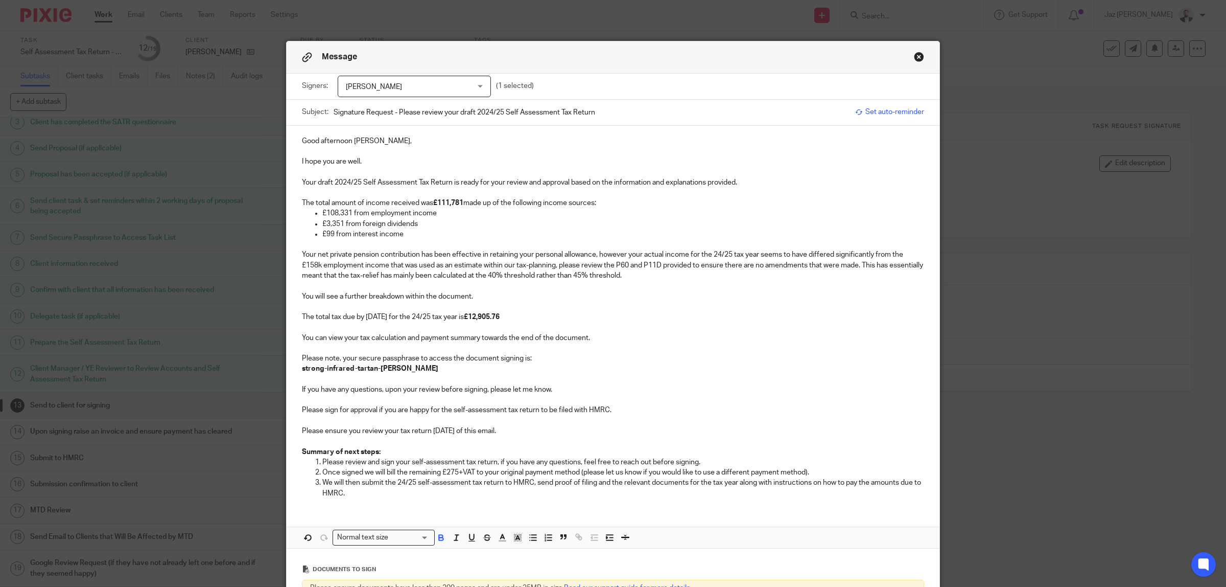
click at [604, 335] on p "You can view your tax calculation and payment summary towards the end of the do…" at bounding box center [613, 338] width 622 height 10
click at [552, 356] on p "Please note, your secure passphrase to access the document signing is:" at bounding box center [613, 358] width 622 height 10
click at [558, 386] on p "If you have any questions, upon your review before signing, please let me know." at bounding box center [613, 389] width 622 height 10
click at [626, 406] on p "Please sign for approval if you are happy for the self-assessment tax return to…" at bounding box center [613, 410] width 622 height 10
click at [529, 425] on p at bounding box center [613, 420] width 622 height 10
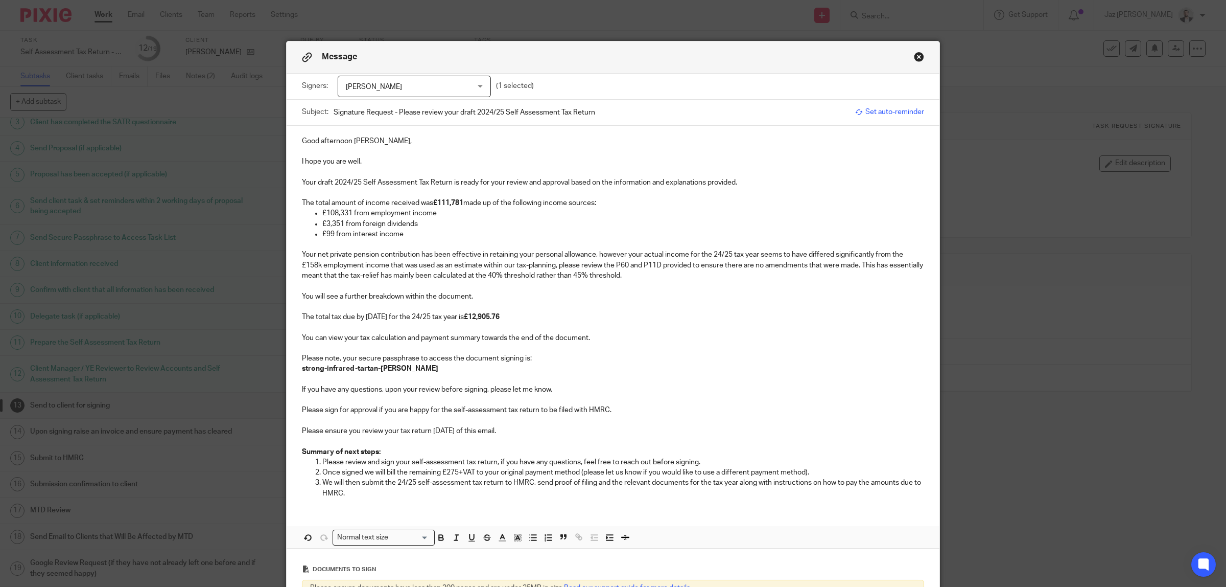
click at [732, 456] on p "Summary of next steps:" at bounding box center [613, 452] width 622 height 10
click at [821, 473] on p "Once signed we will bill the remaining £275+VAT to your original payment method…" at bounding box center [623, 472] width 602 height 10
click at [464, 498] on p "We will then submit the 24/25 self-assessment tax return to HMRC, send proof of…" at bounding box center [623, 487] width 602 height 21
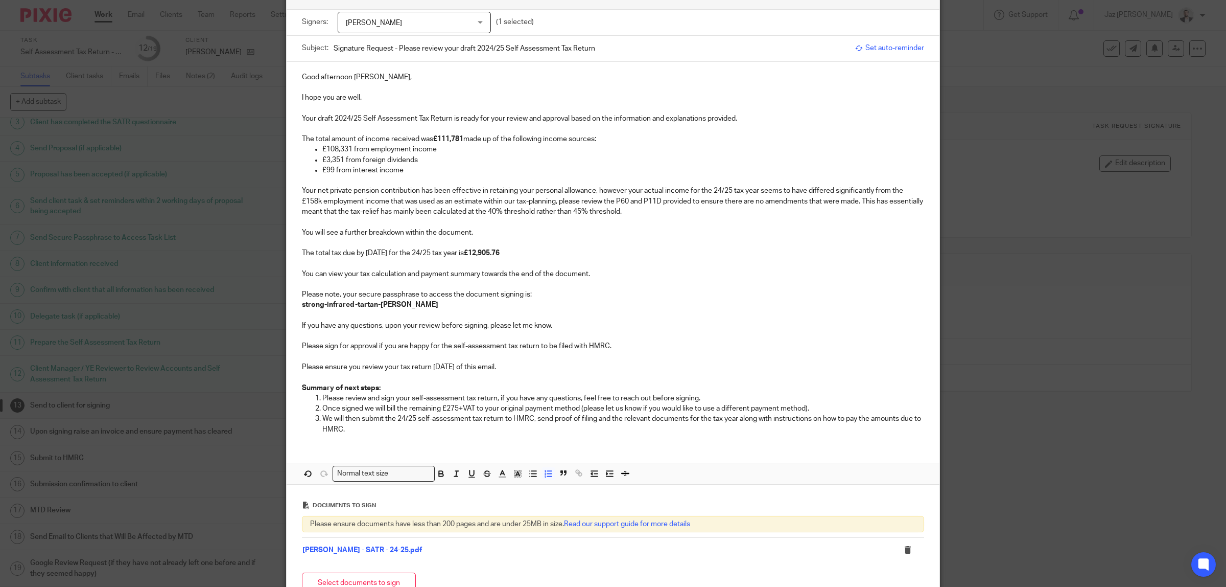
scroll to position [177, 0]
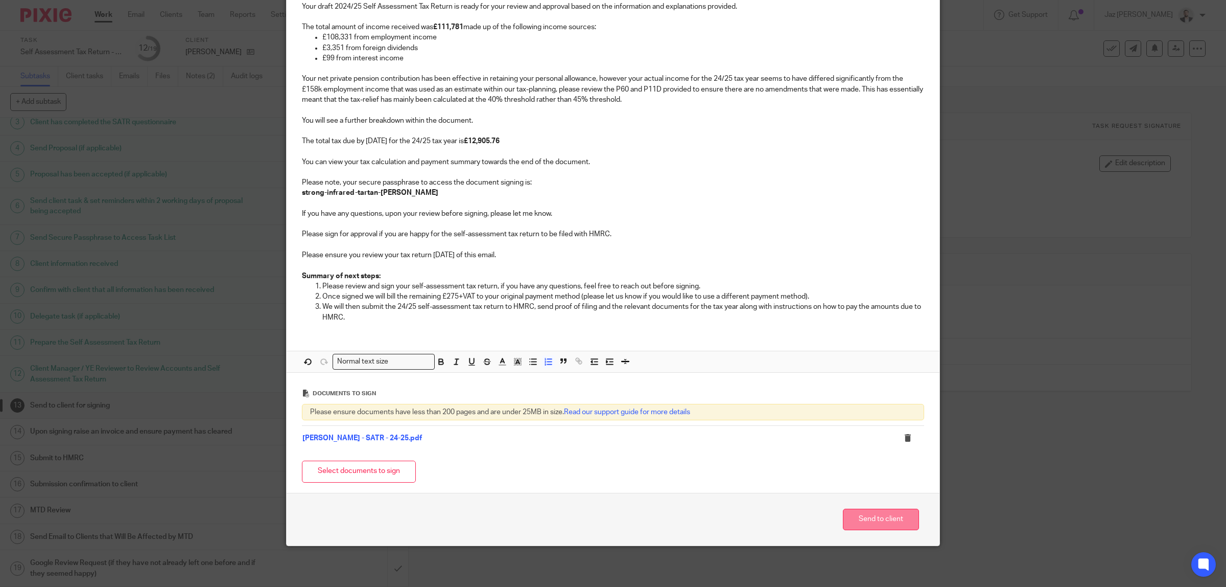
click at [865, 522] on button "Send to client" at bounding box center [881, 519] width 76 height 22
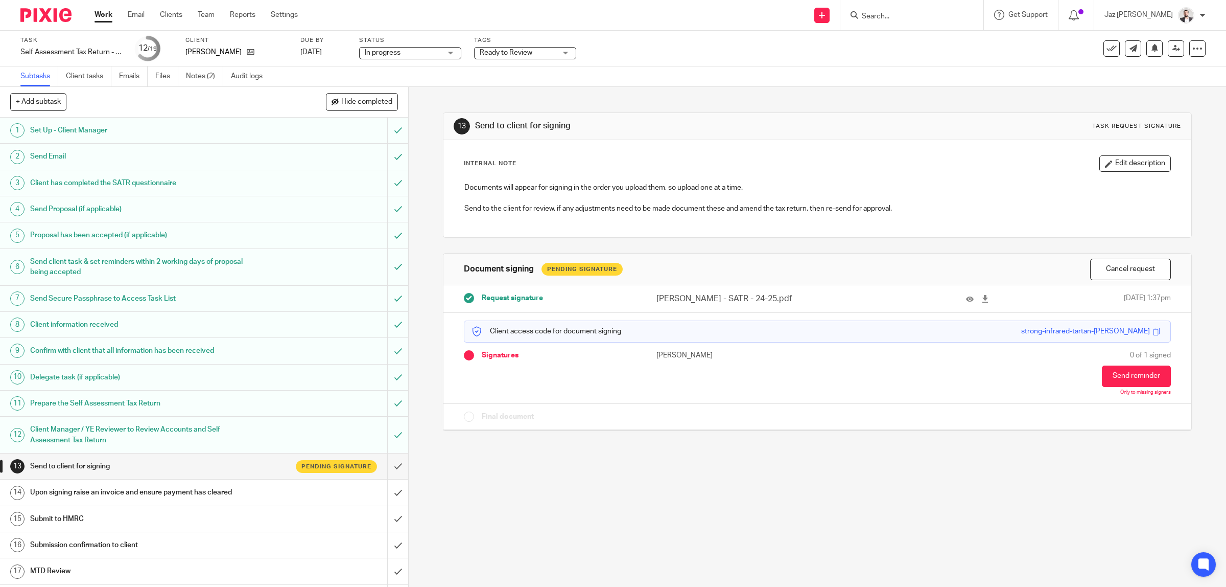
click at [523, 57] on span "Ready to Review" at bounding box center [518, 53] width 77 height 11
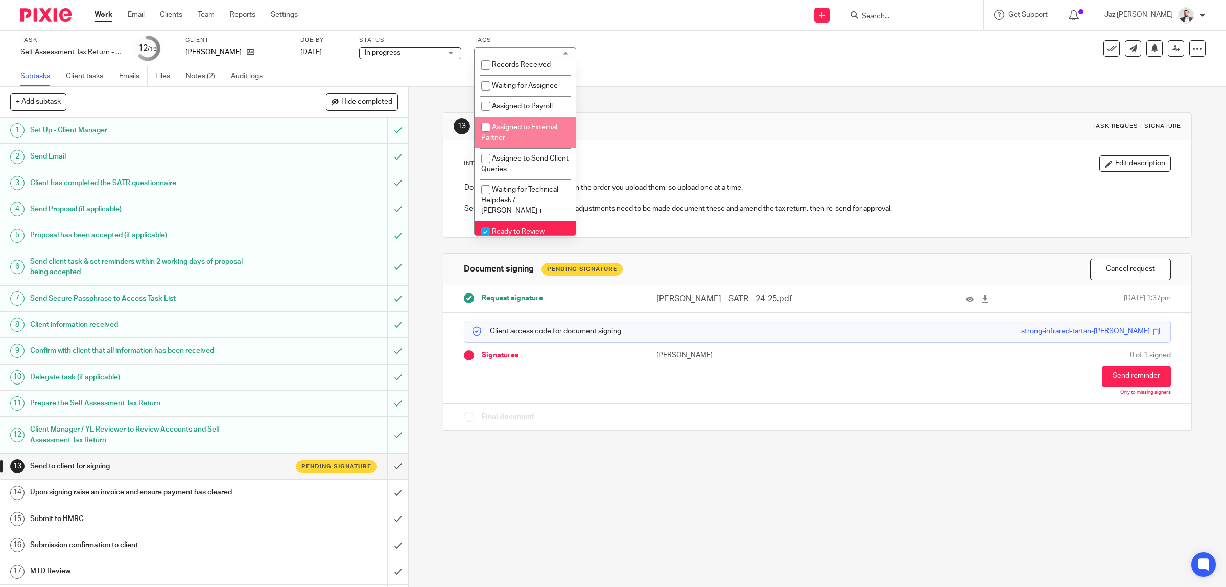
scroll to position [319, 0]
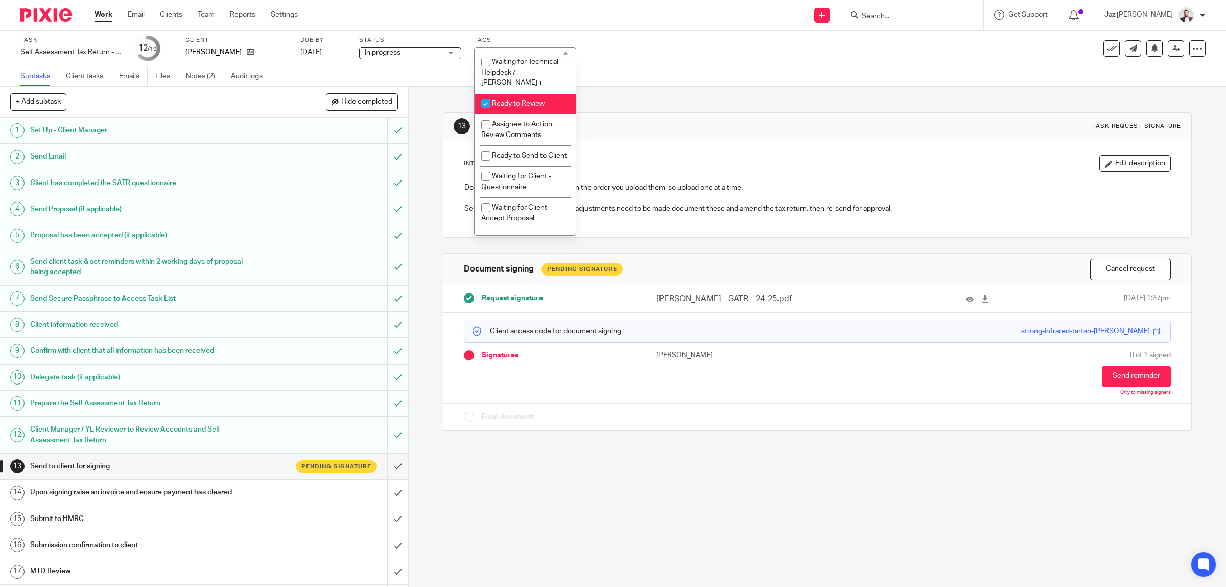
click at [532, 106] on li "Ready to Review" at bounding box center [525, 104] width 101 height 21
checkbox input "false"
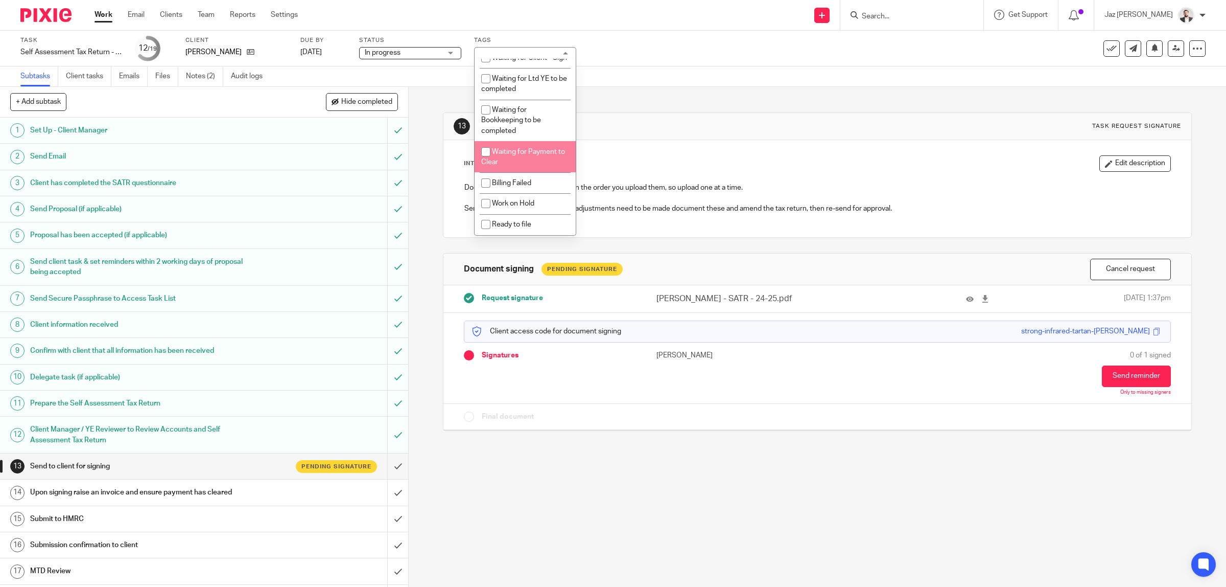
scroll to position [586, 0]
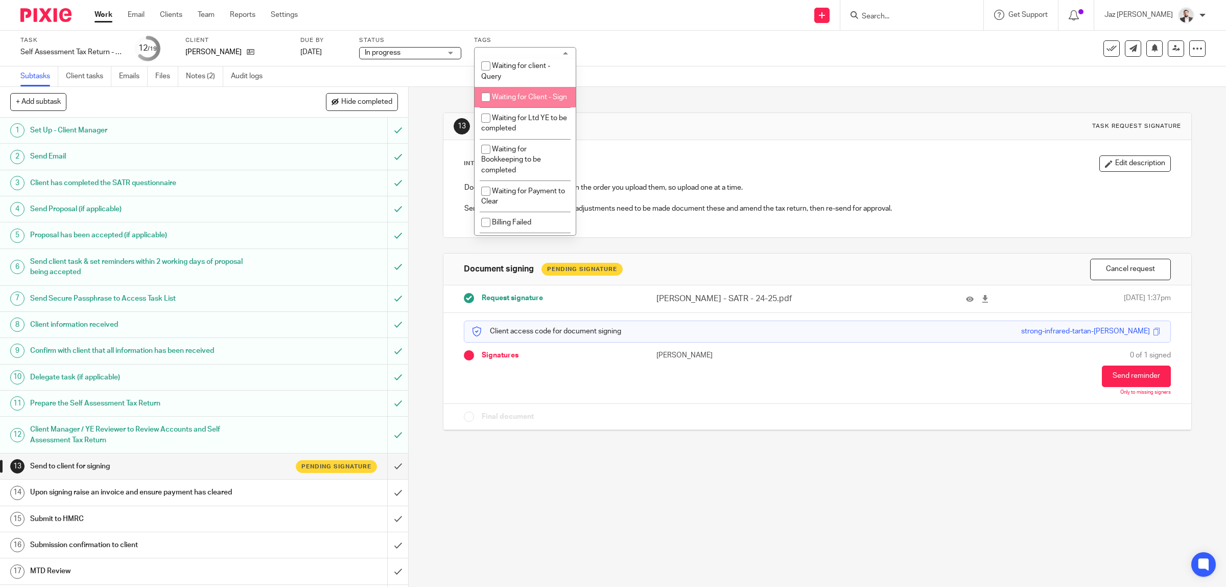
click at [541, 108] on li "Waiting for Client - Sign" at bounding box center [525, 97] width 101 height 21
checkbox input "true"
click at [658, 50] on div "Task Self Assessment Tax Return - 2024-2025 Save Self Assessment Tax Return - 2…" at bounding box center [514, 48] width 988 height 25
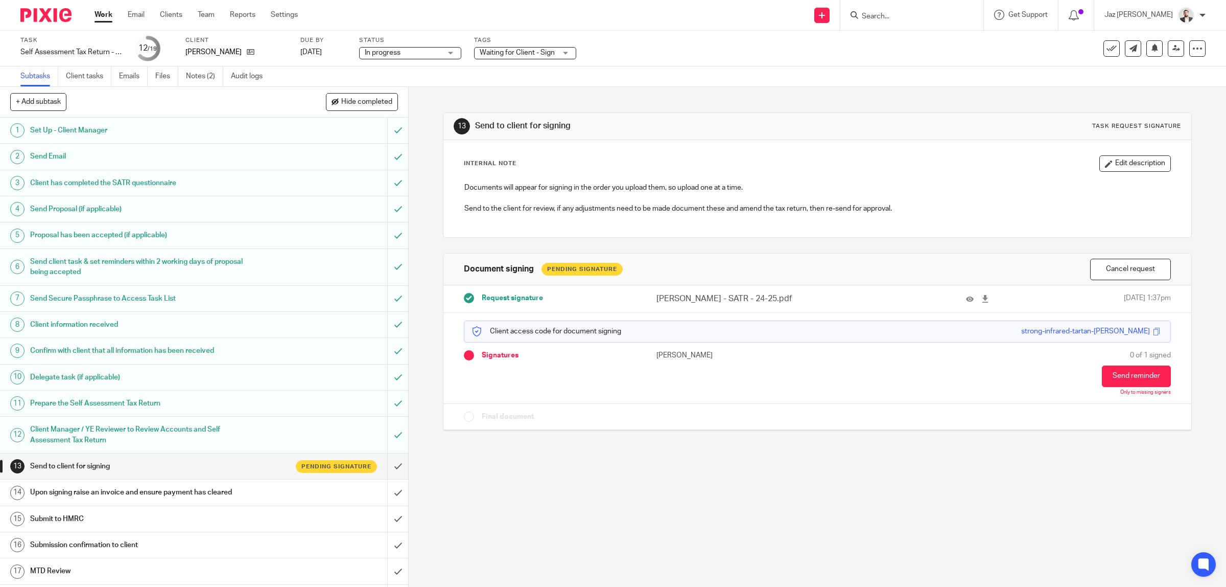
click at [106, 17] on link "Work" at bounding box center [104, 15] width 18 height 10
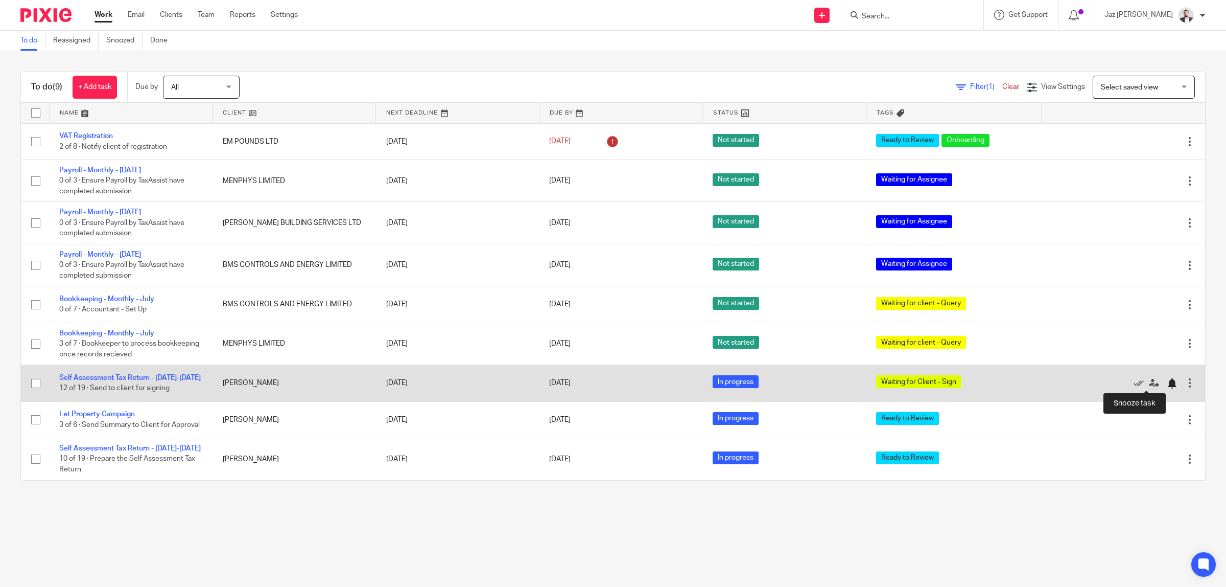
click at [1167, 382] on div at bounding box center [1172, 383] width 10 height 10
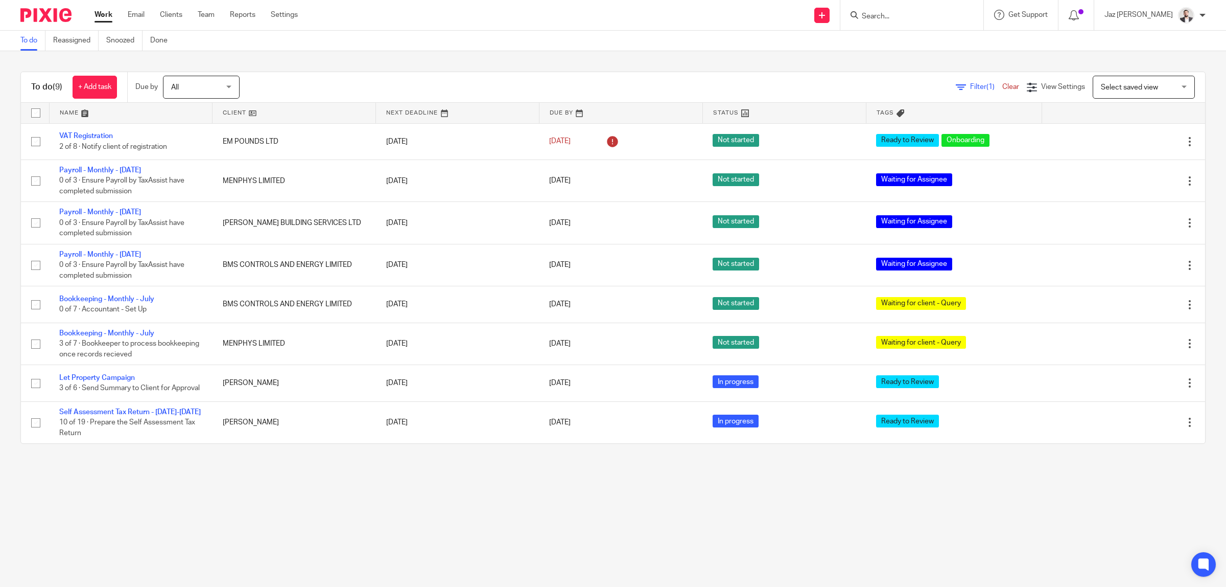
click at [921, 14] on input "Search" at bounding box center [907, 16] width 92 height 9
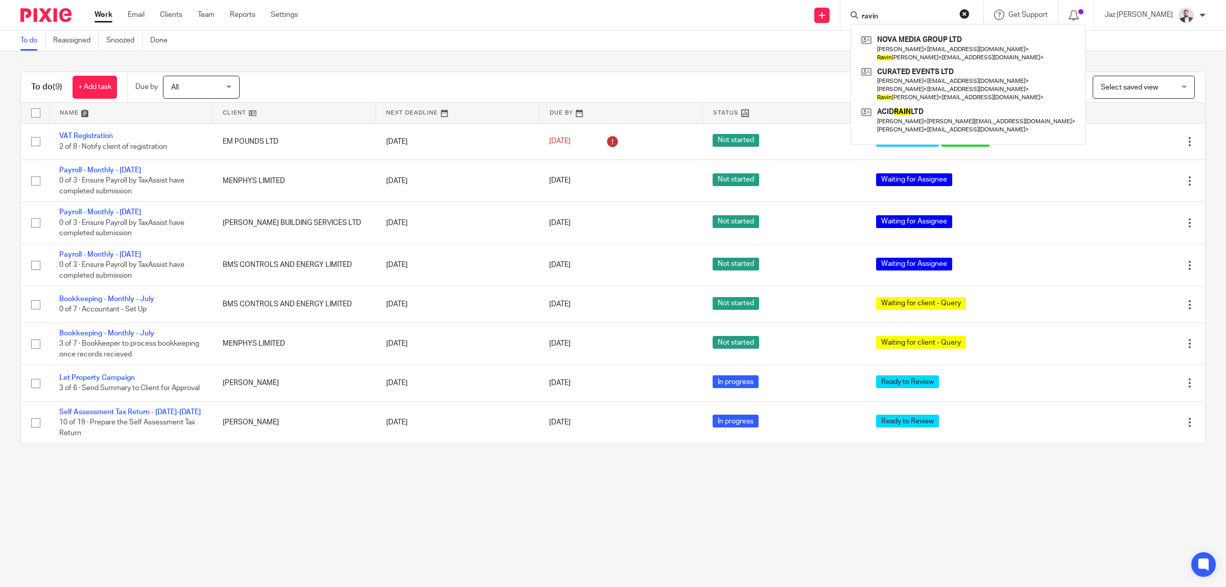
type input "ravin"
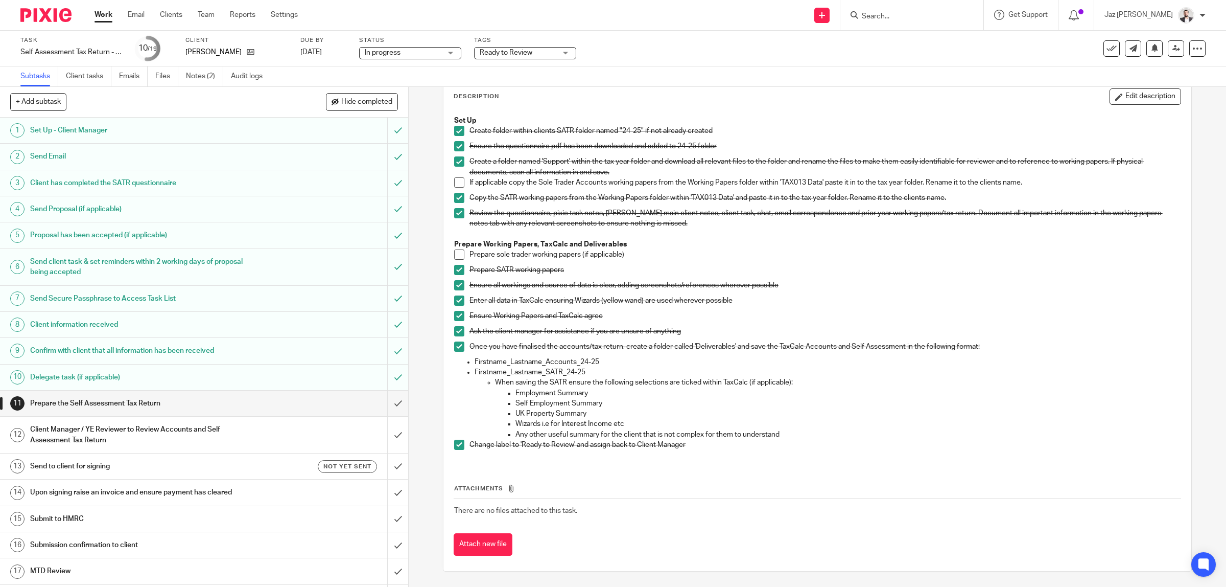
scroll to position [63, 0]
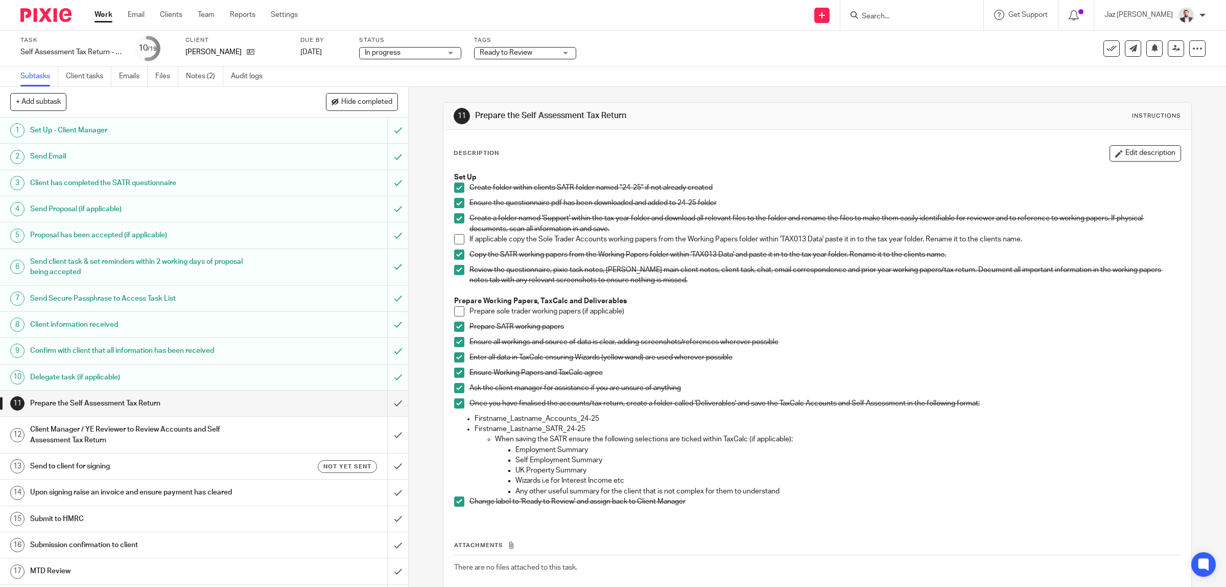
scroll to position [57, 0]
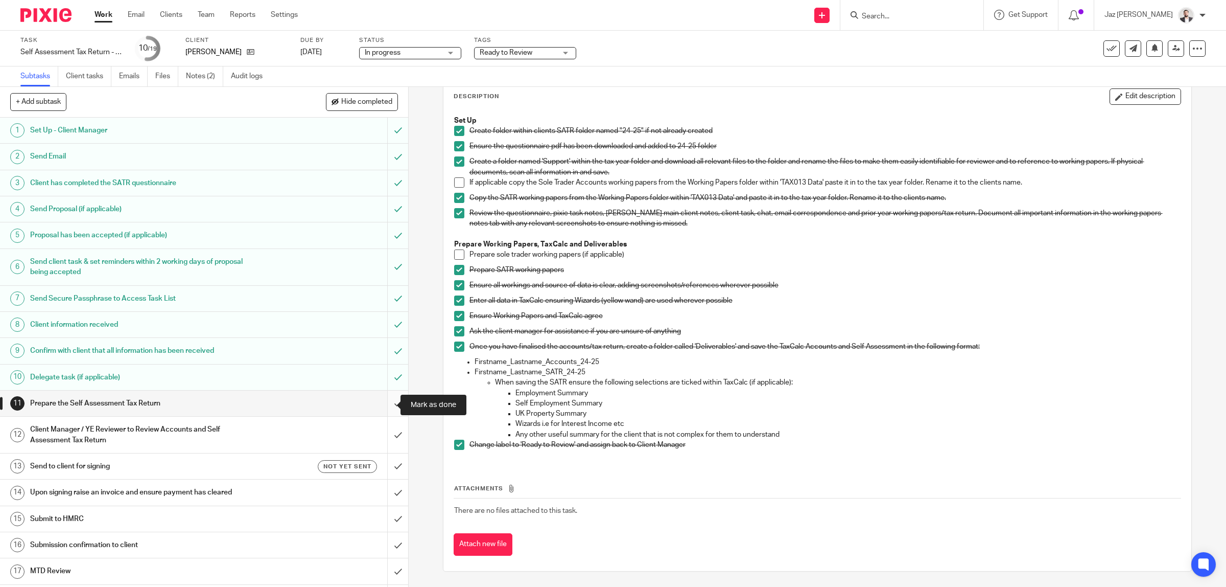
click at [388, 403] on input "submit" at bounding box center [204, 403] width 408 height 26
click at [198, 77] on link "Notes (2)" at bounding box center [204, 76] width 37 height 20
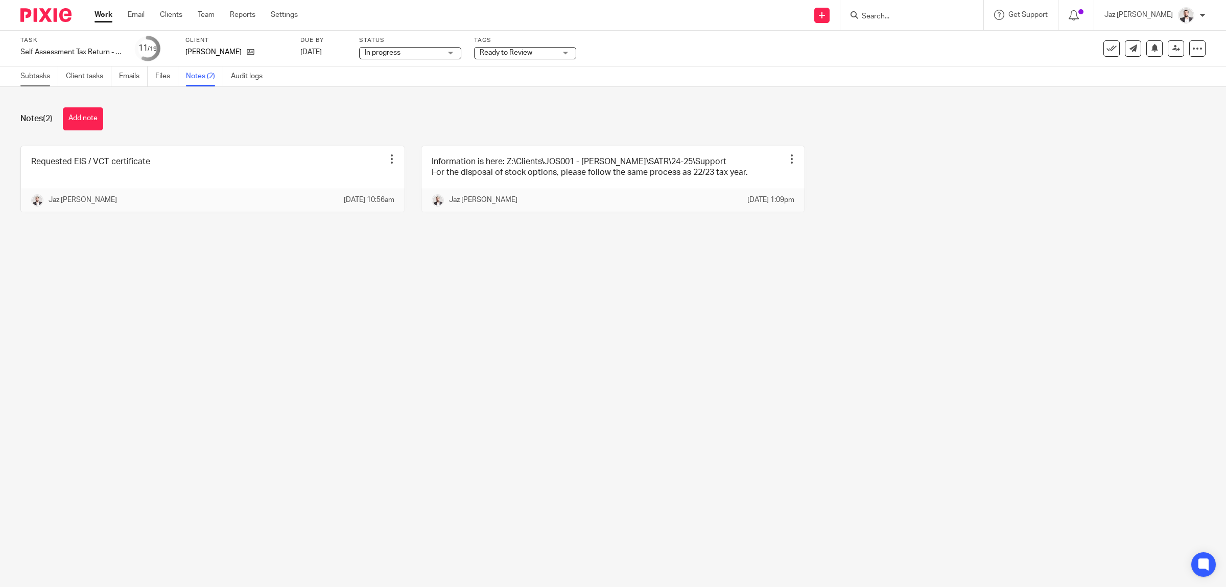
click at [39, 78] on link "Subtasks" at bounding box center [39, 76] width 38 height 20
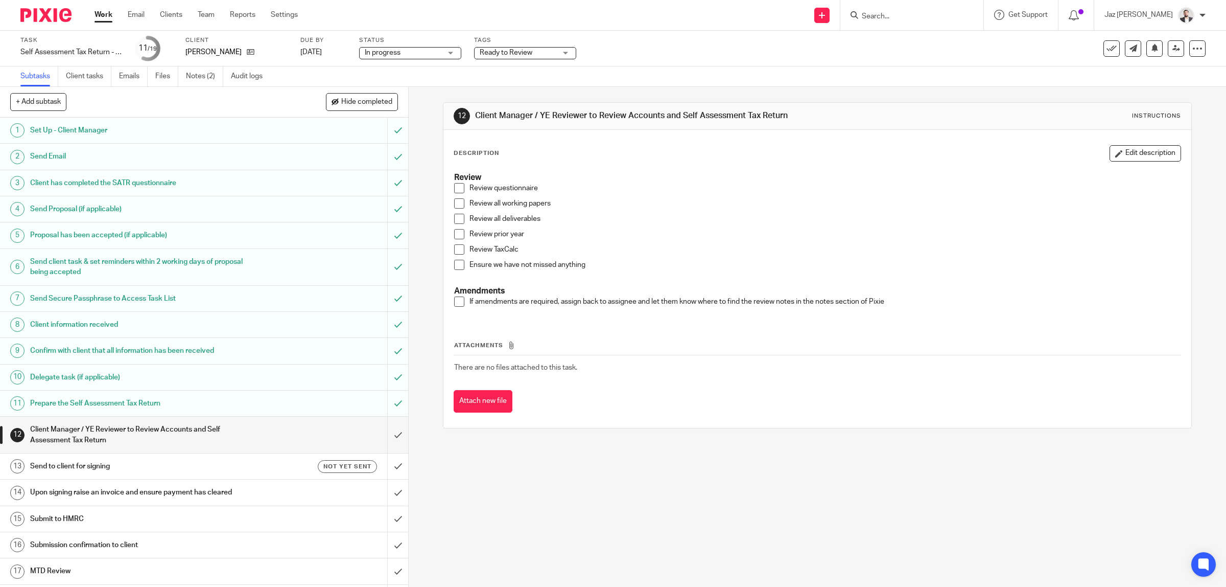
scroll to position [63, 0]
